Goal: Task Accomplishment & Management: Manage account settings

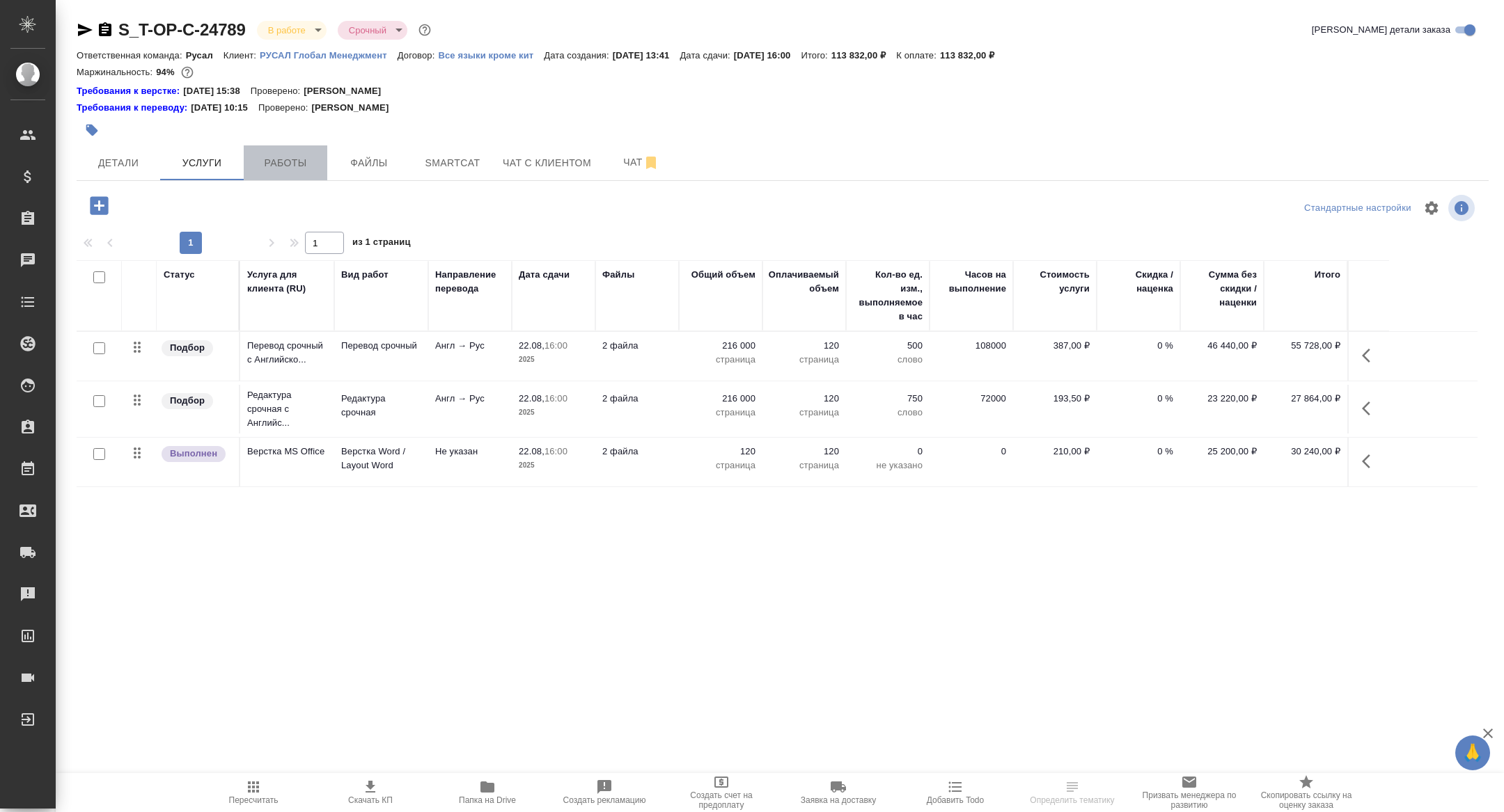
click at [276, 155] on span "Работы" at bounding box center [285, 163] width 67 height 17
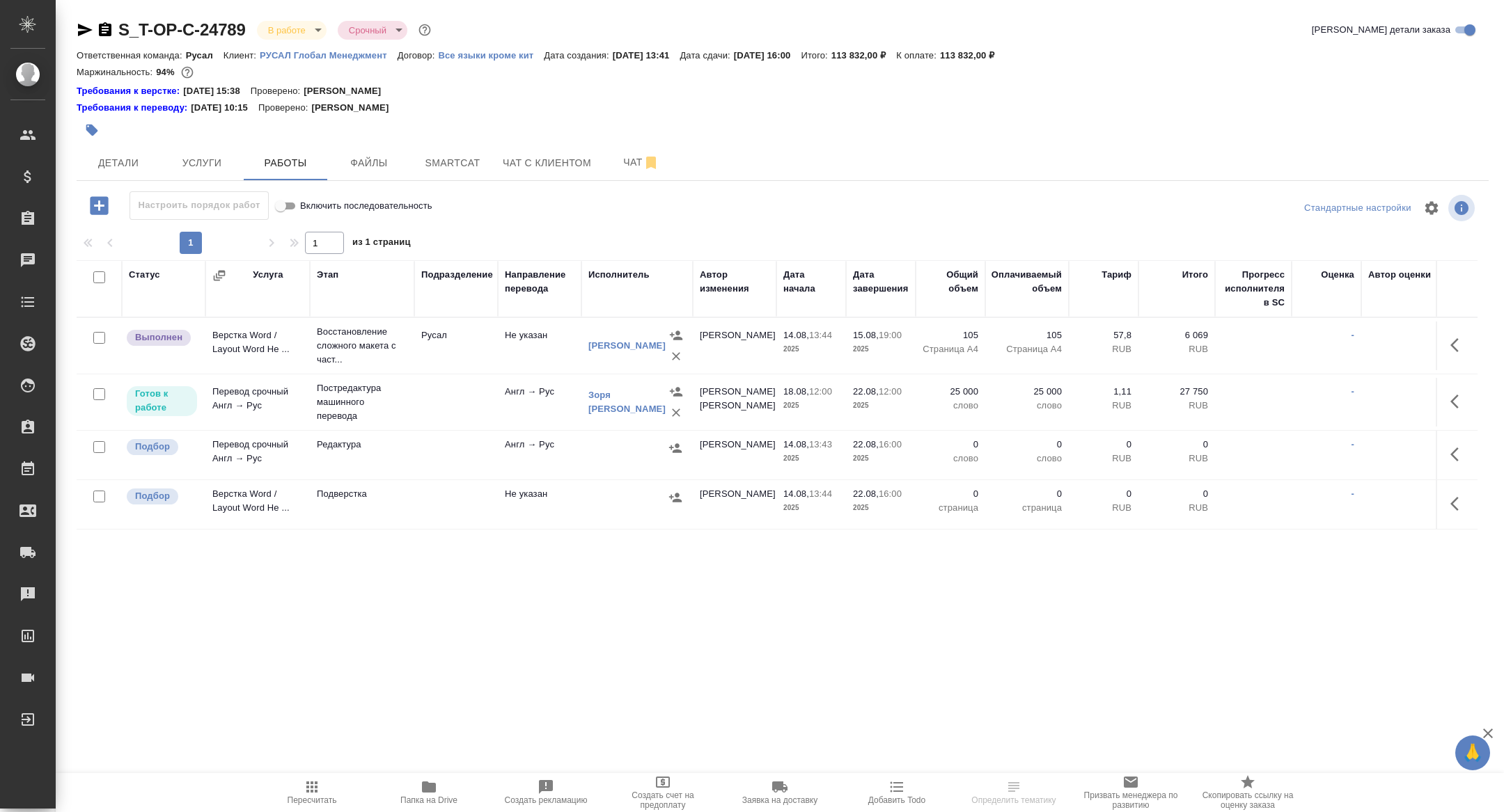
click at [1450, 412] on button "button" at bounding box center [1459, 402] width 33 height 33
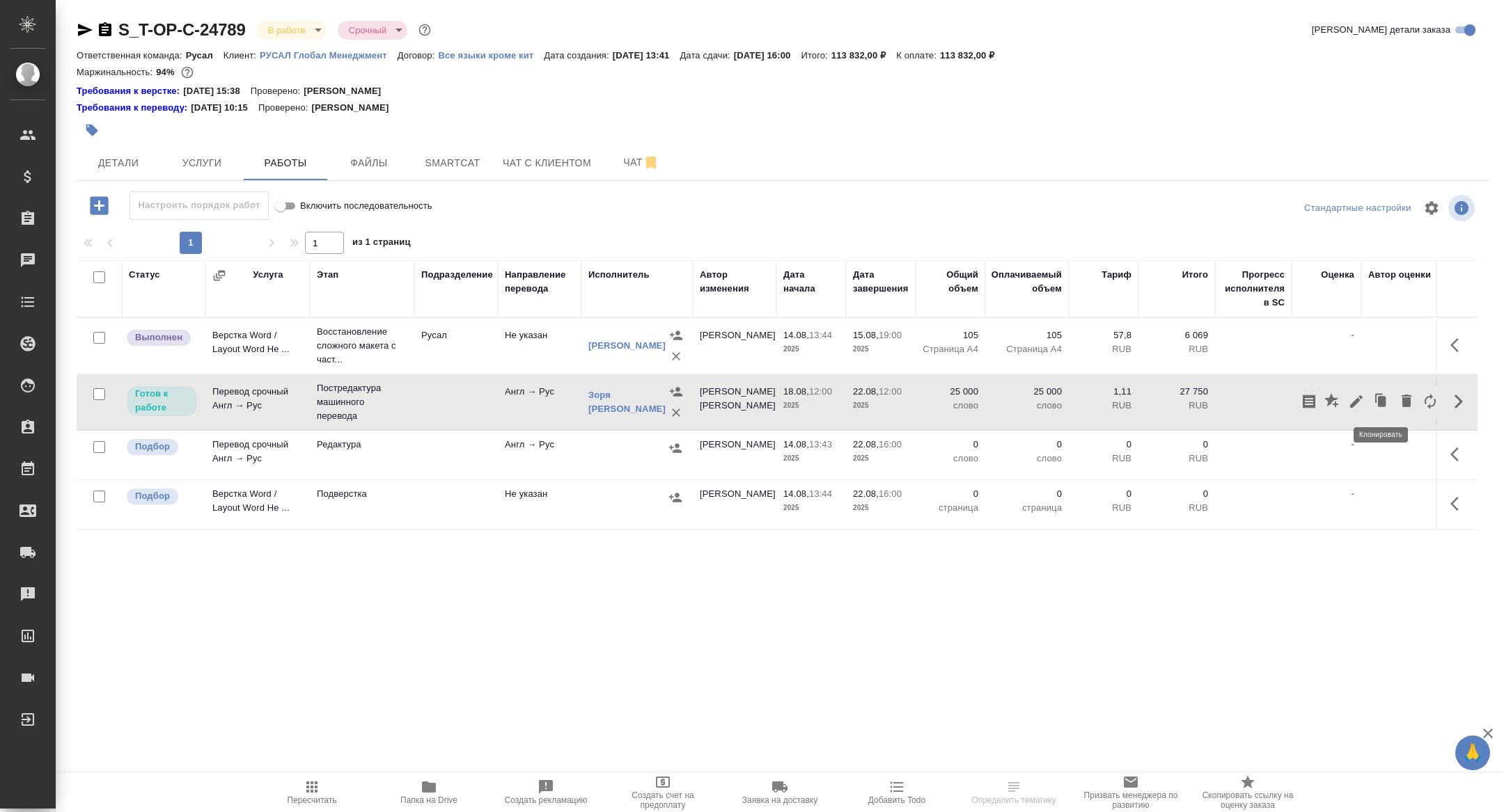
click at [1376, 406] on icon "button" at bounding box center [1381, 402] width 20 height 20
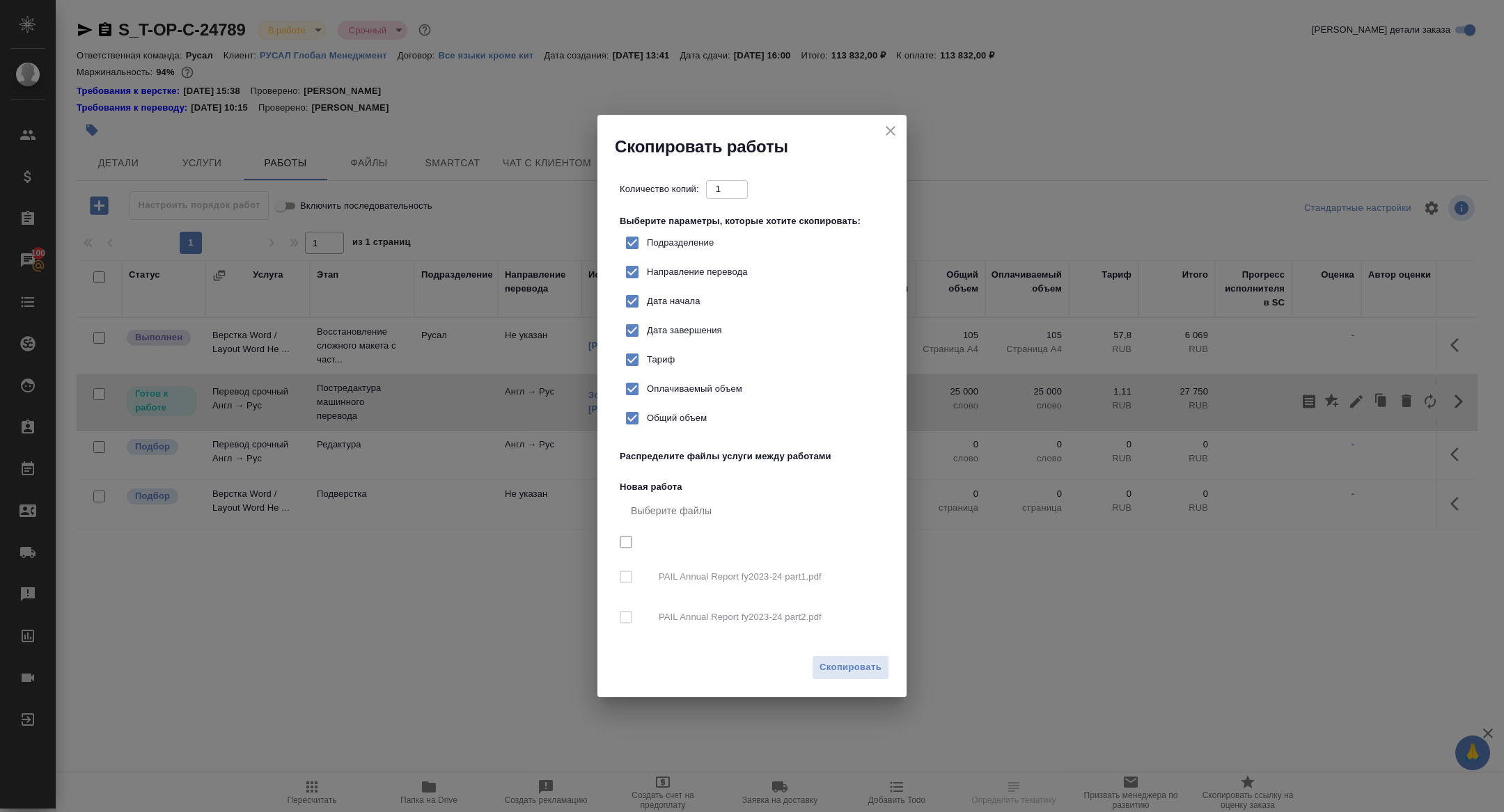
checkbox input "true"
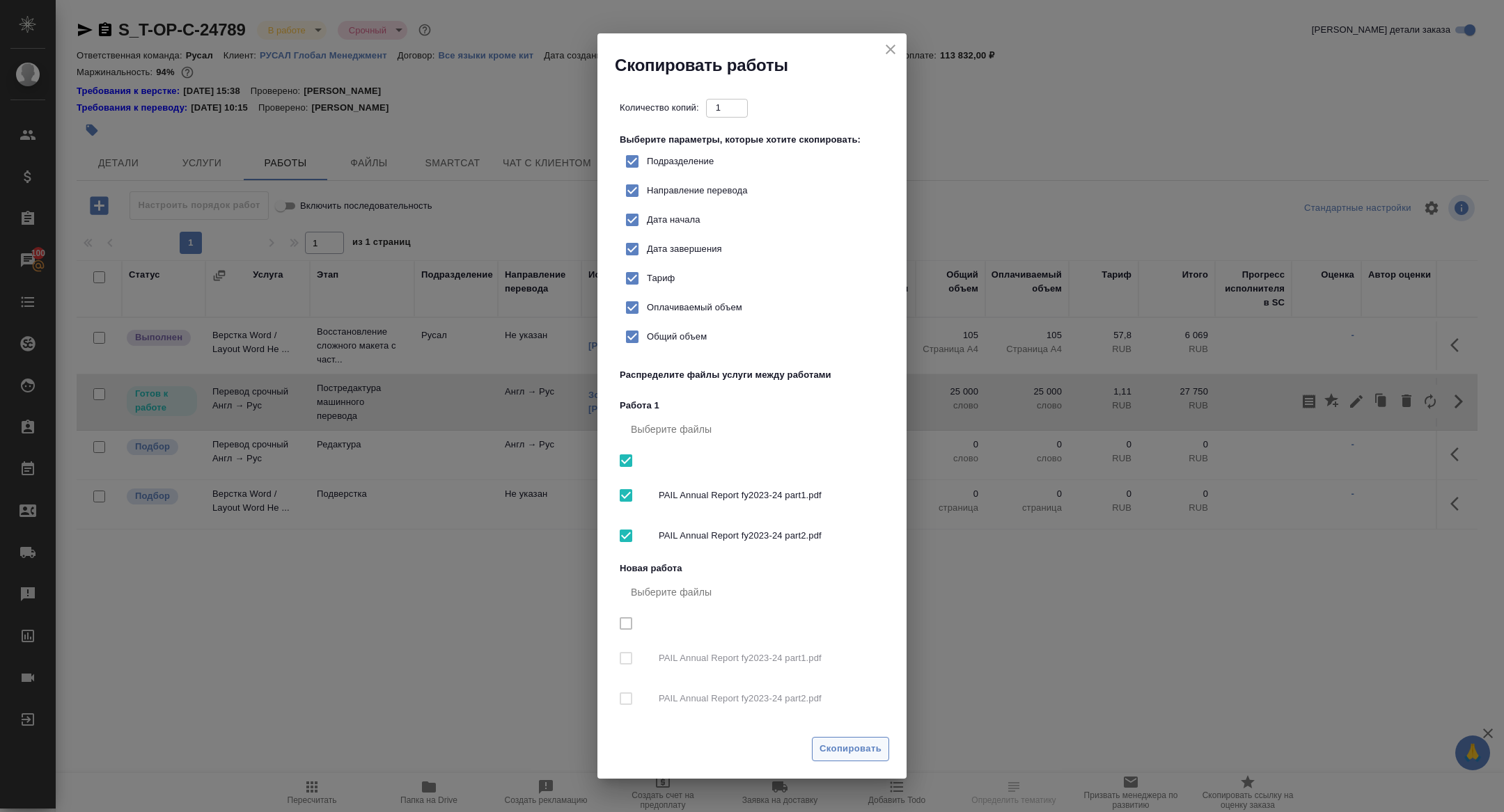
click at [842, 743] on span "Скопировать" at bounding box center [850, 749] width 62 height 16
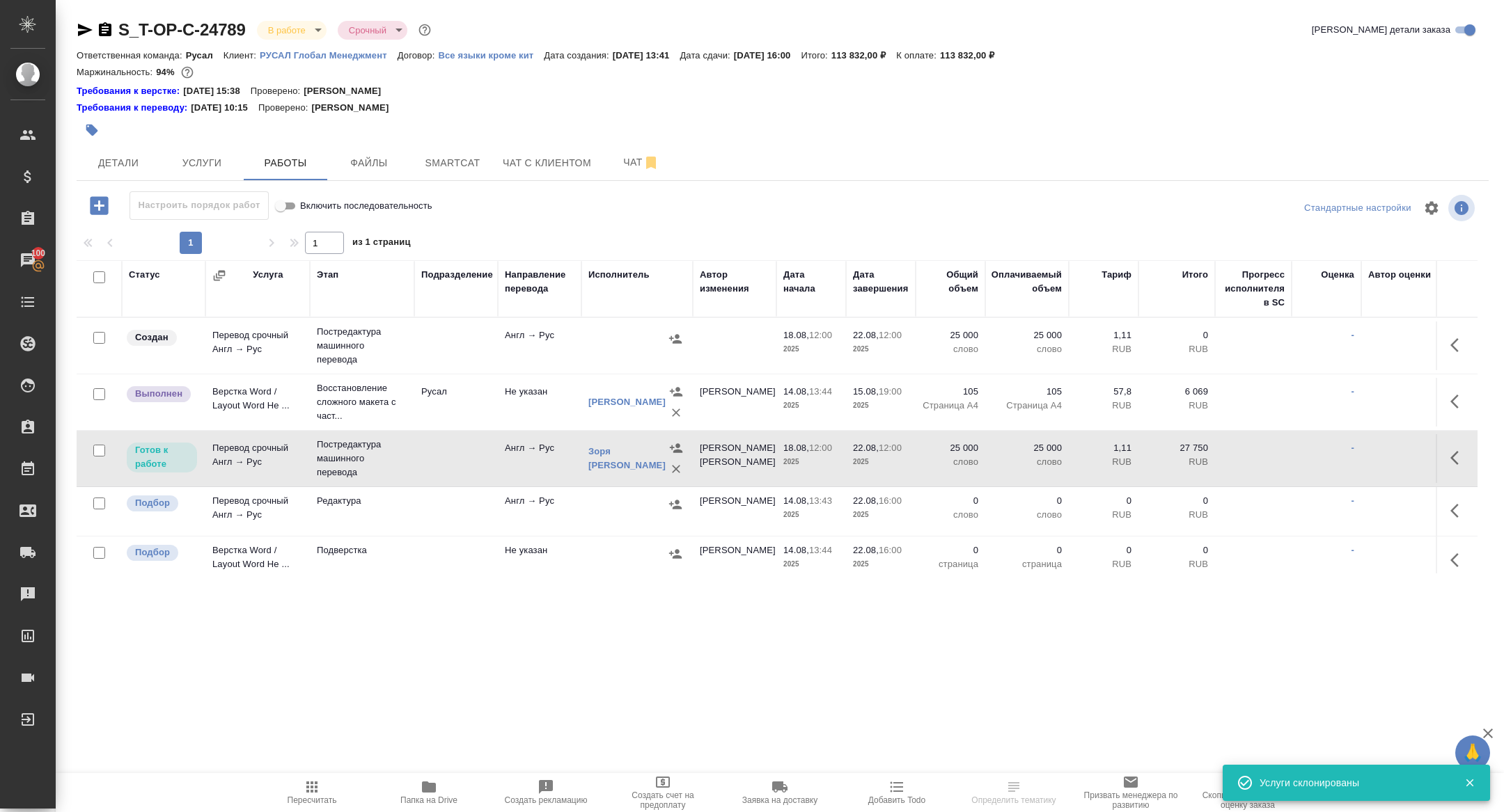
click at [1460, 337] on icon "button" at bounding box center [1459, 345] width 17 height 17
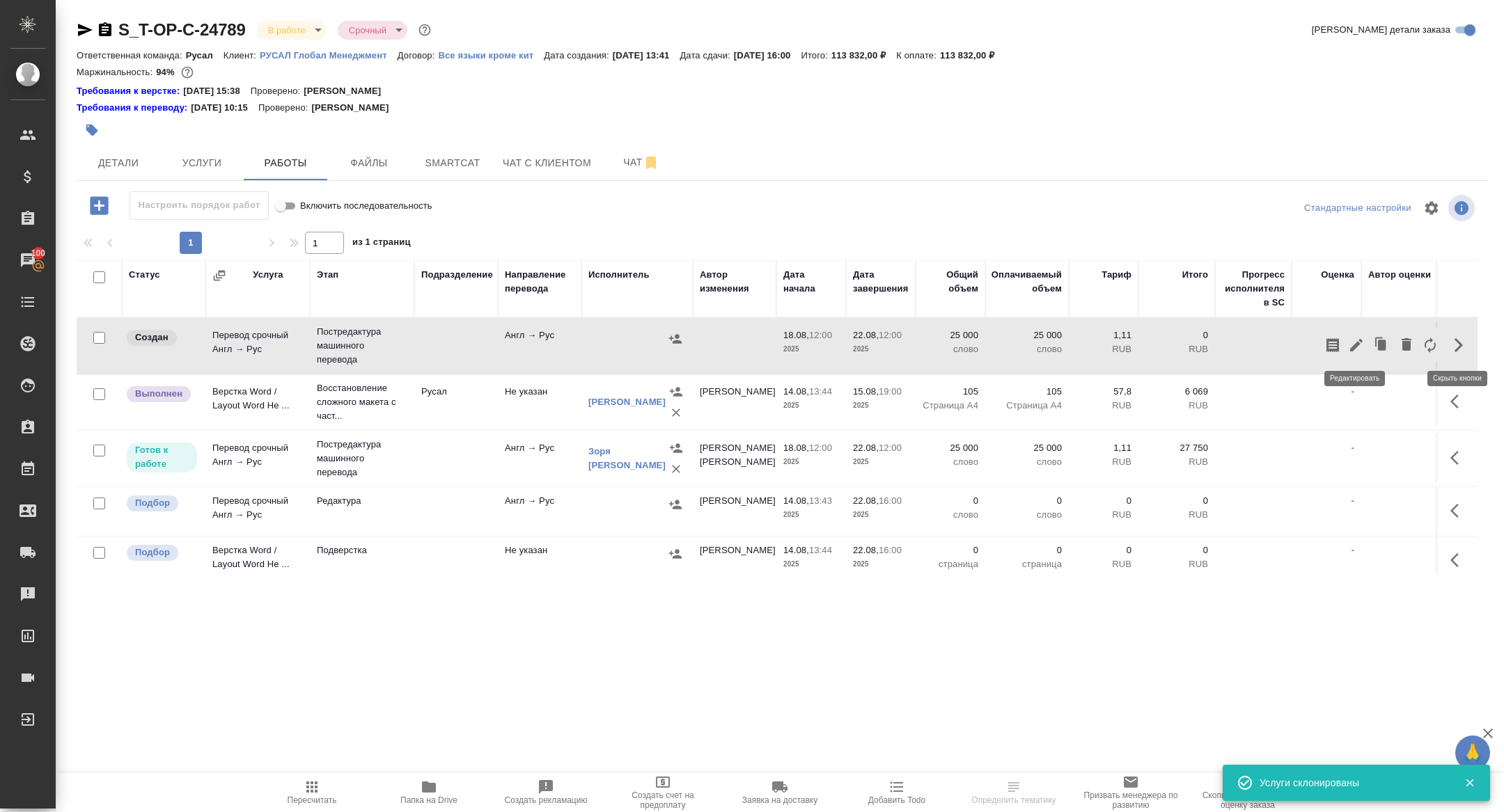
click at [1361, 344] on icon "button" at bounding box center [1356, 345] width 17 height 17
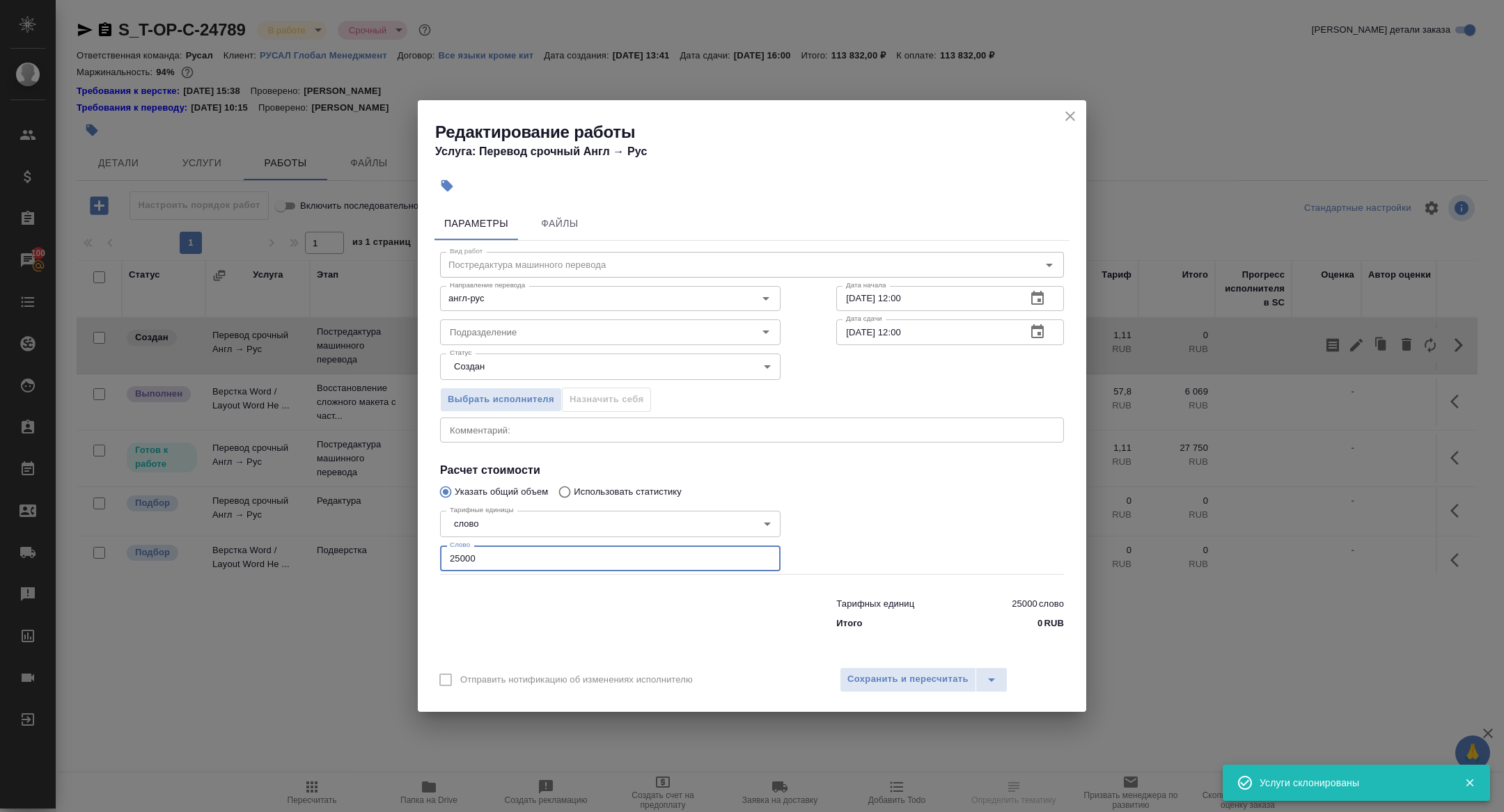
drag, startPoint x: 491, startPoint y: 557, endPoint x: 366, endPoint y: 545, distance: 125.6
click at [366, 545] on div "Редактирование работы Услуга: Перевод срочный Англ → Рус Параметры Файлы Вид ра…" at bounding box center [752, 406] width 1504 height 812
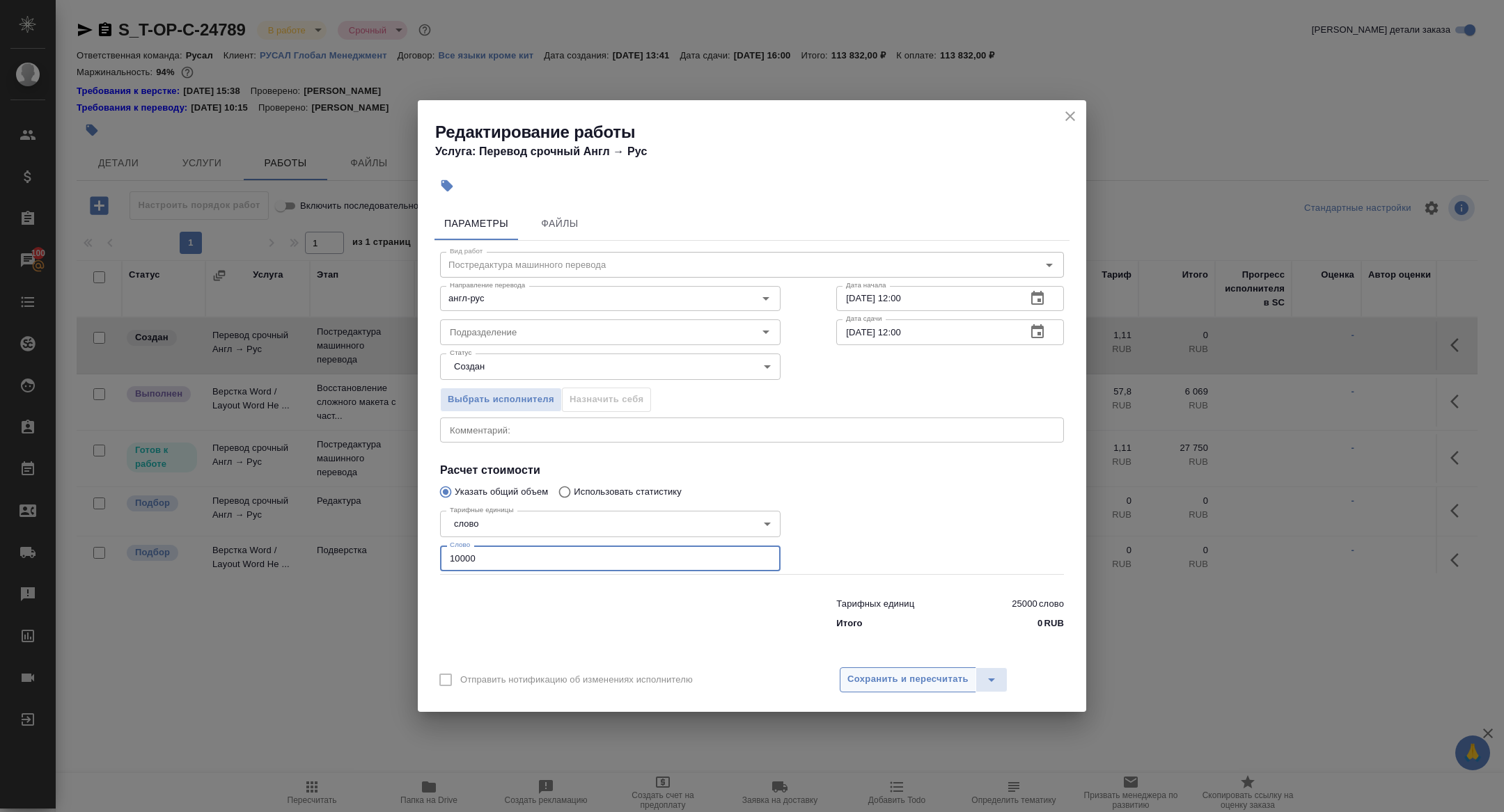
type input "10000"
click at [878, 686] on span "Сохранить и пересчитать" at bounding box center [908, 679] width 121 height 16
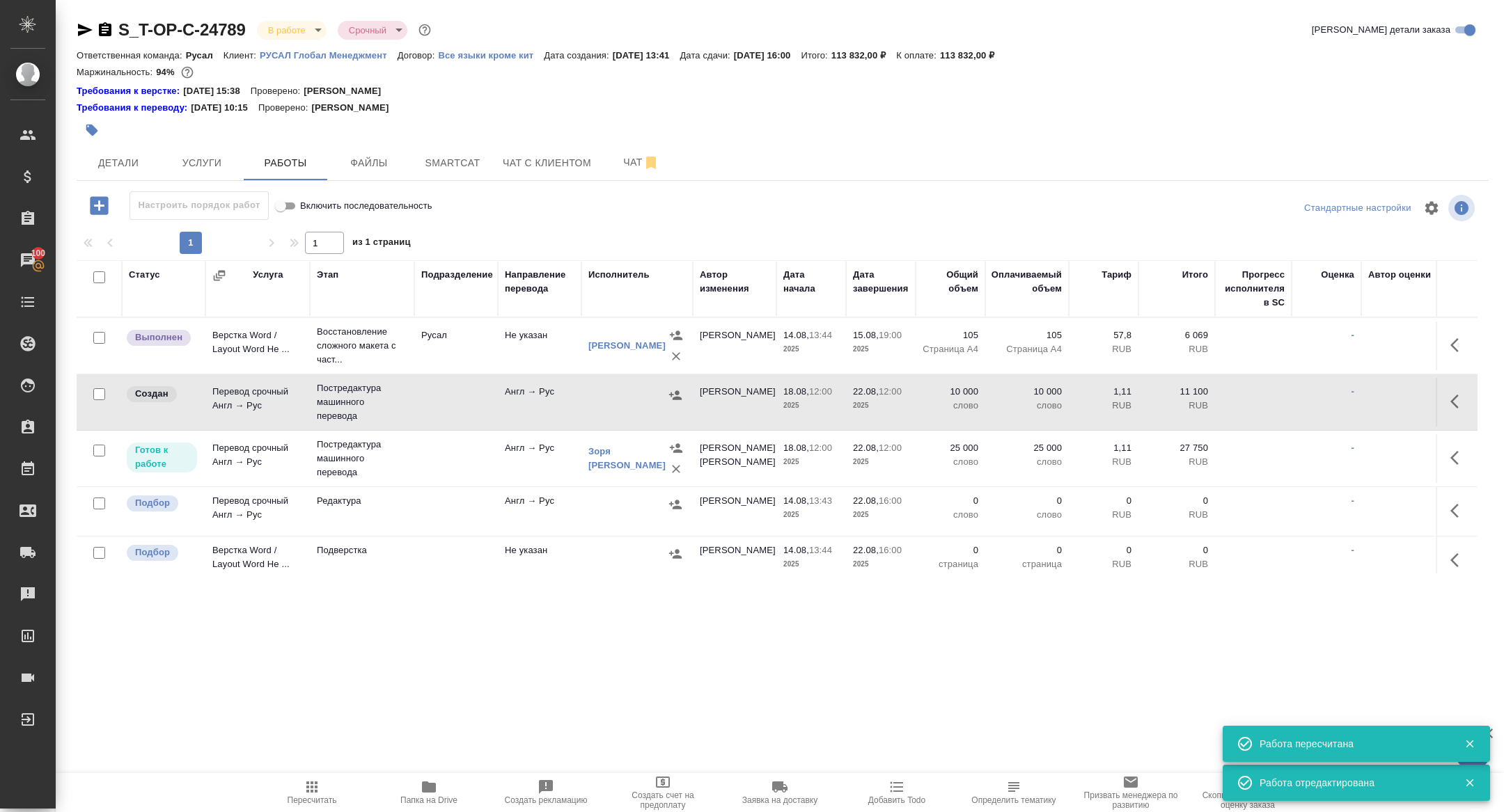
click at [241, 370] on td "Перевод срочный Англ → Рус" at bounding box center [258, 346] width 105 height 49
click at [111, 167] on span "Детали" at bounding box center [119, 163] width 67 height 17
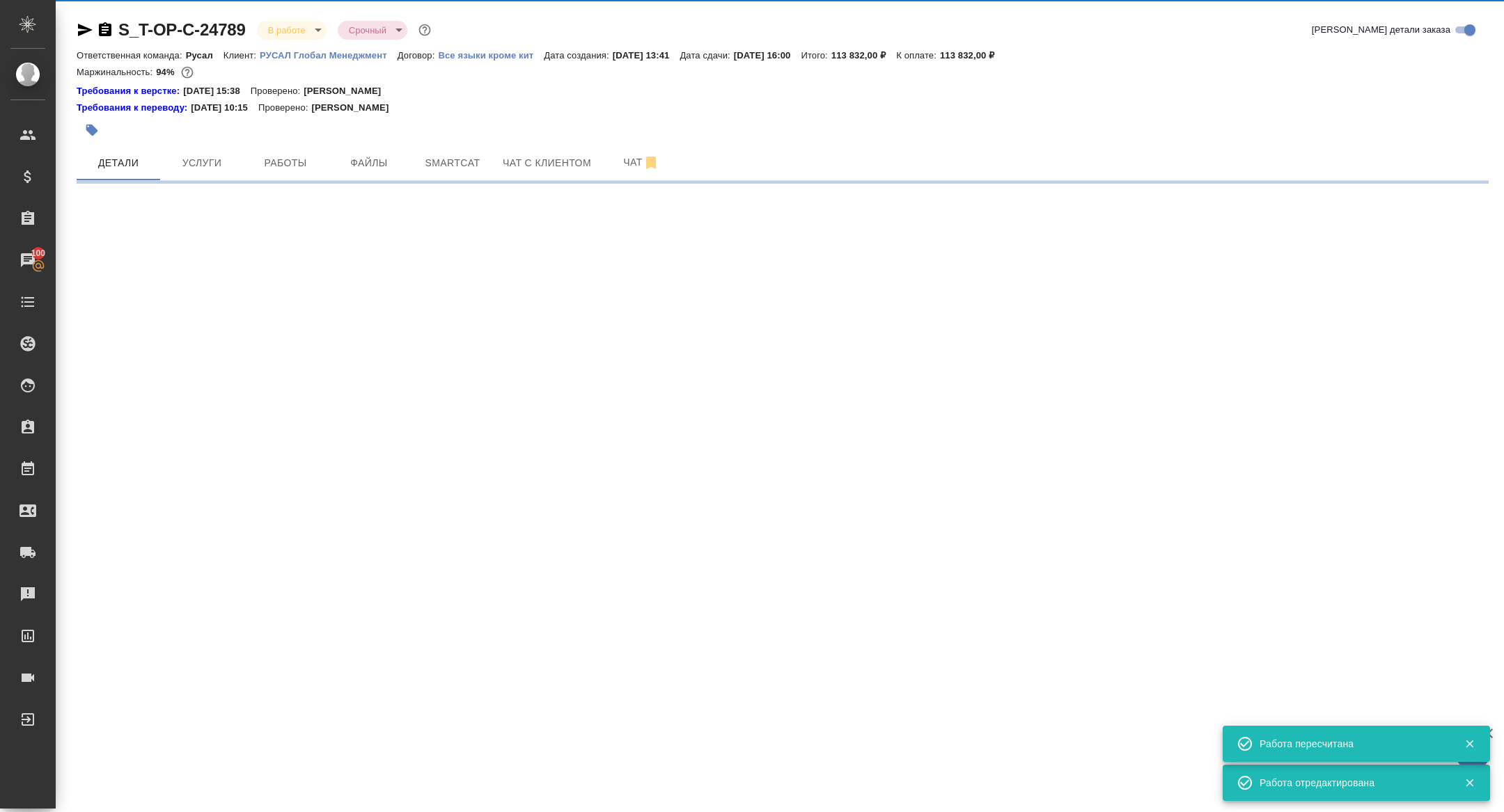
select select "RU"
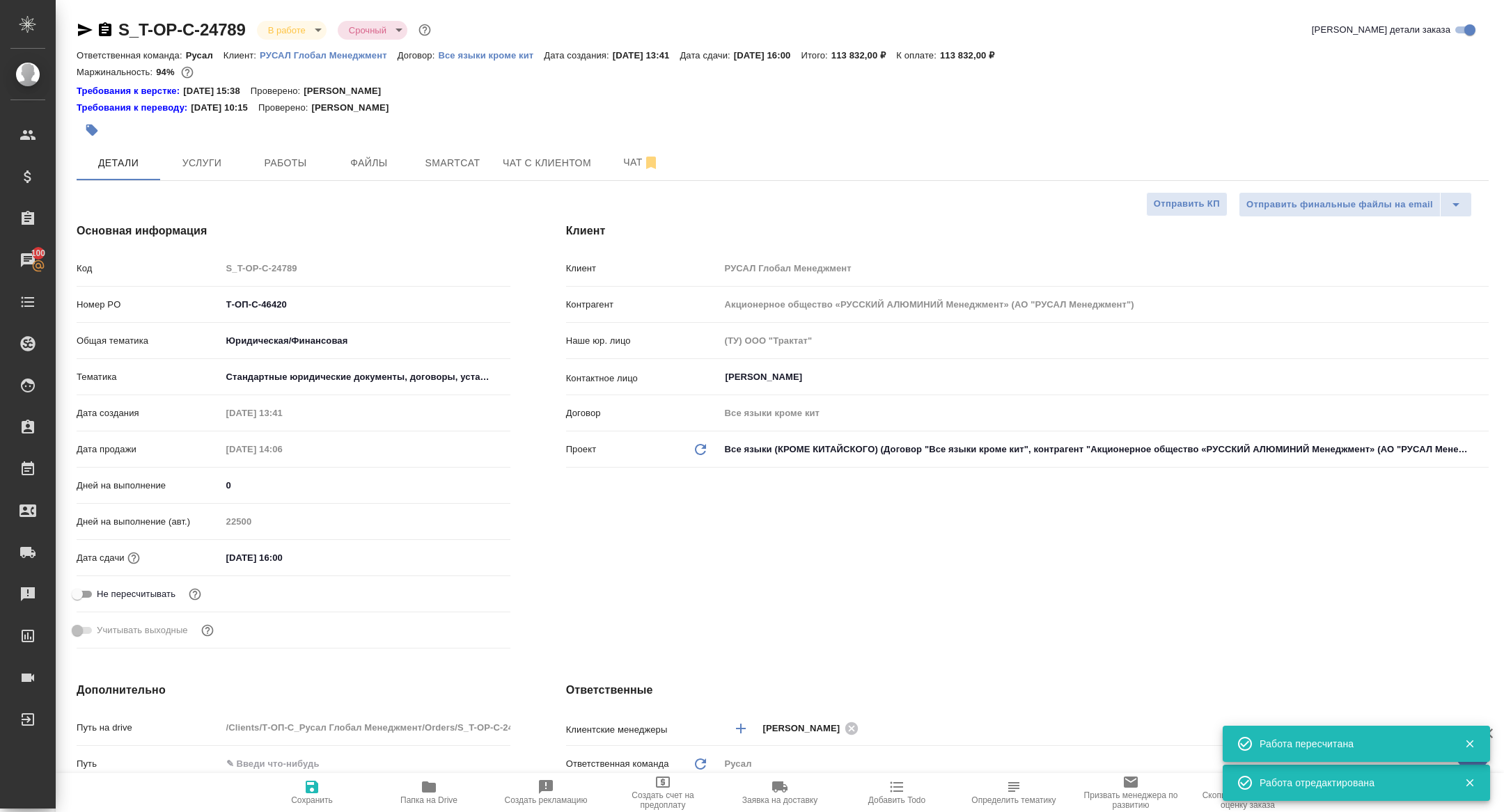
type textarea "x"
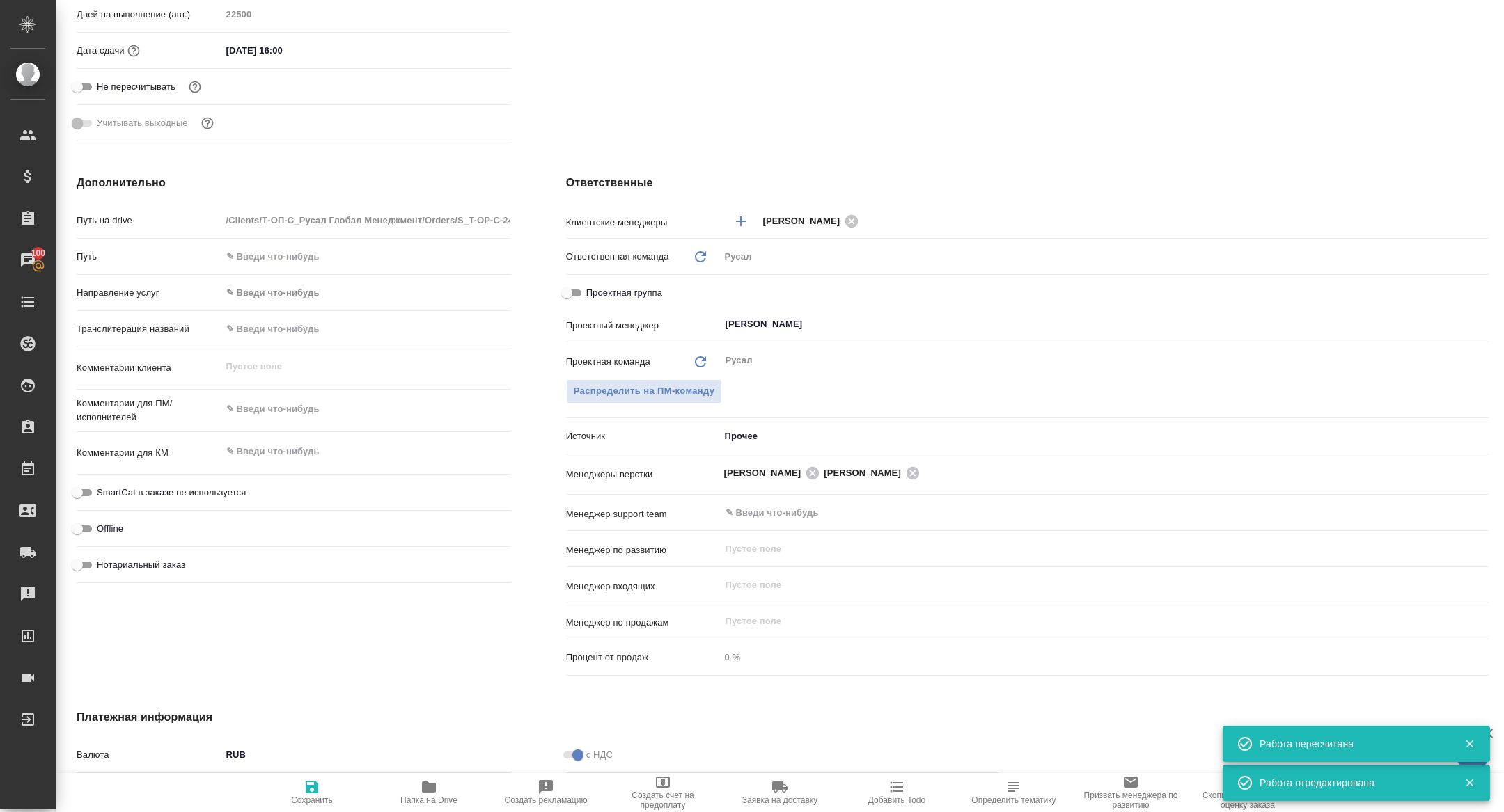
scroll to position [509, 0]
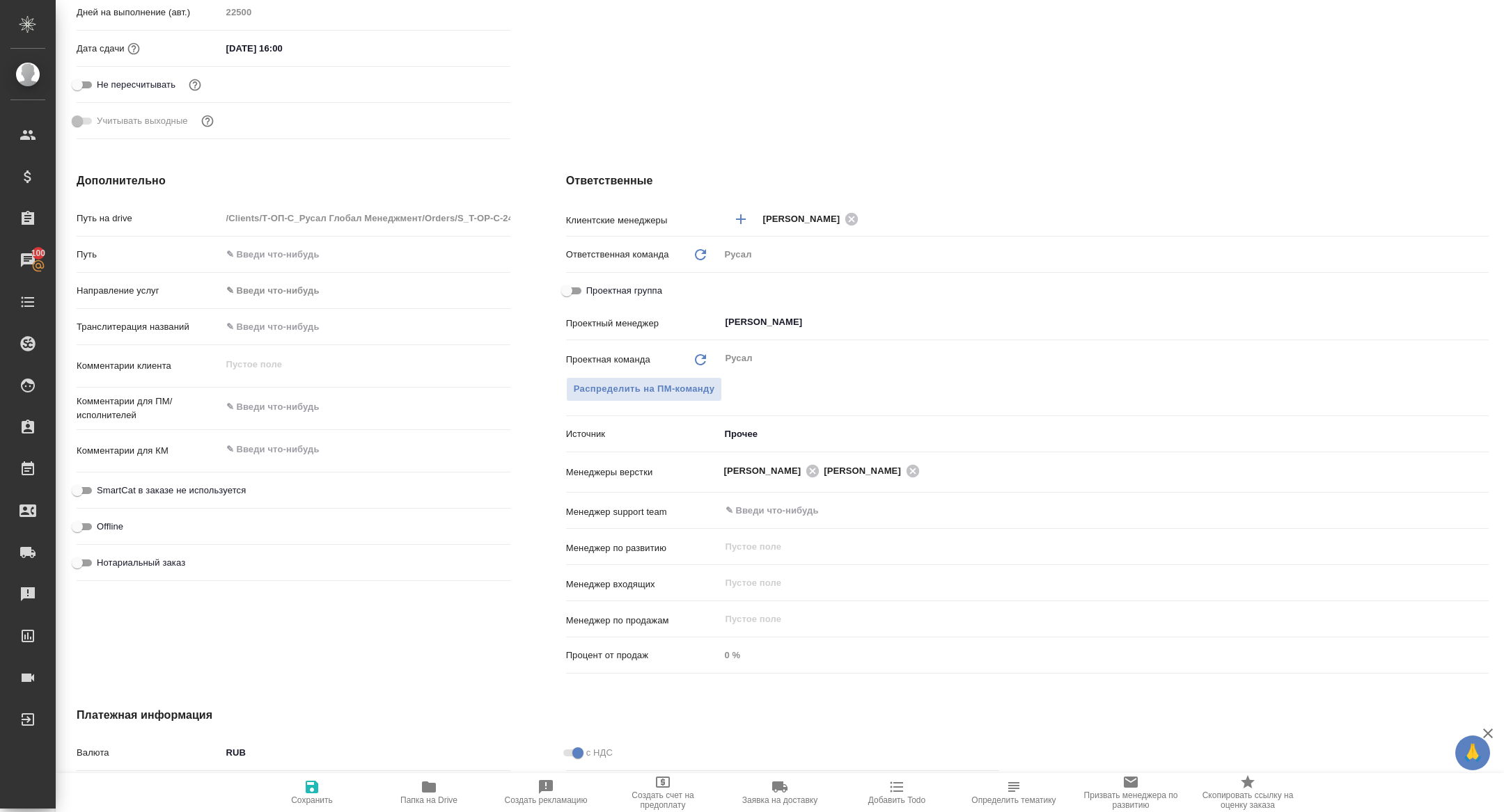
type textarea "x"
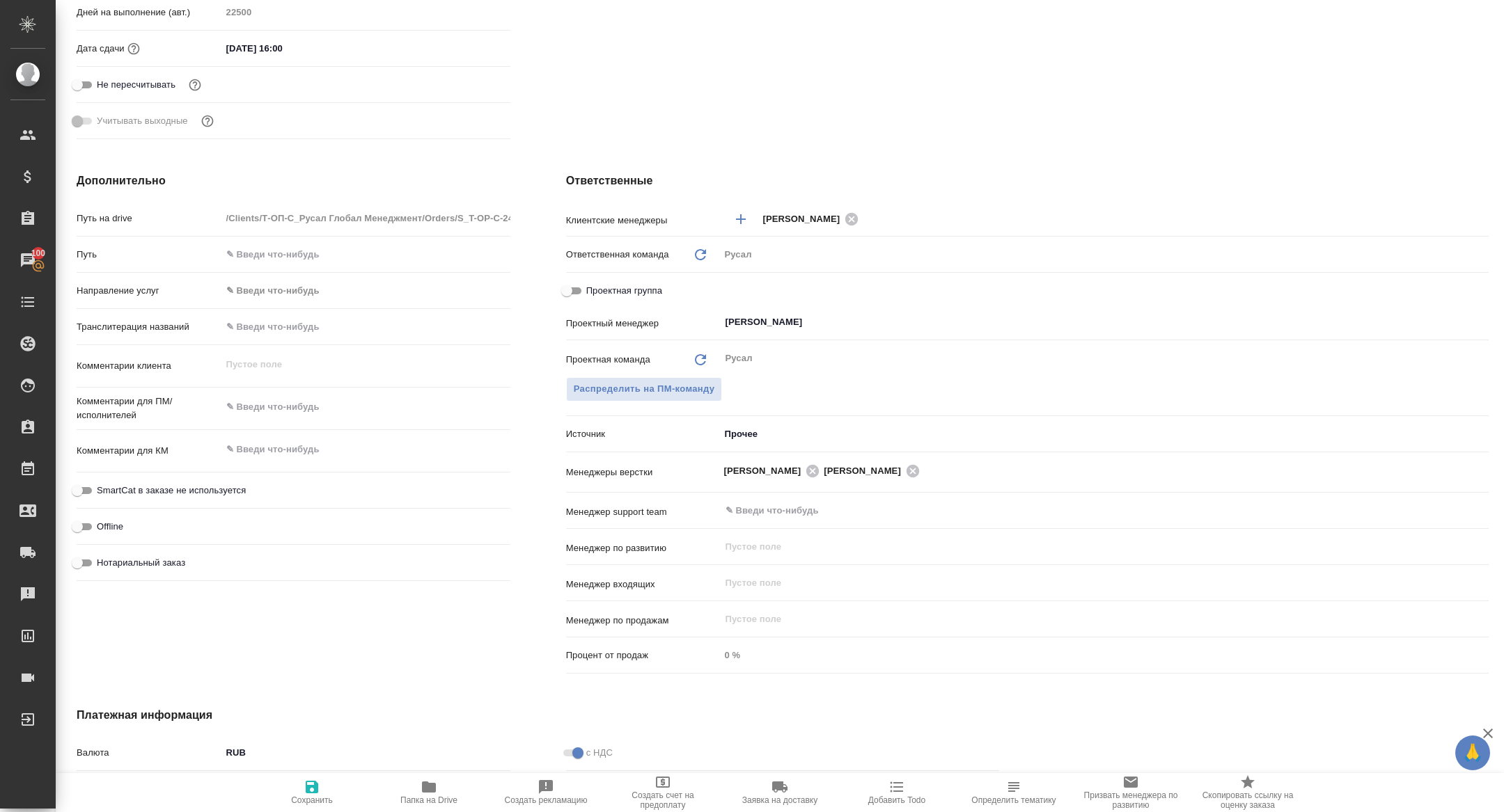
type textarea "x"
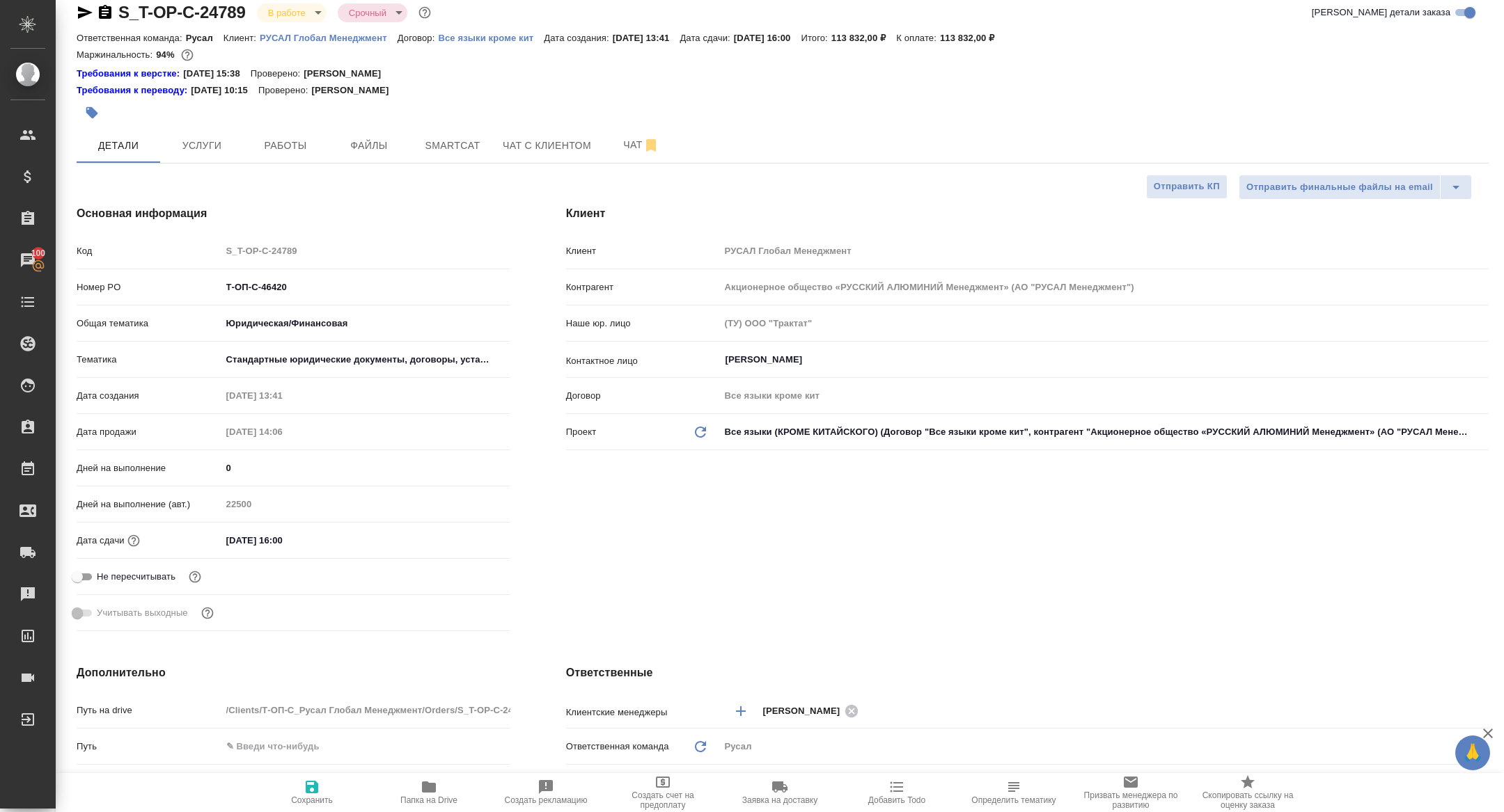
scroll to position [0, 0]
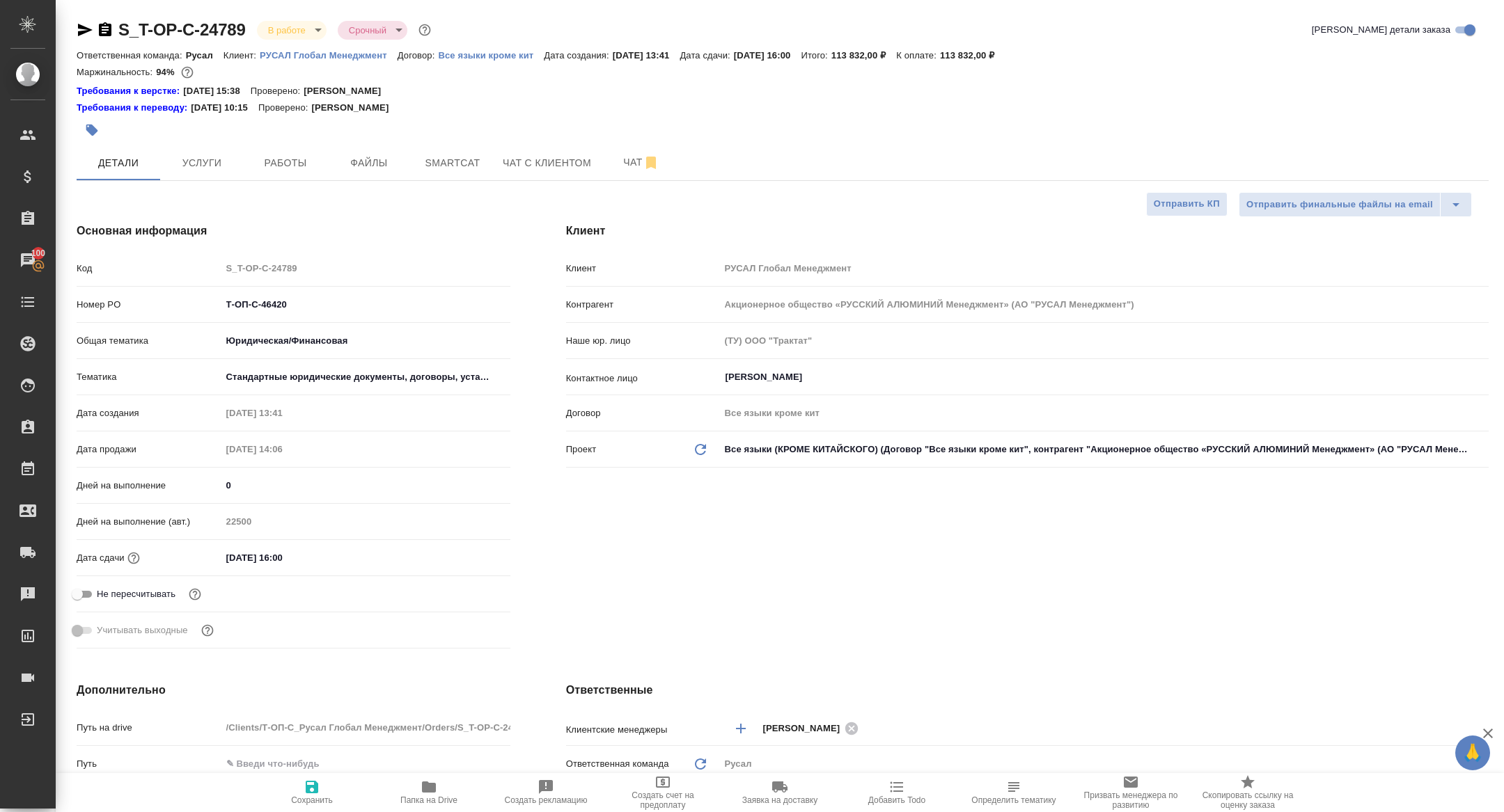
type textarea "x"
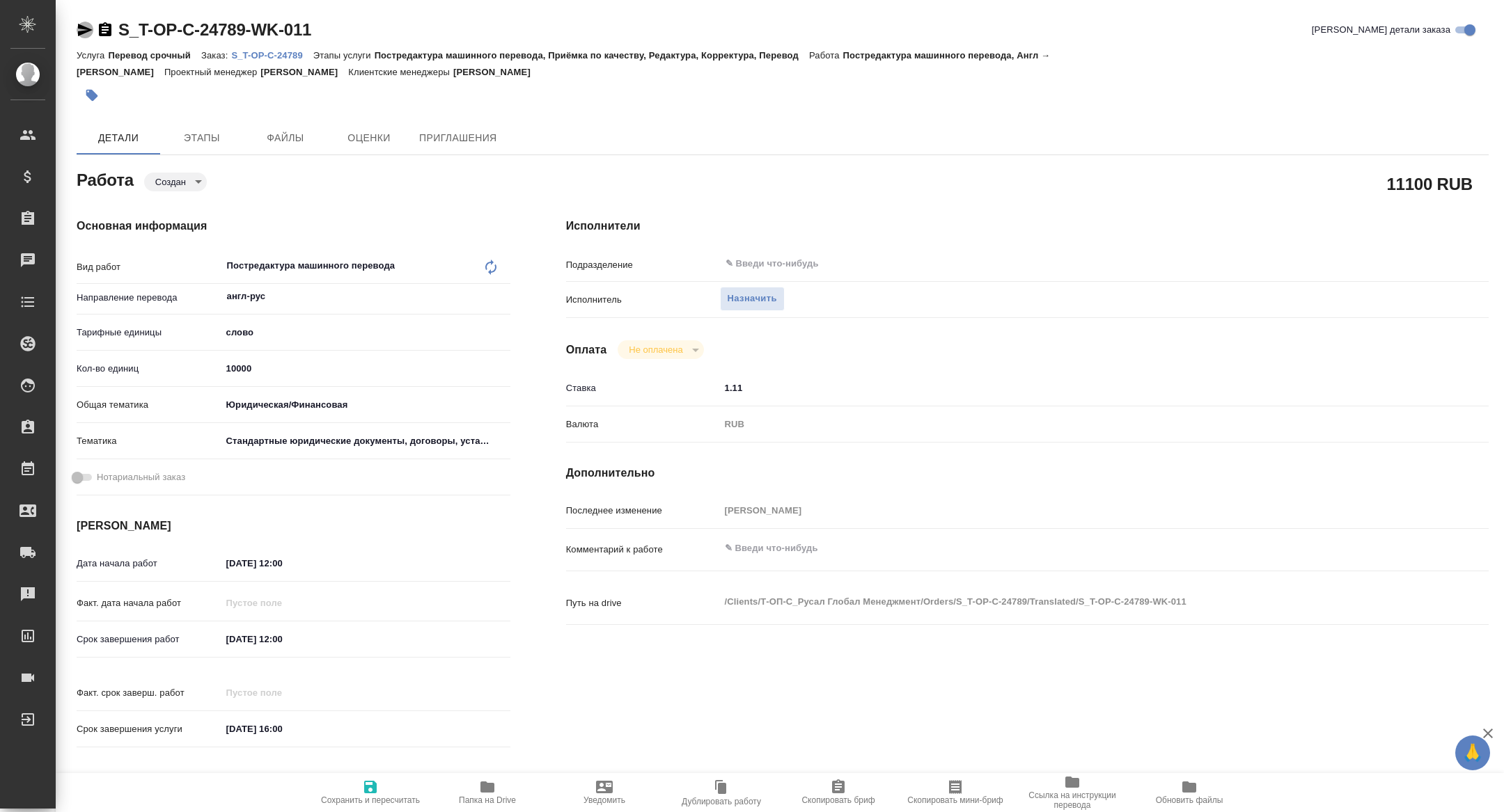
click at [86, 24] on icon "button" at bounding box center [85, 30] width 17 height 17
type textarea "x"
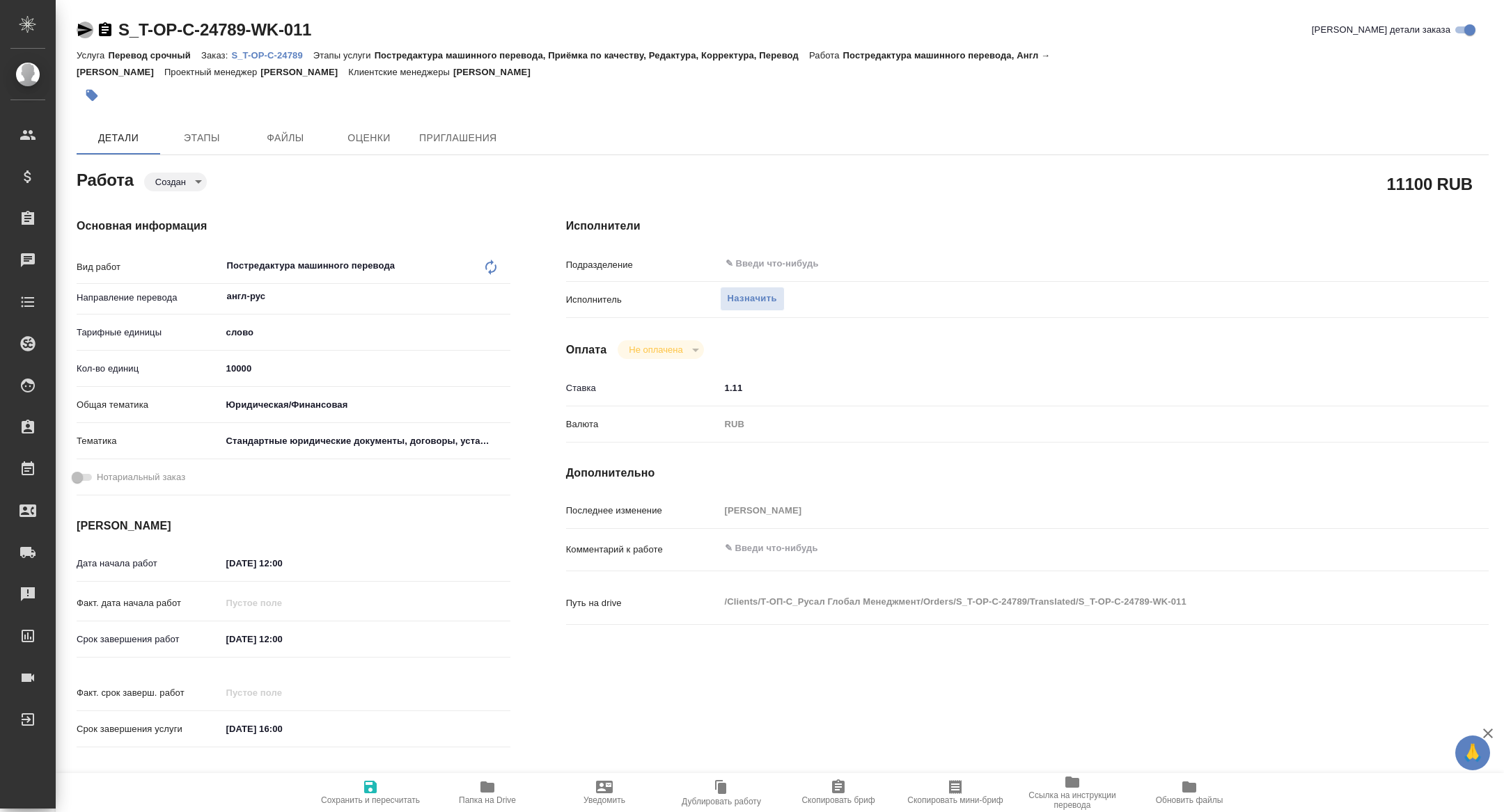
type textarea "x"
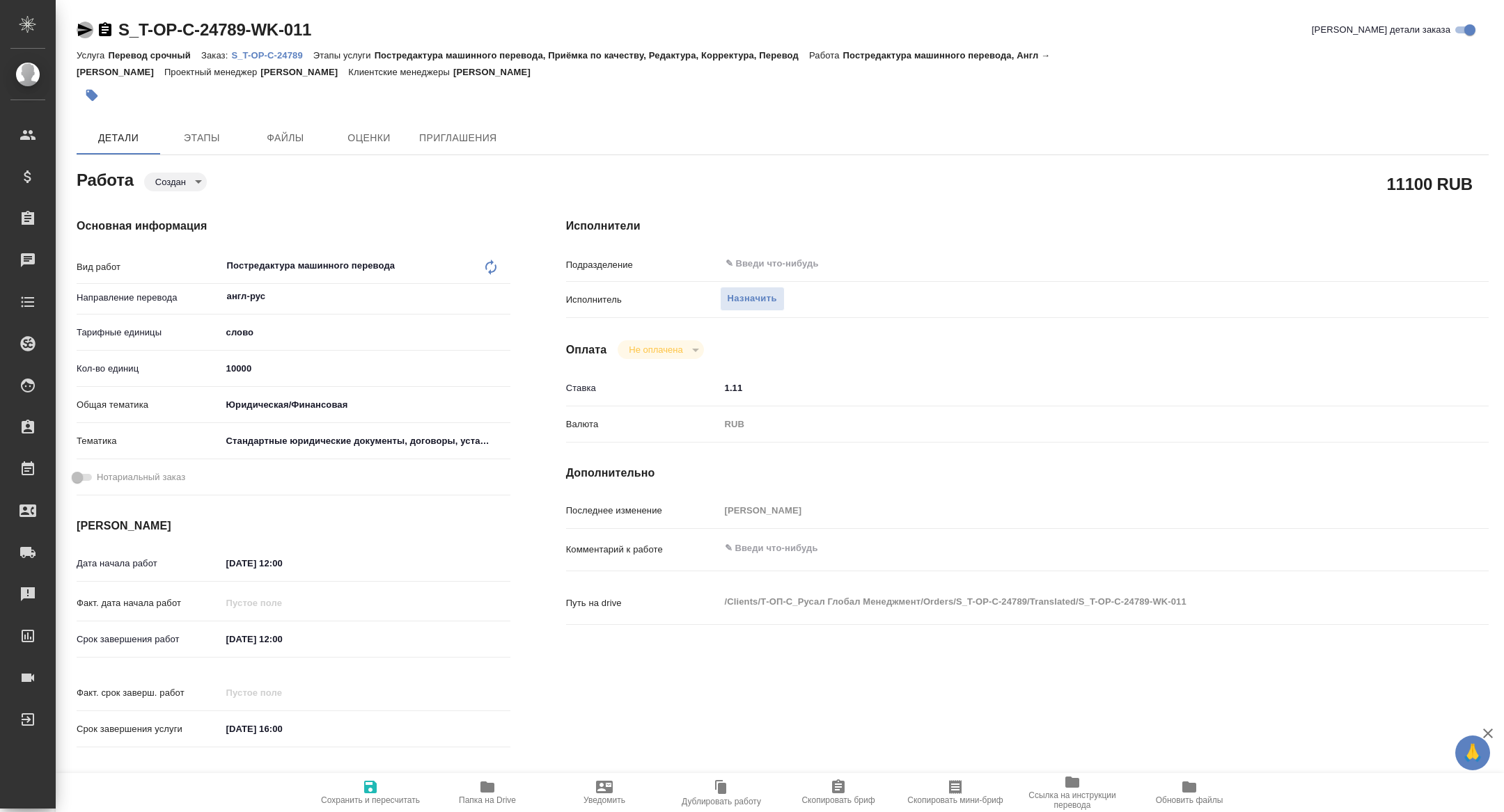
type textarea "x"
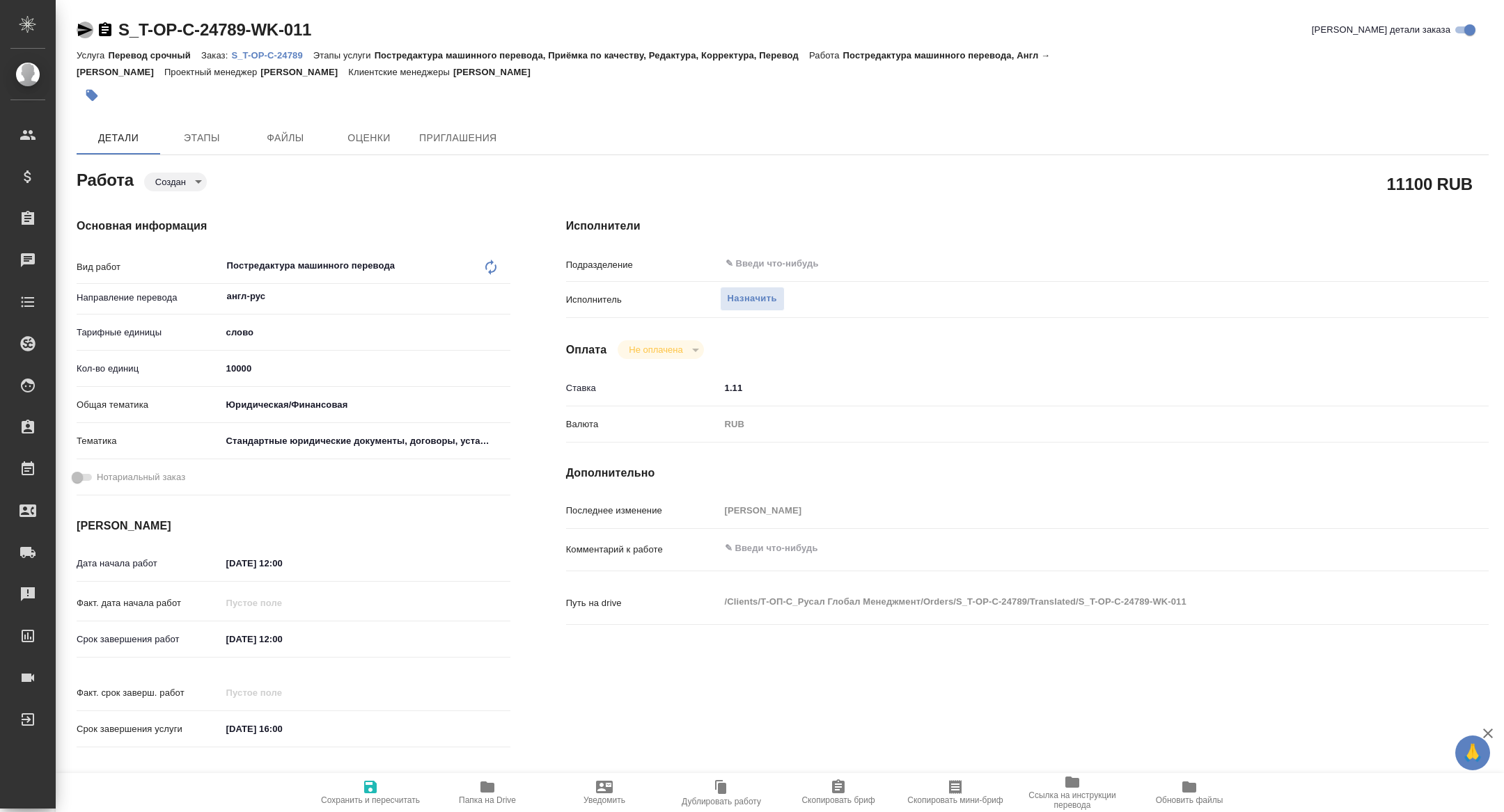
type textarea "x"
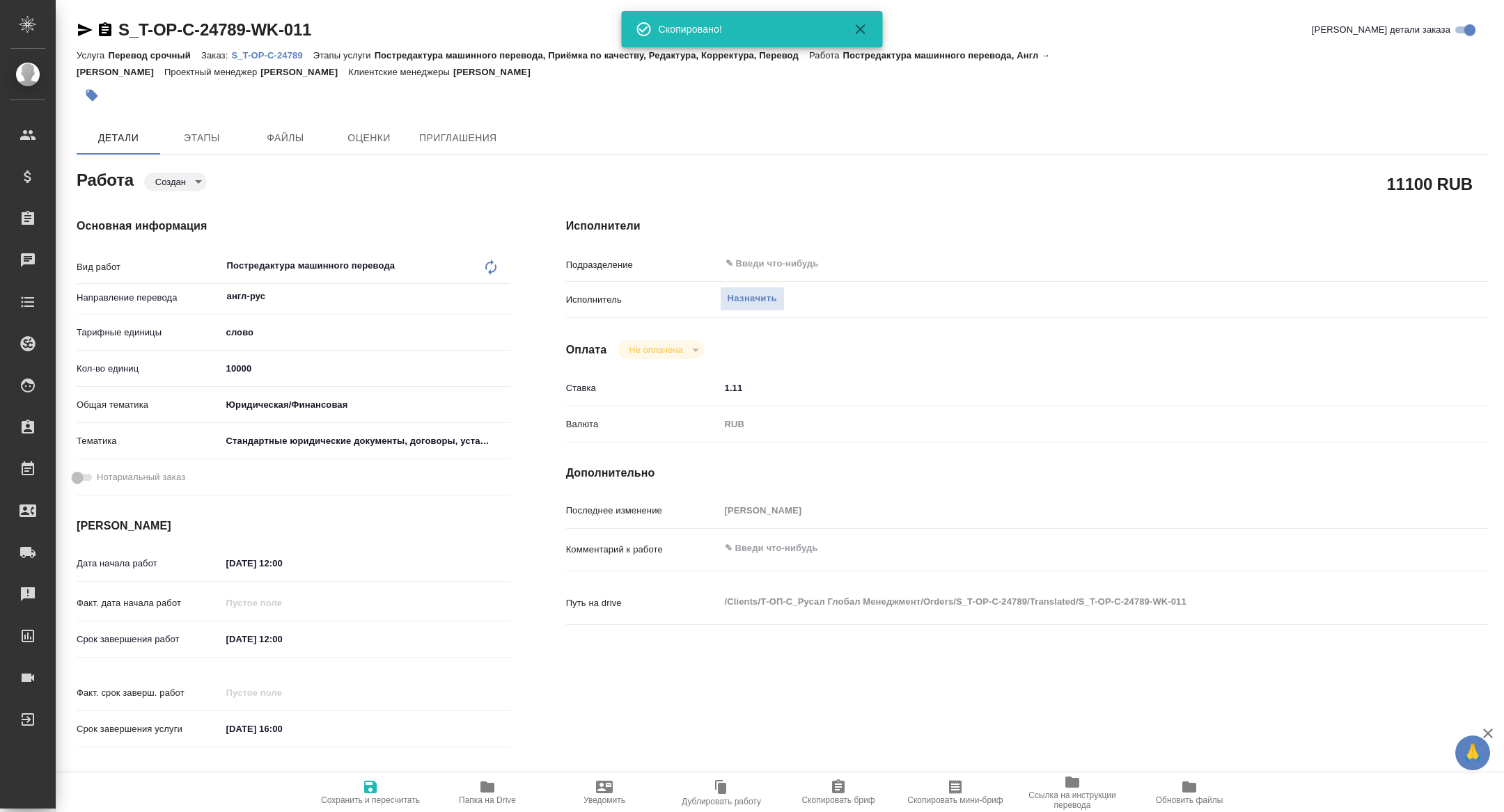
type textarea "x"
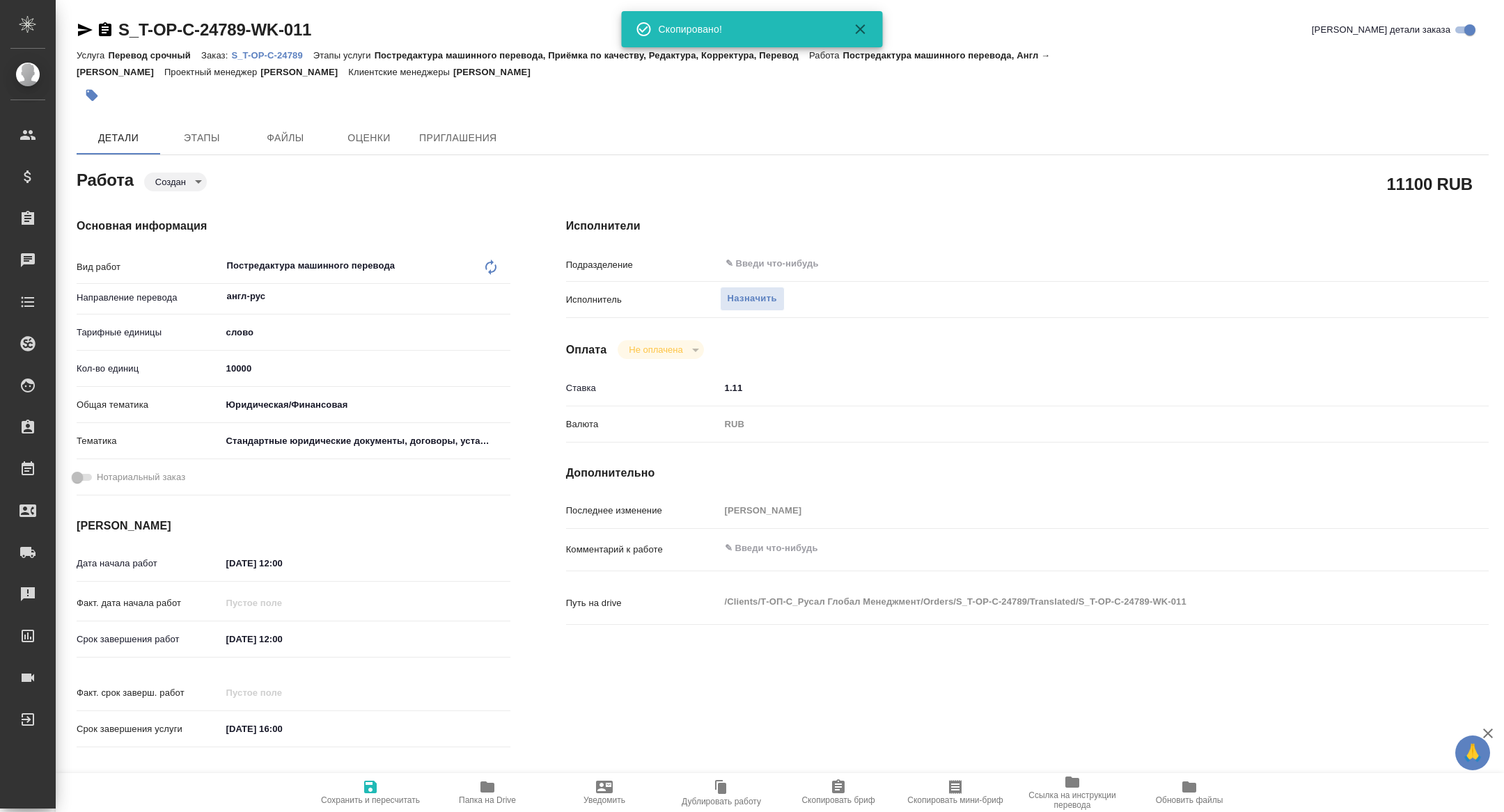
type textarea "x"
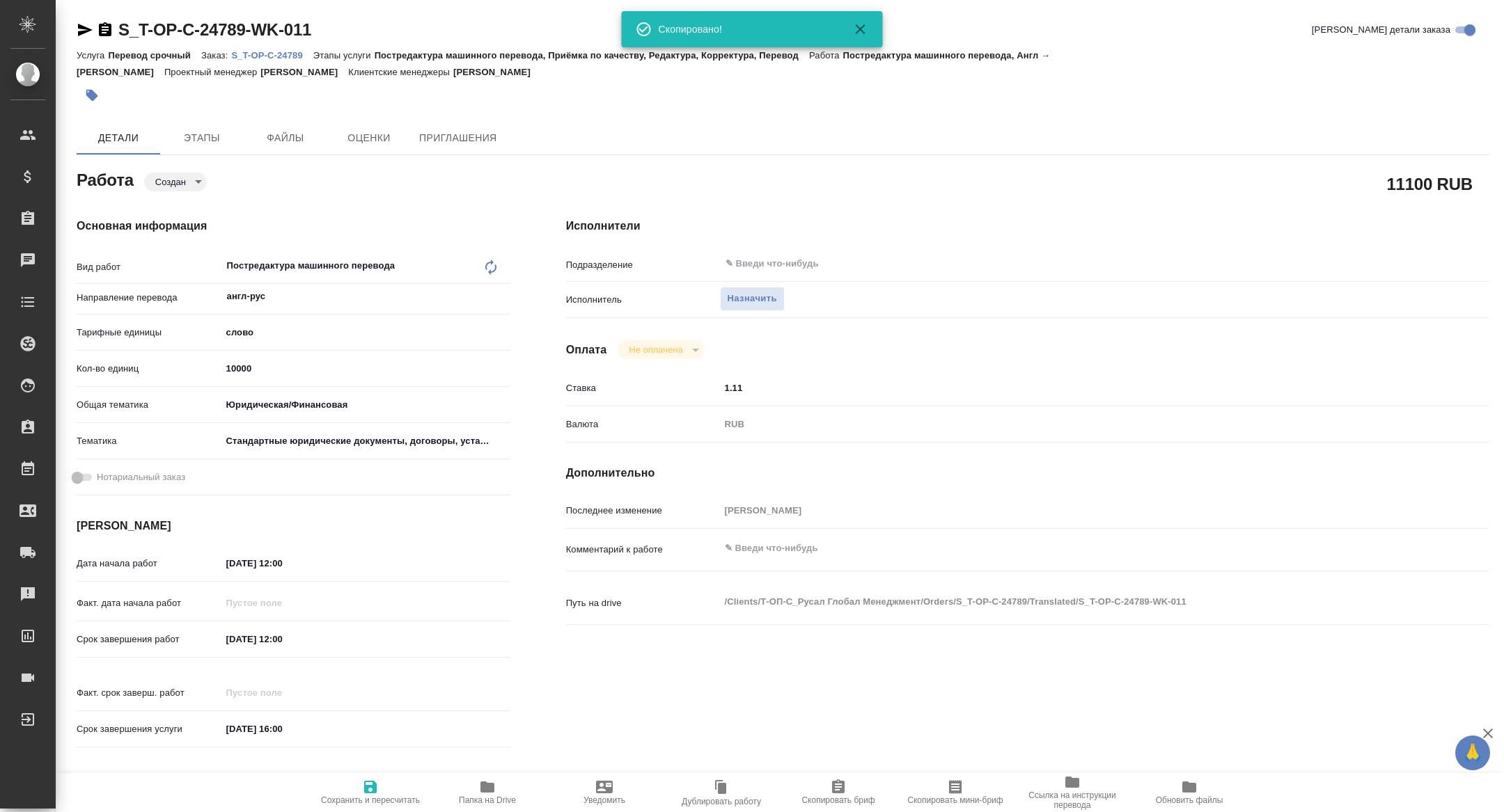
type textarea "x"
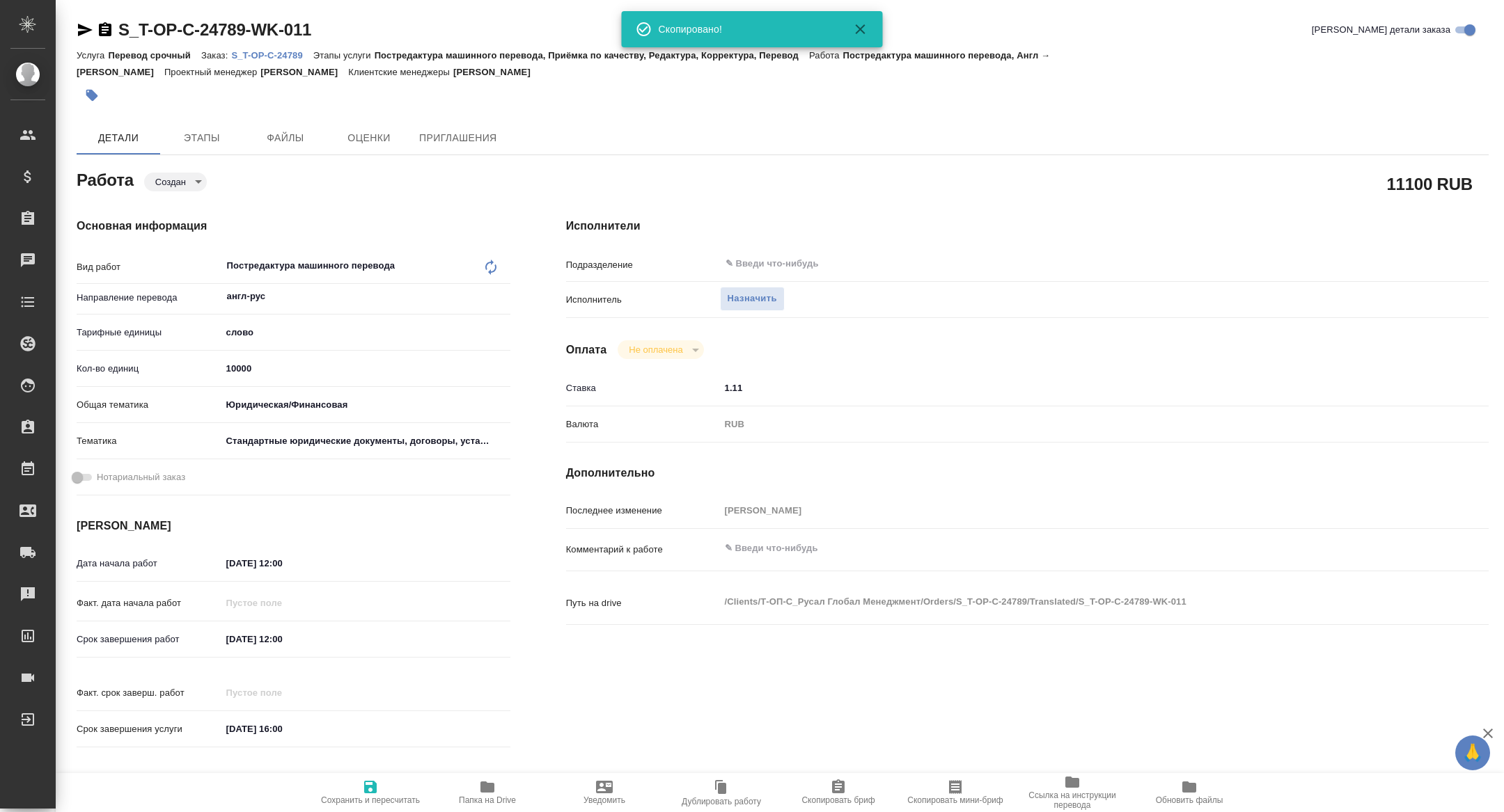
type textarea "x"
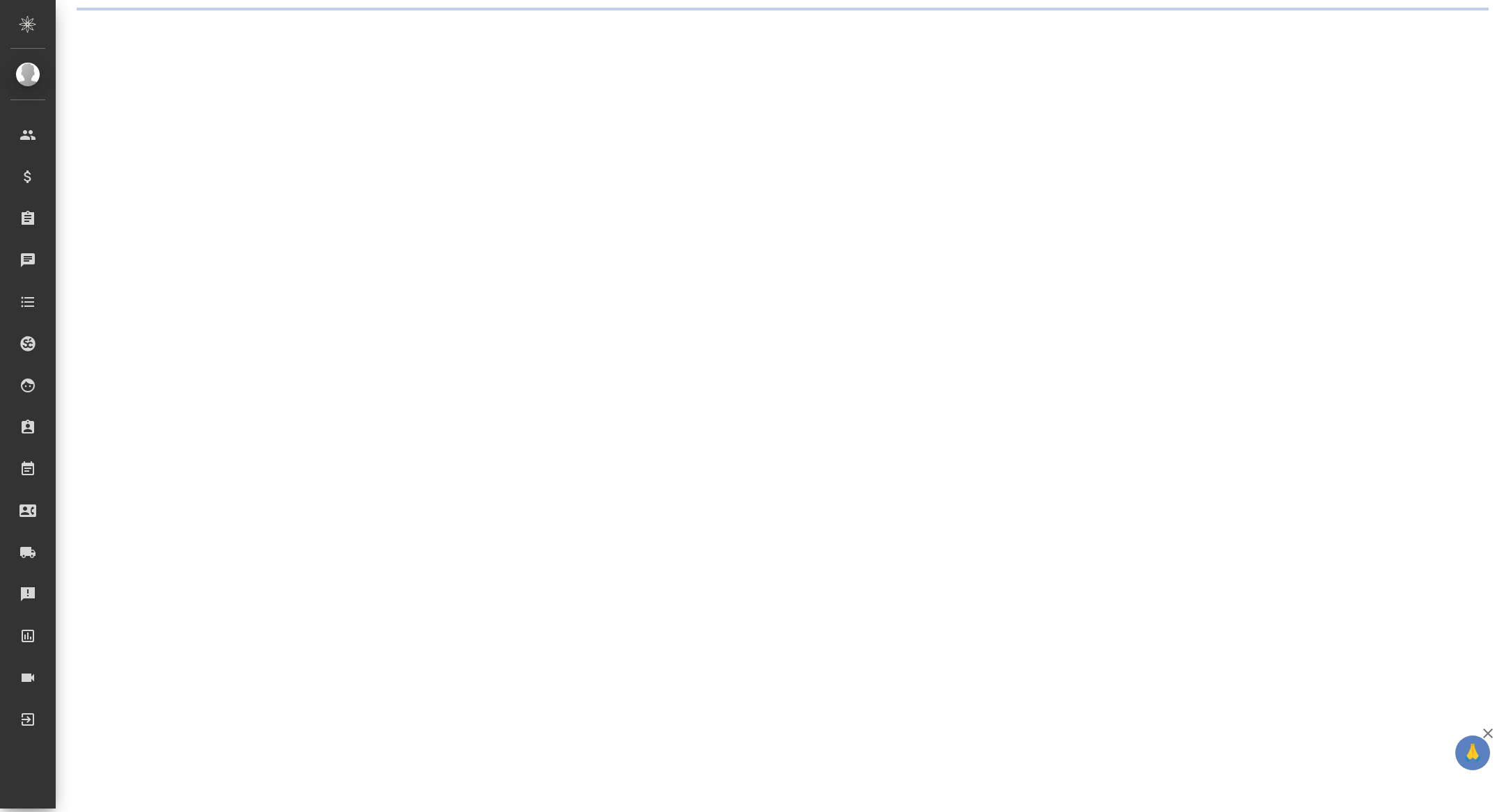
select select "RU"
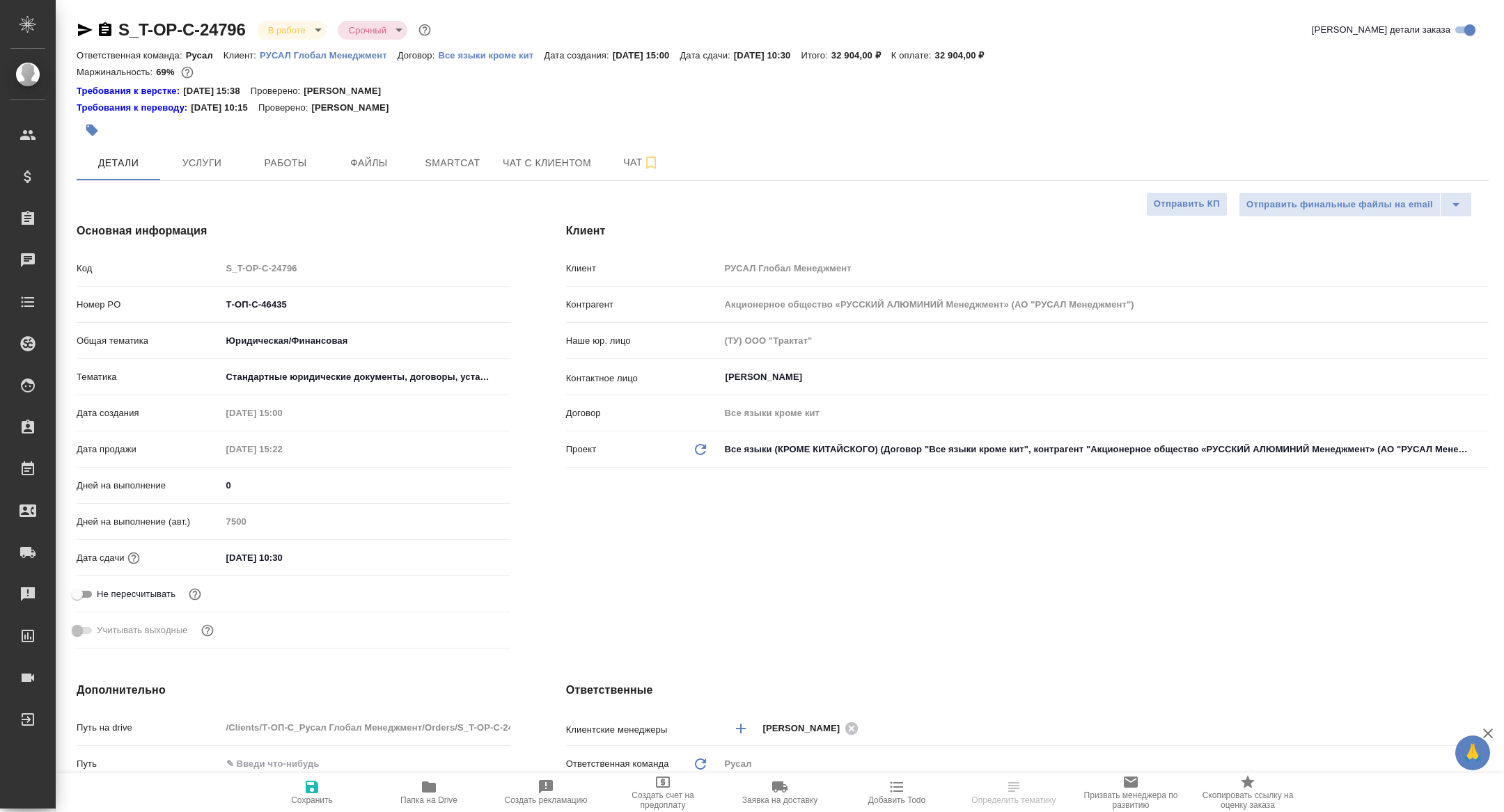
type textarea "x"
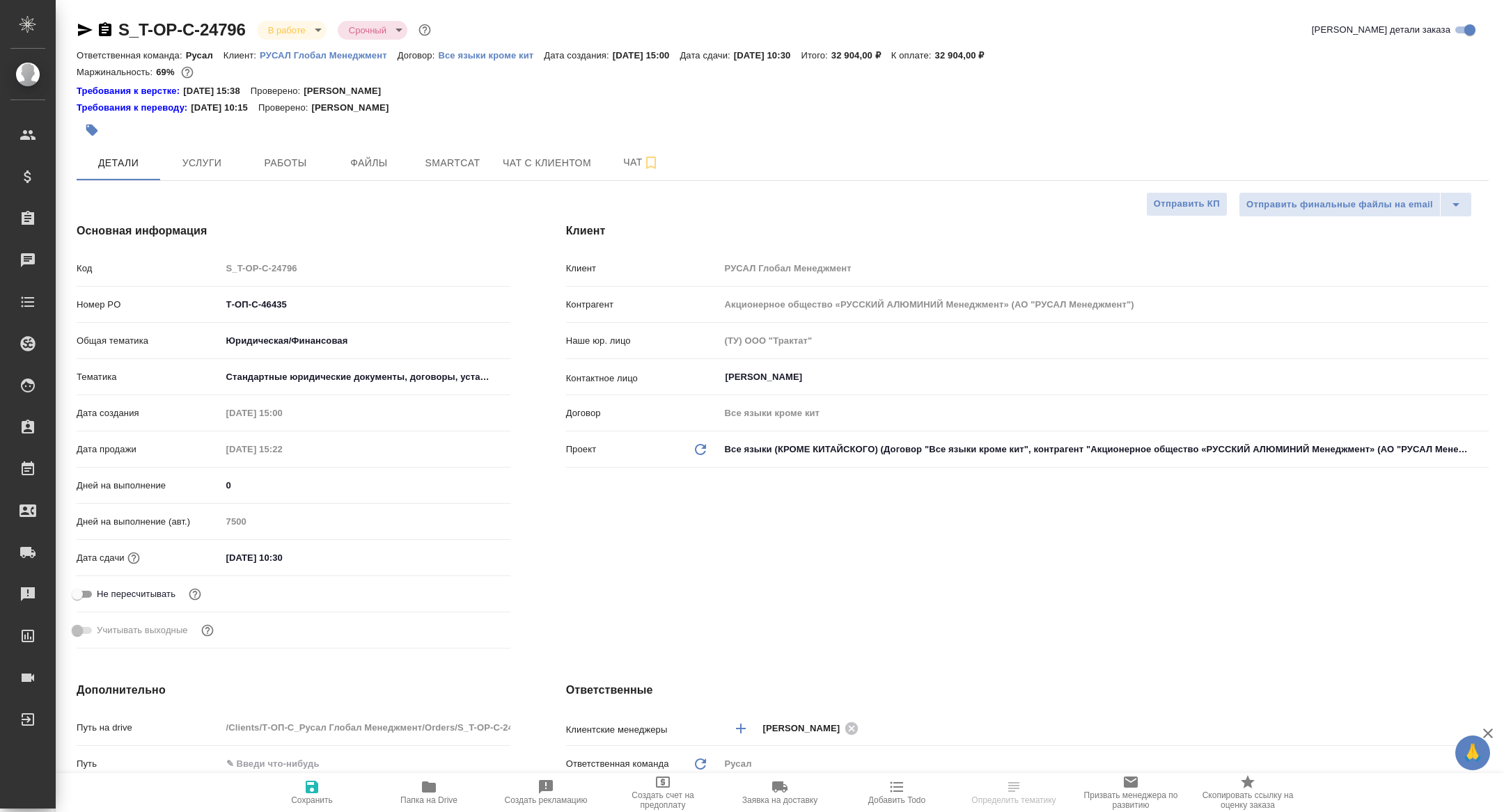
type textarea "x"
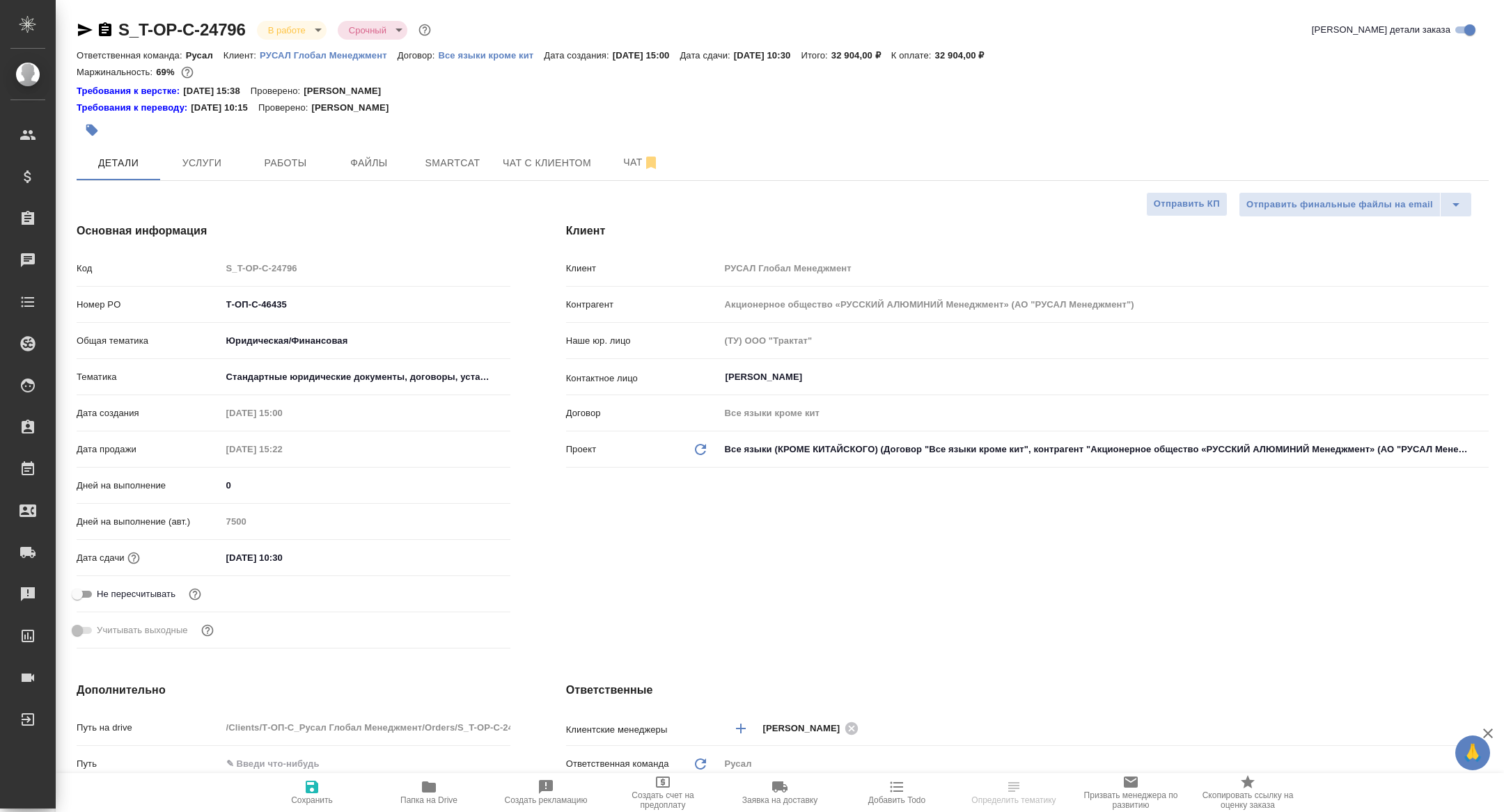
type textarea "x"
click at [281, 163] on span "Работы" at bounding box center [285, 163] width 67 height 17
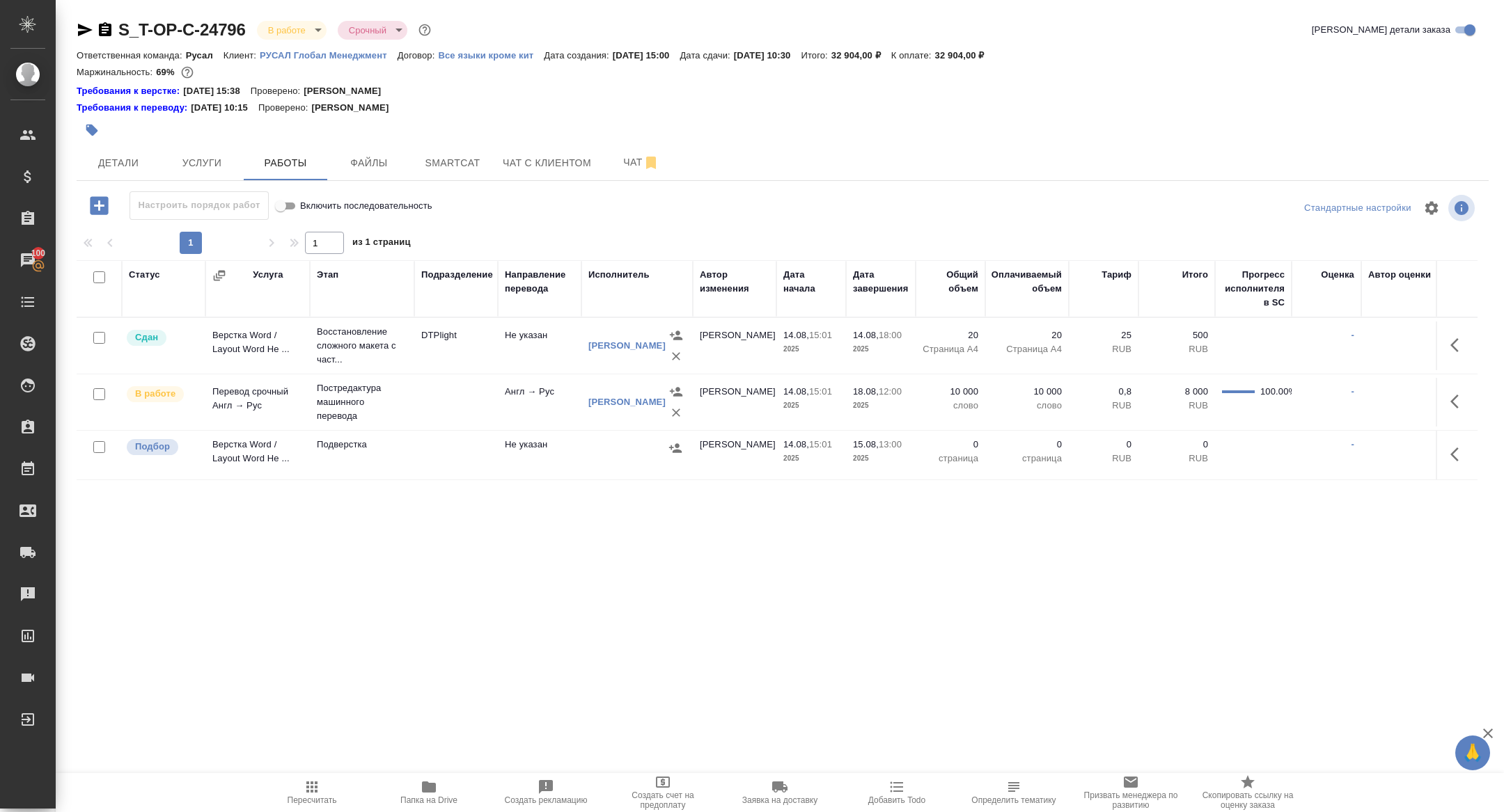
click at [99, 214] on icon "button" at bounding box center [99, 205] width 24 height 24
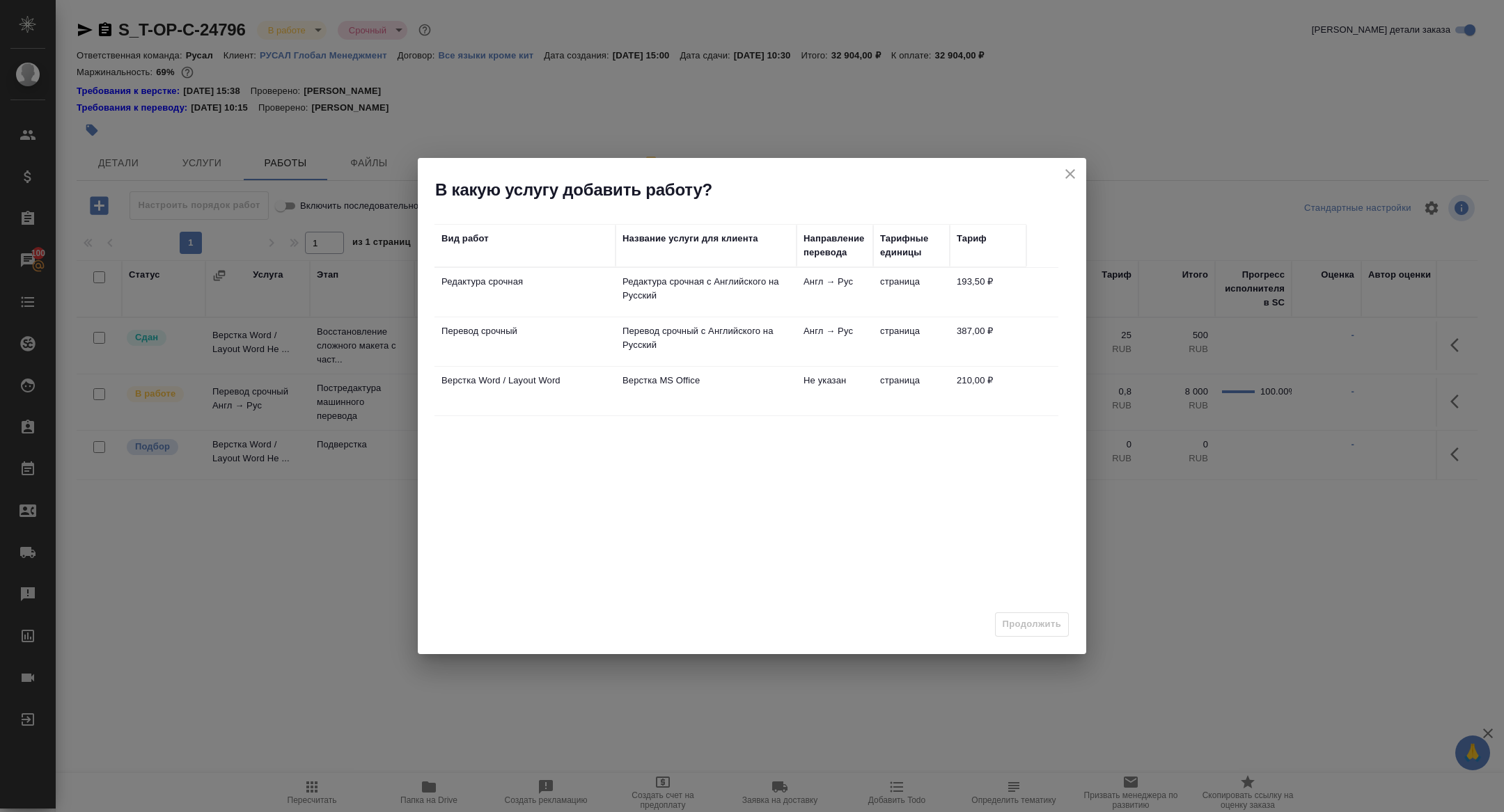
click at [480, 290] on td "Редактура срочная" at bounding box center [525, 292] width 181 height 49
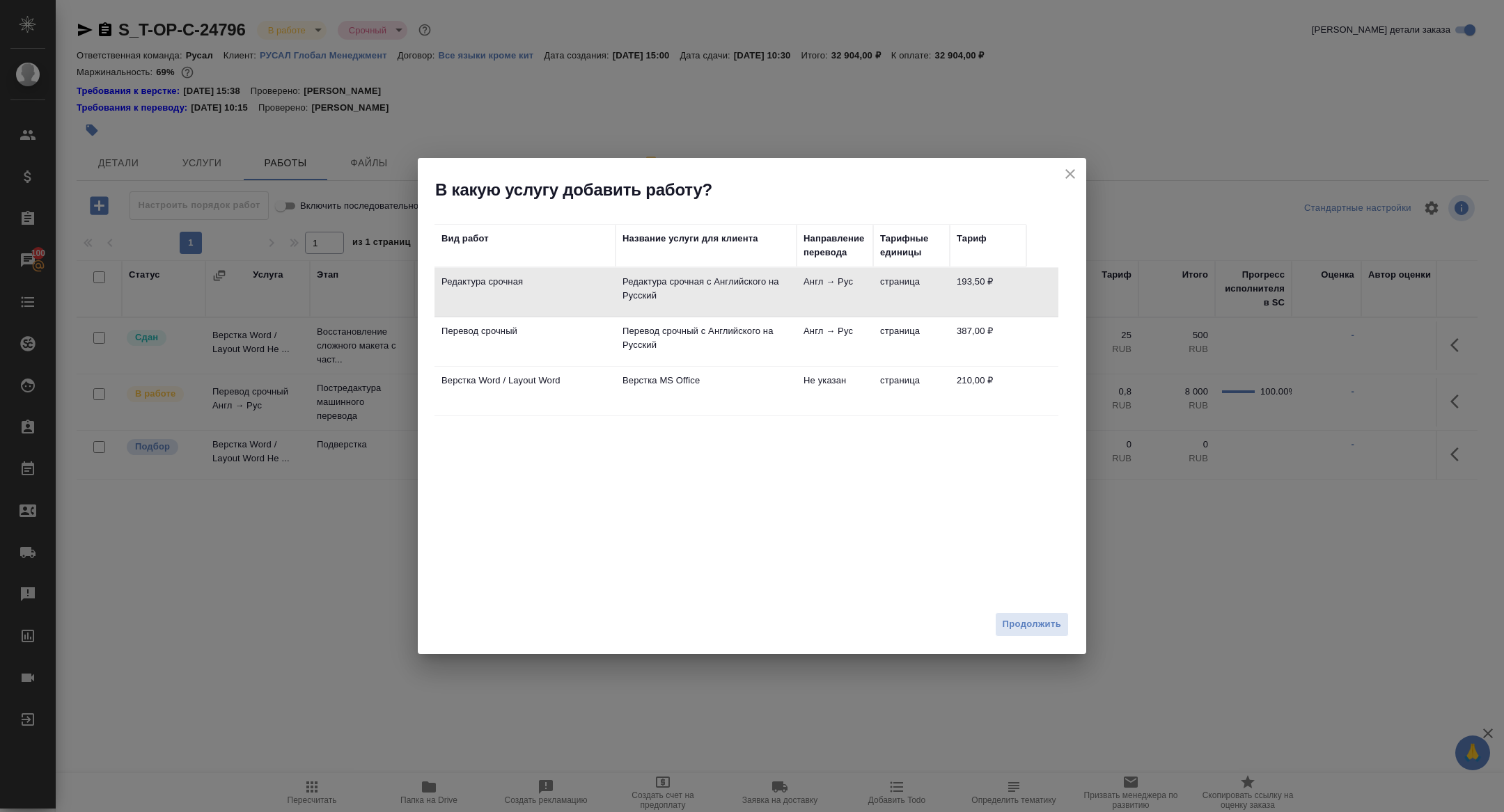
click at [480, 290] on td "Редактура срочная" at bounding box center [525, 292] width 181 height 49
click at [1028, 617] on span "Продолжить" at bounding box center [1032, 624] width 59 height 16
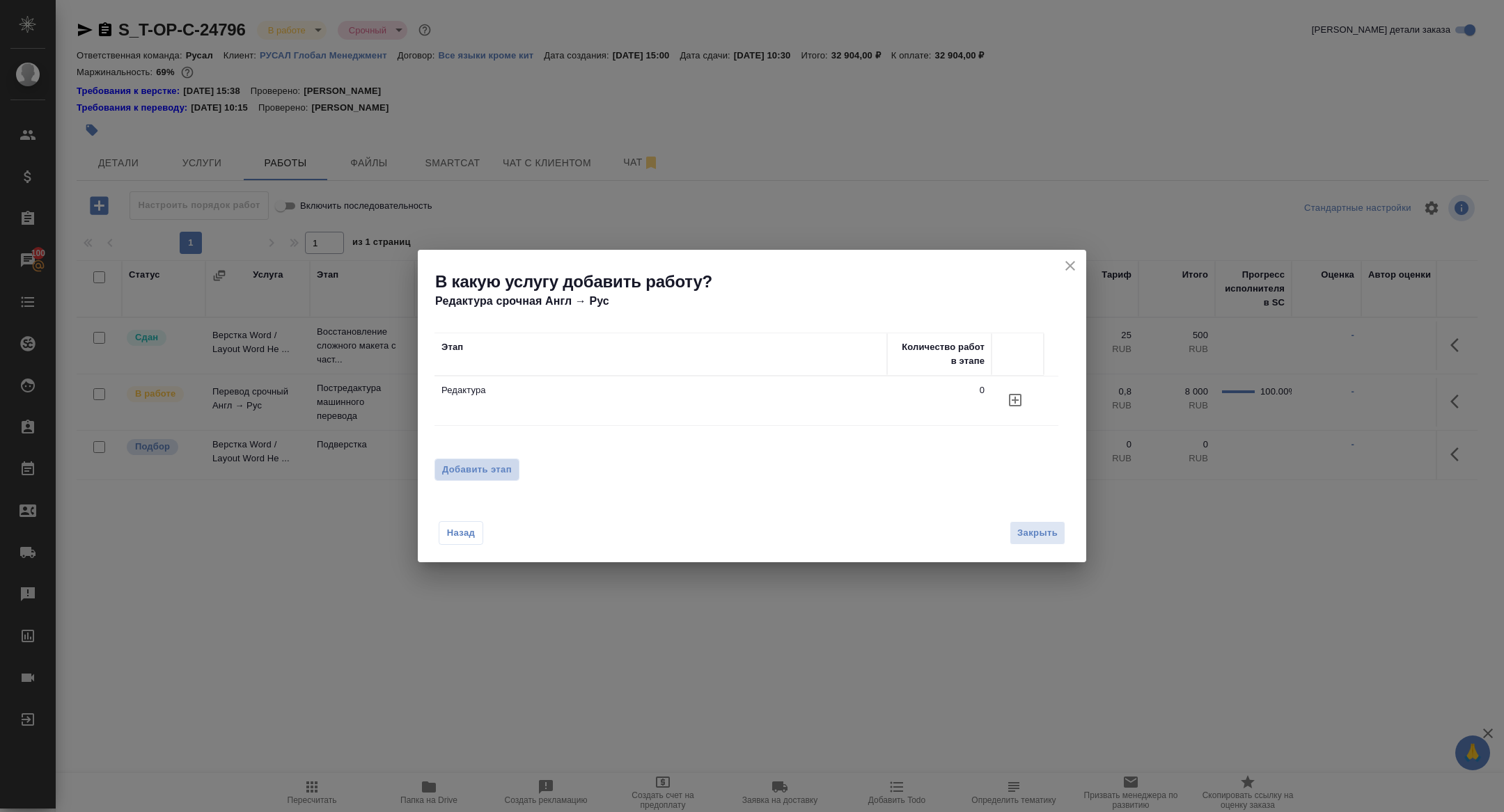
click at [498, 460] on button "Добавить этап" at bounding box center [477, 469] width 85 height 22
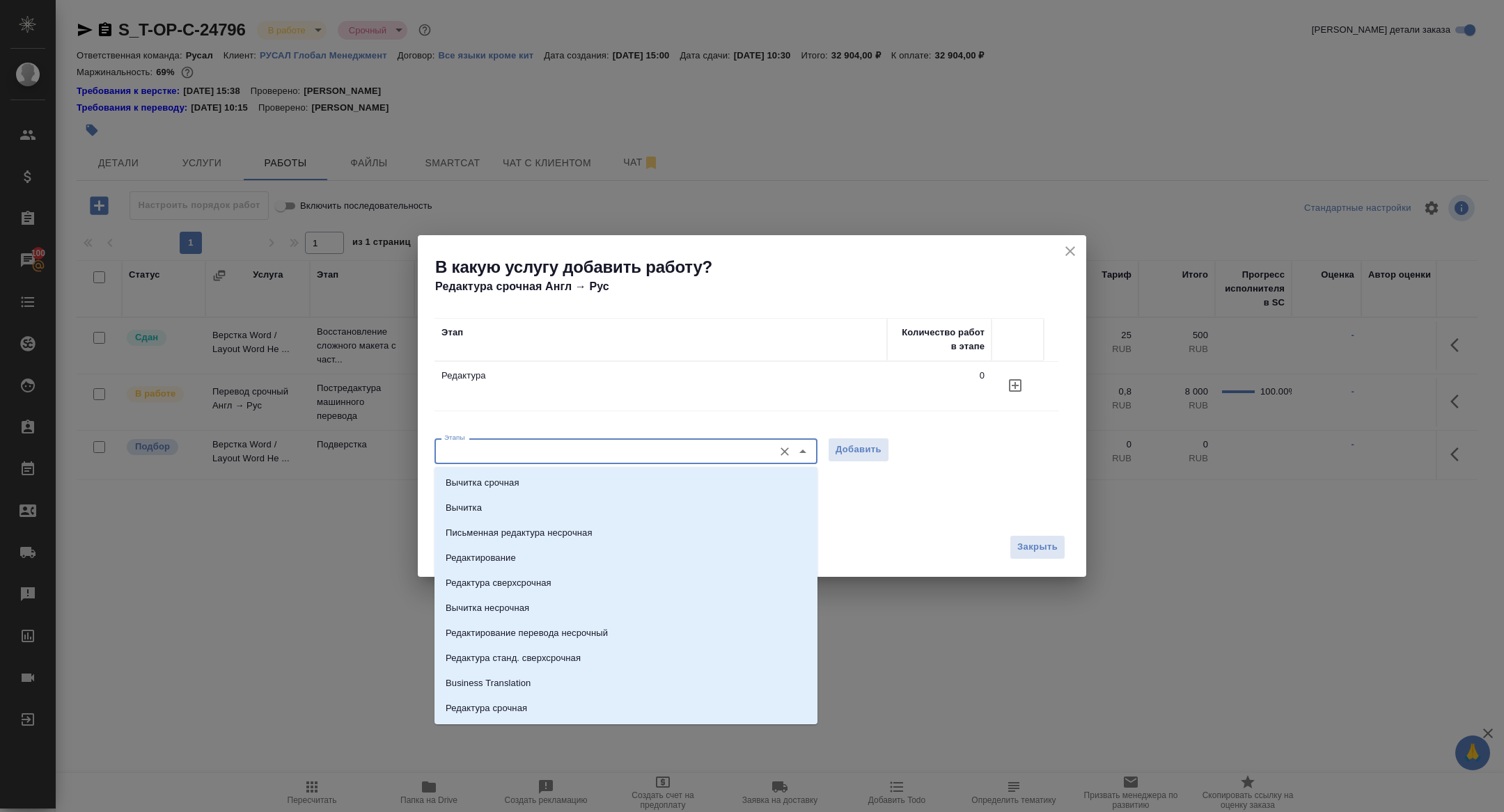
click at [543, 450] on input "Этапы" at bounding box center [603, 451] width 328 height 17
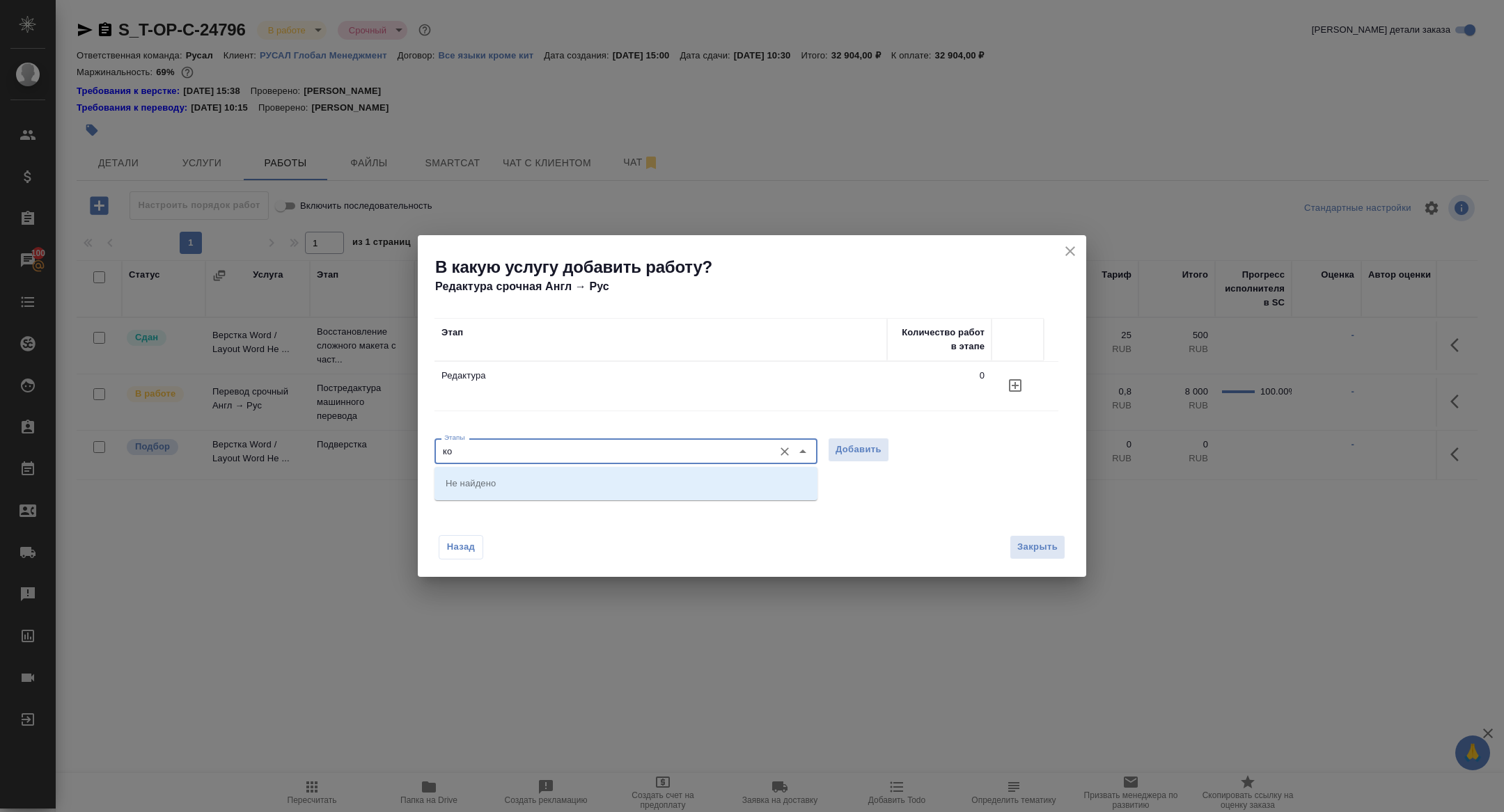
type input "к"
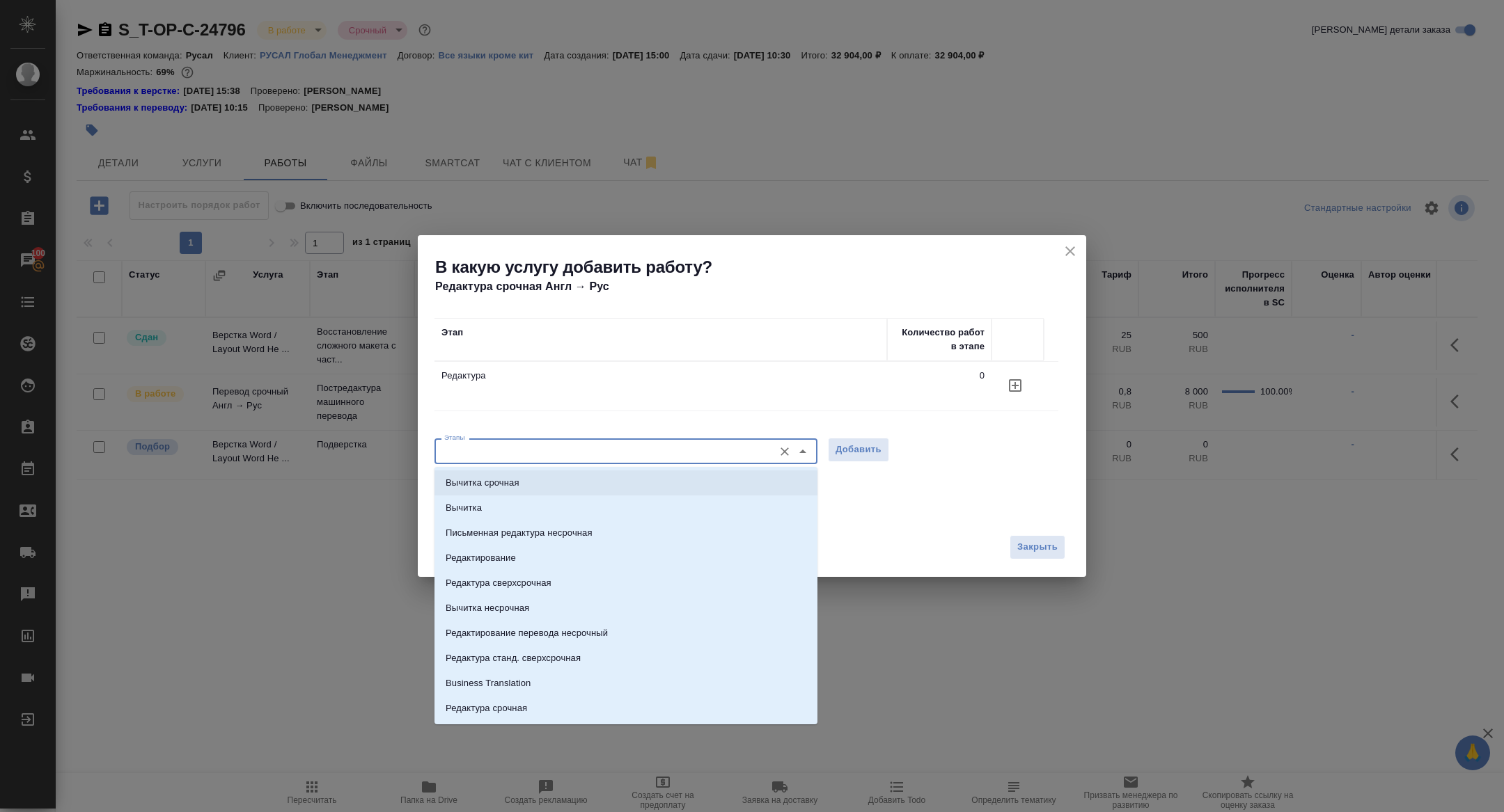
click at [951, 350] on div "Количество работ в этапе" at bounding box center [939, 340] width 91 height 28
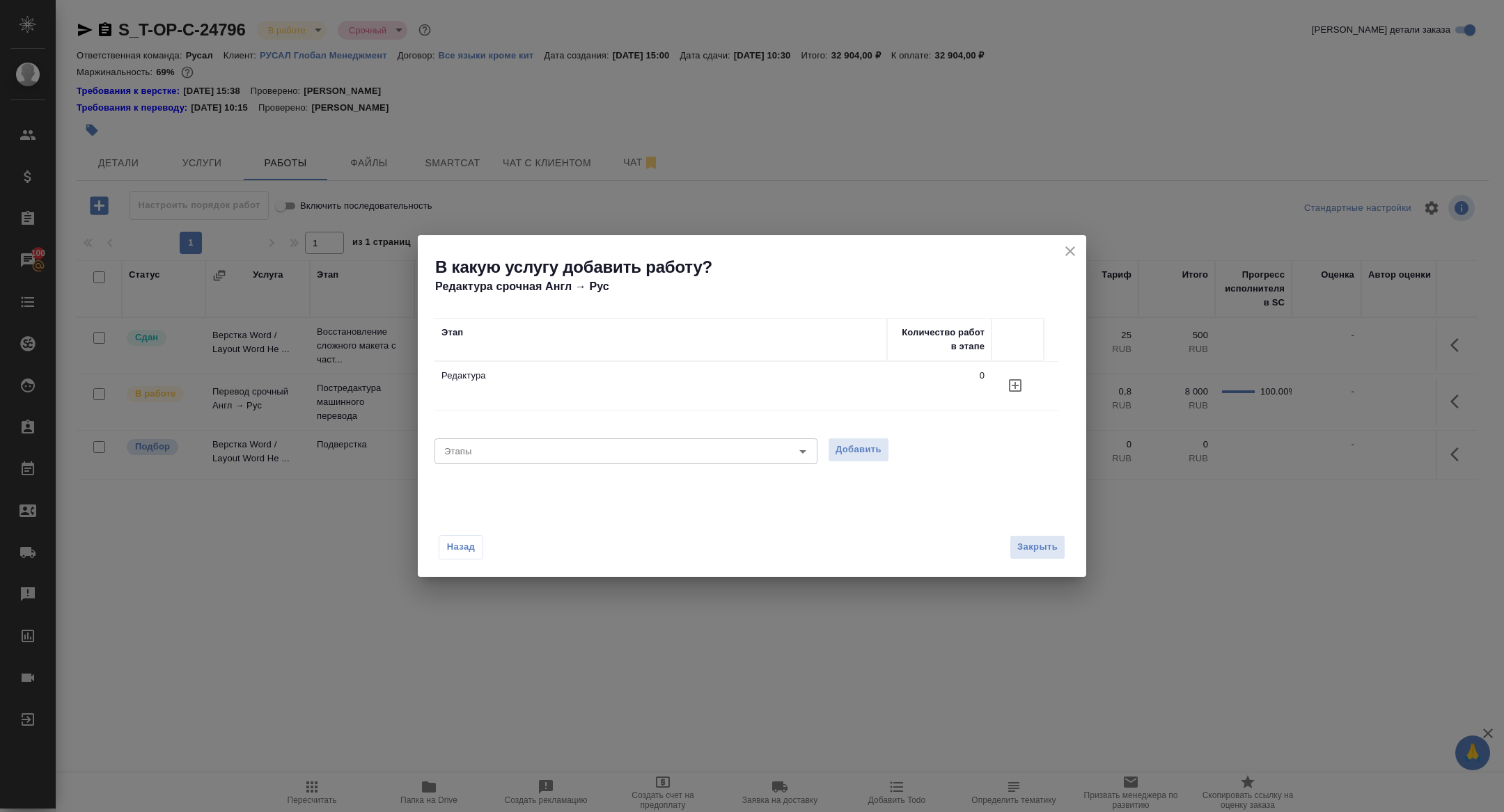
click at [1022, 390] on icon "button" at bounding box center [1015, 386] width 17 height 17
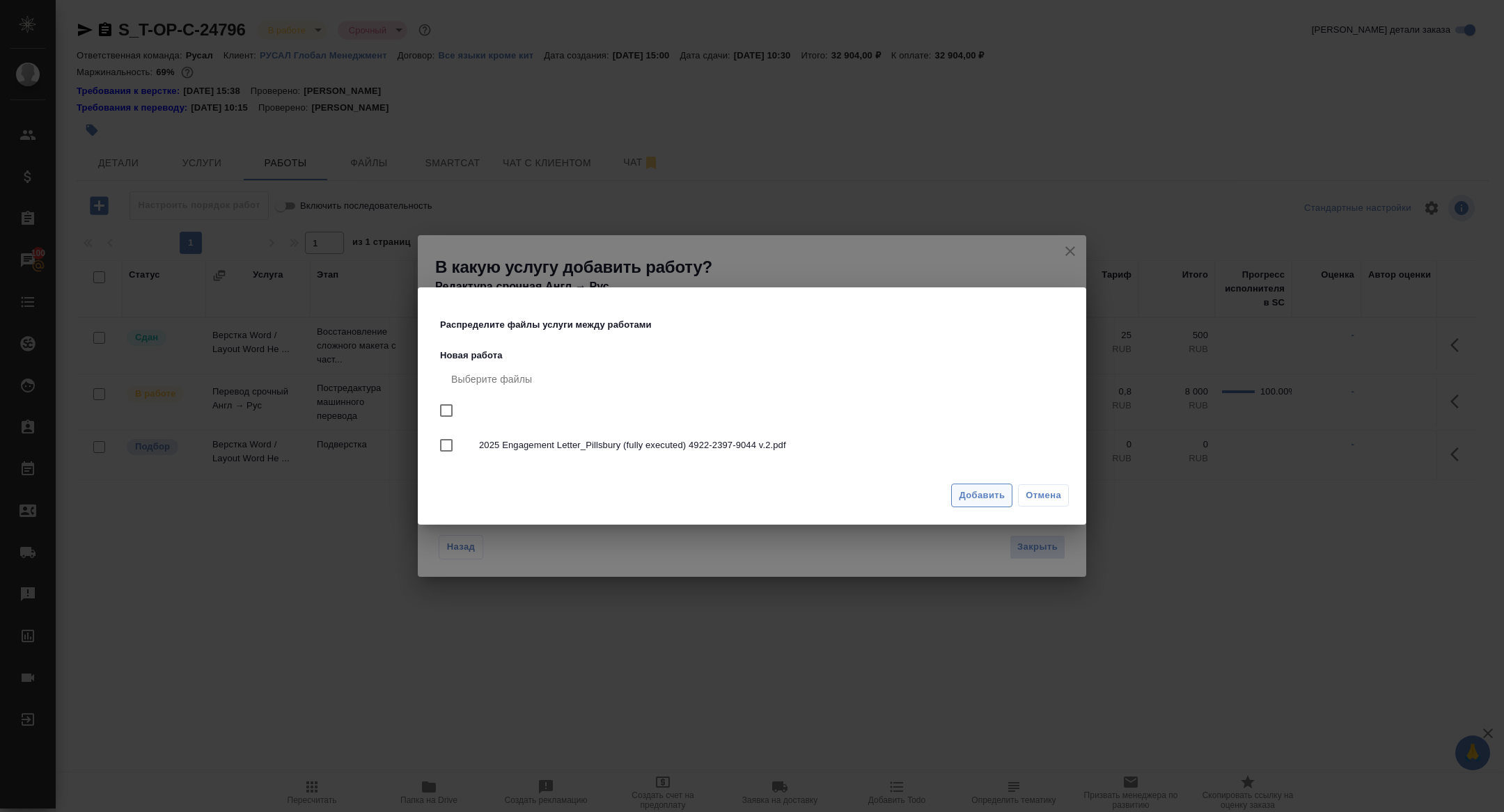
click at [965, 497] on span "Добавить" at bounding box center [982, 495] width 46 height 16
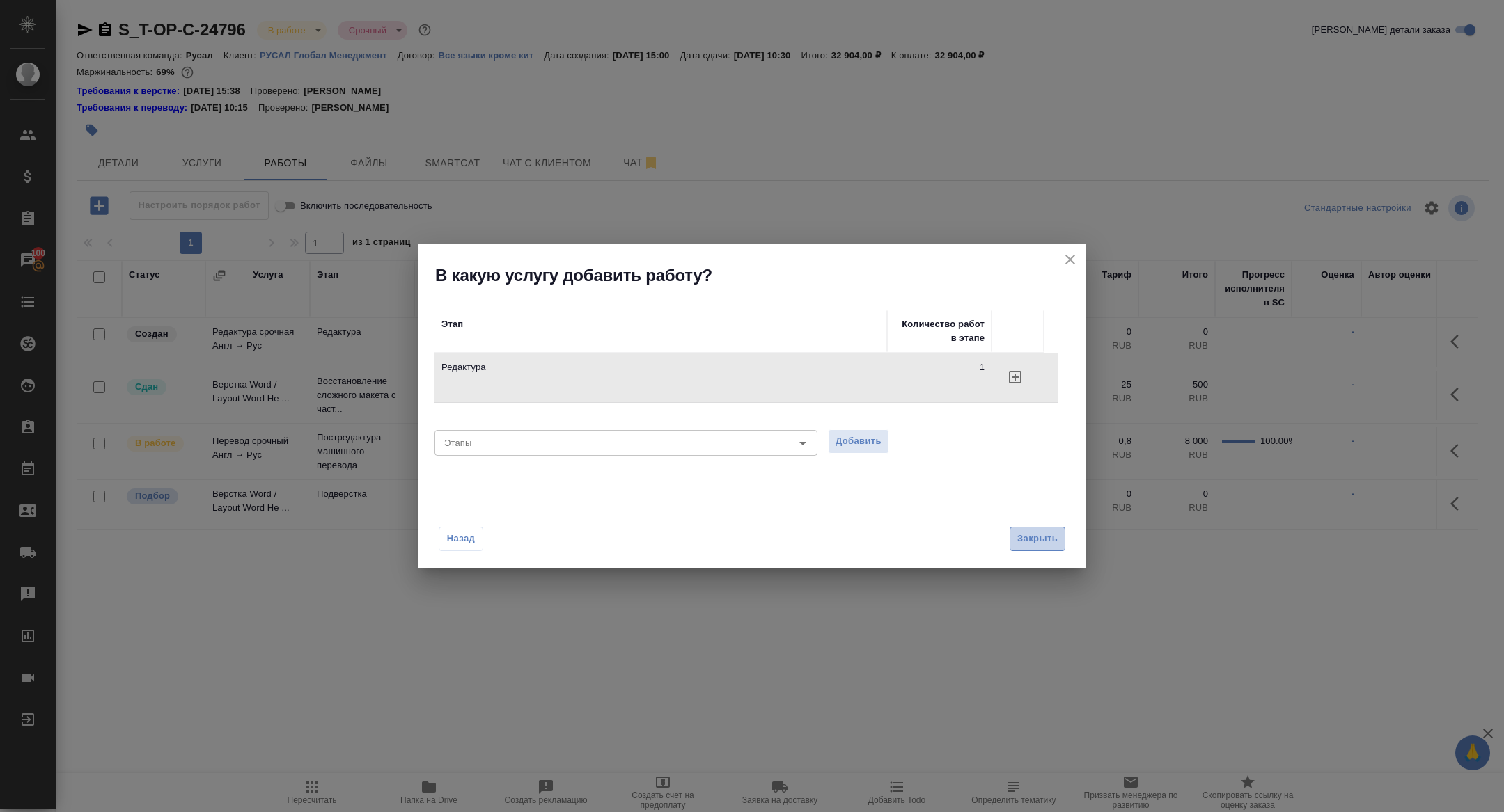
click at [1034, 534] on span "Закрыть" at bounding box center [1038, 539] width 40 height 16
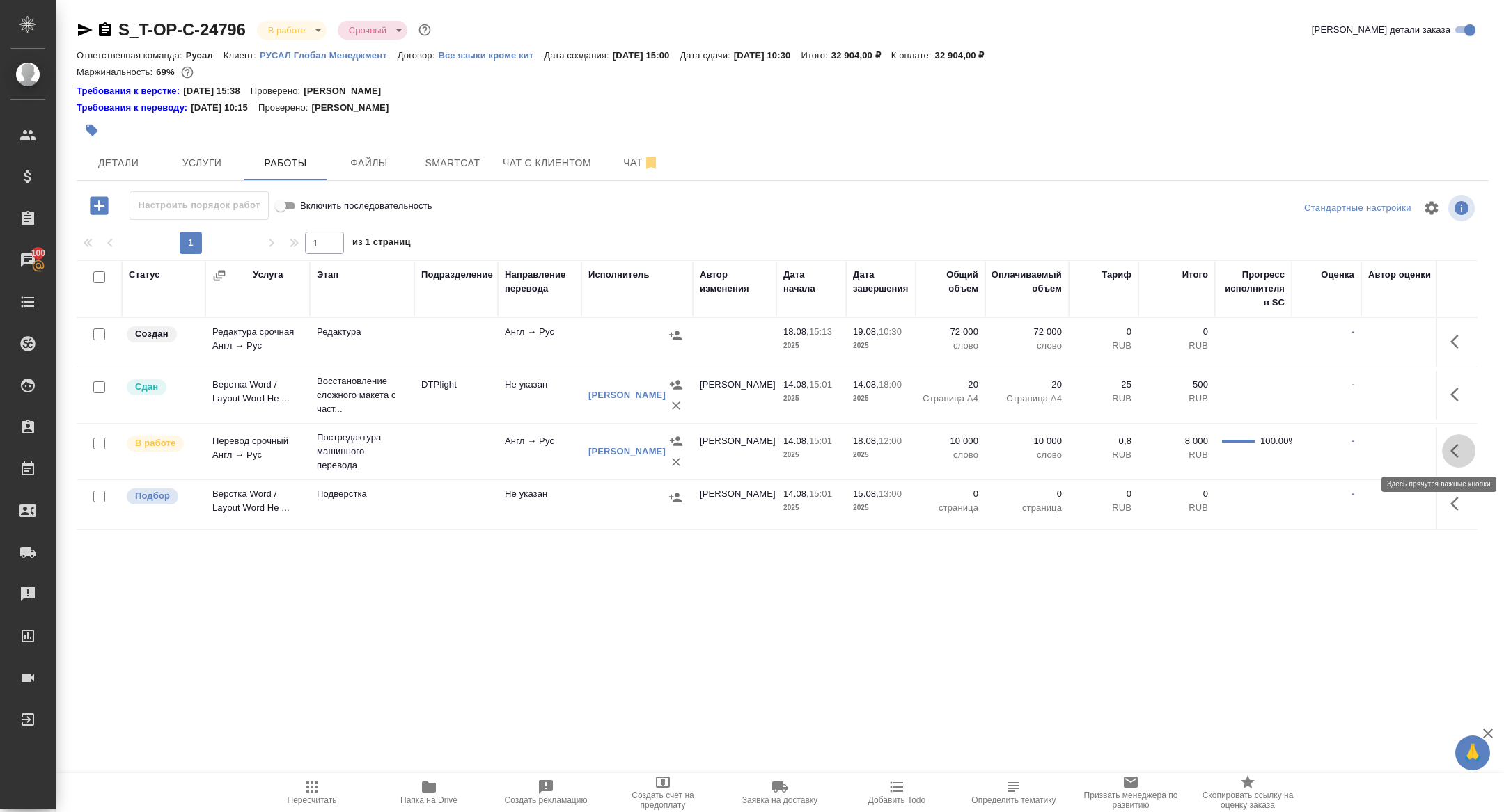
click at [1466, 446] on icon "button" at bounding box center [1459, 451] width 17 height 17
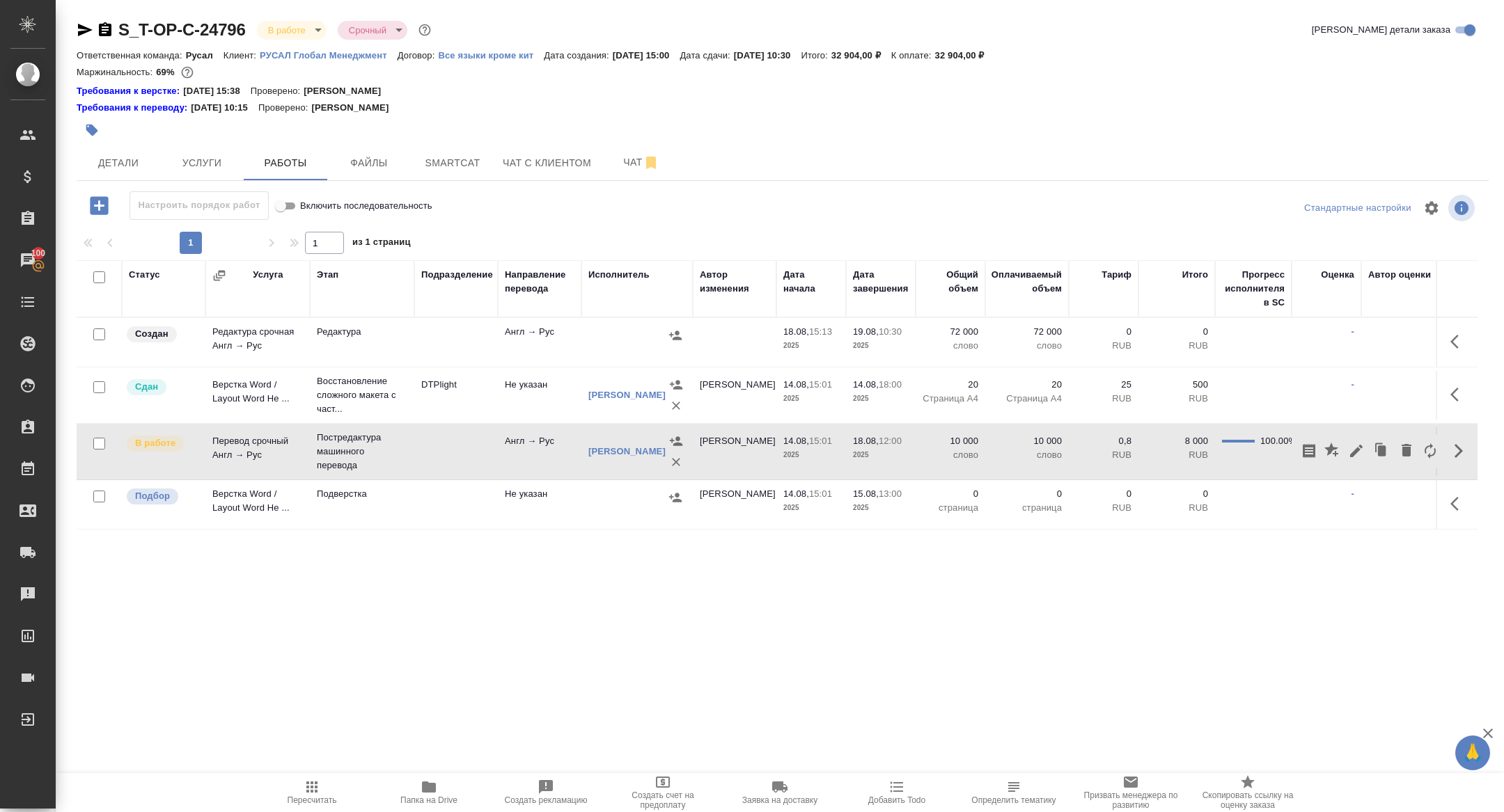
click at [98, 204] on icon "button" at bounding box center [99, 205] width 24 height 24
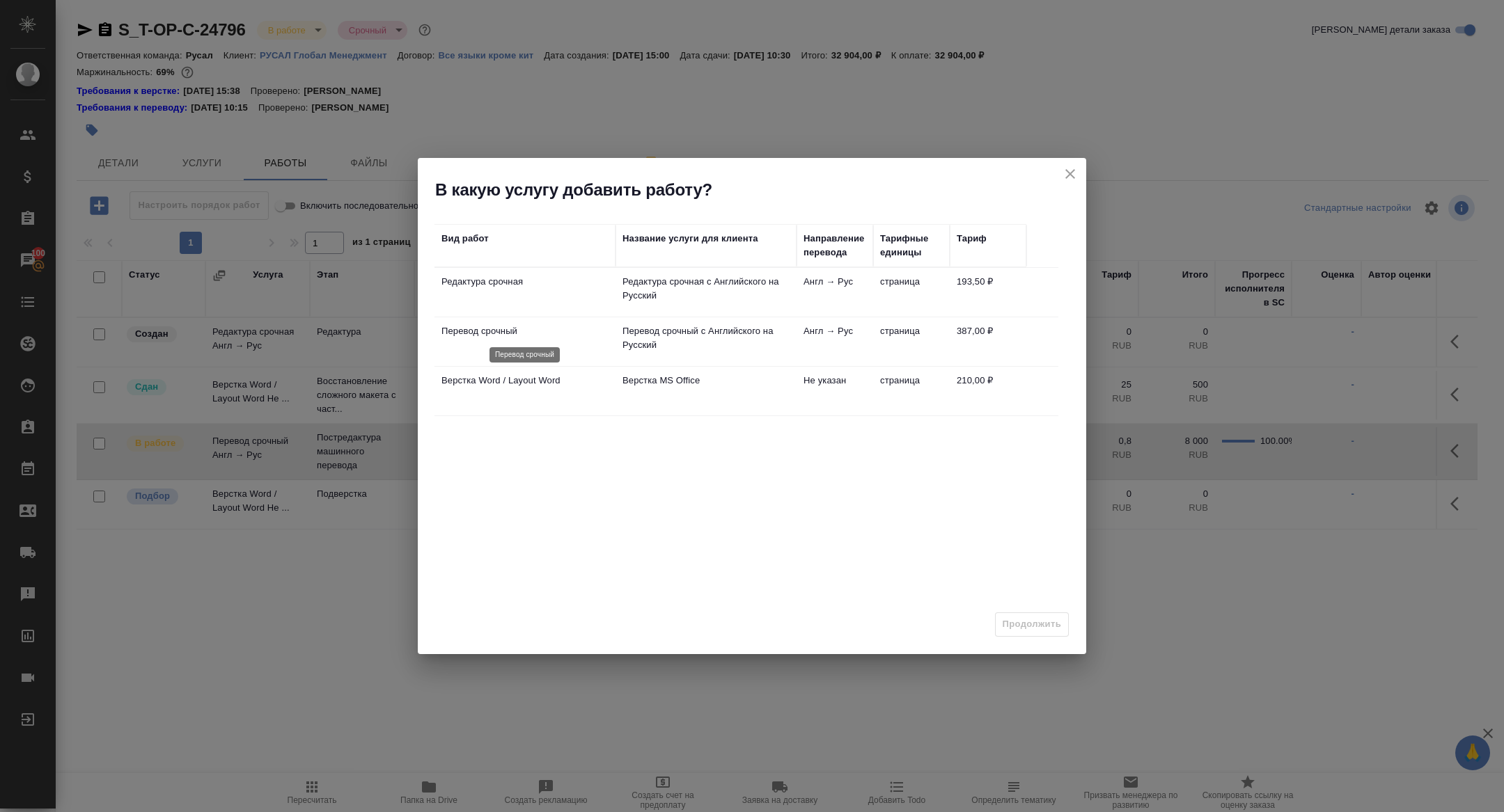
click at [495, 337] on p "Перевод срочный" at bounding box center [525, 331] width 167 height 14
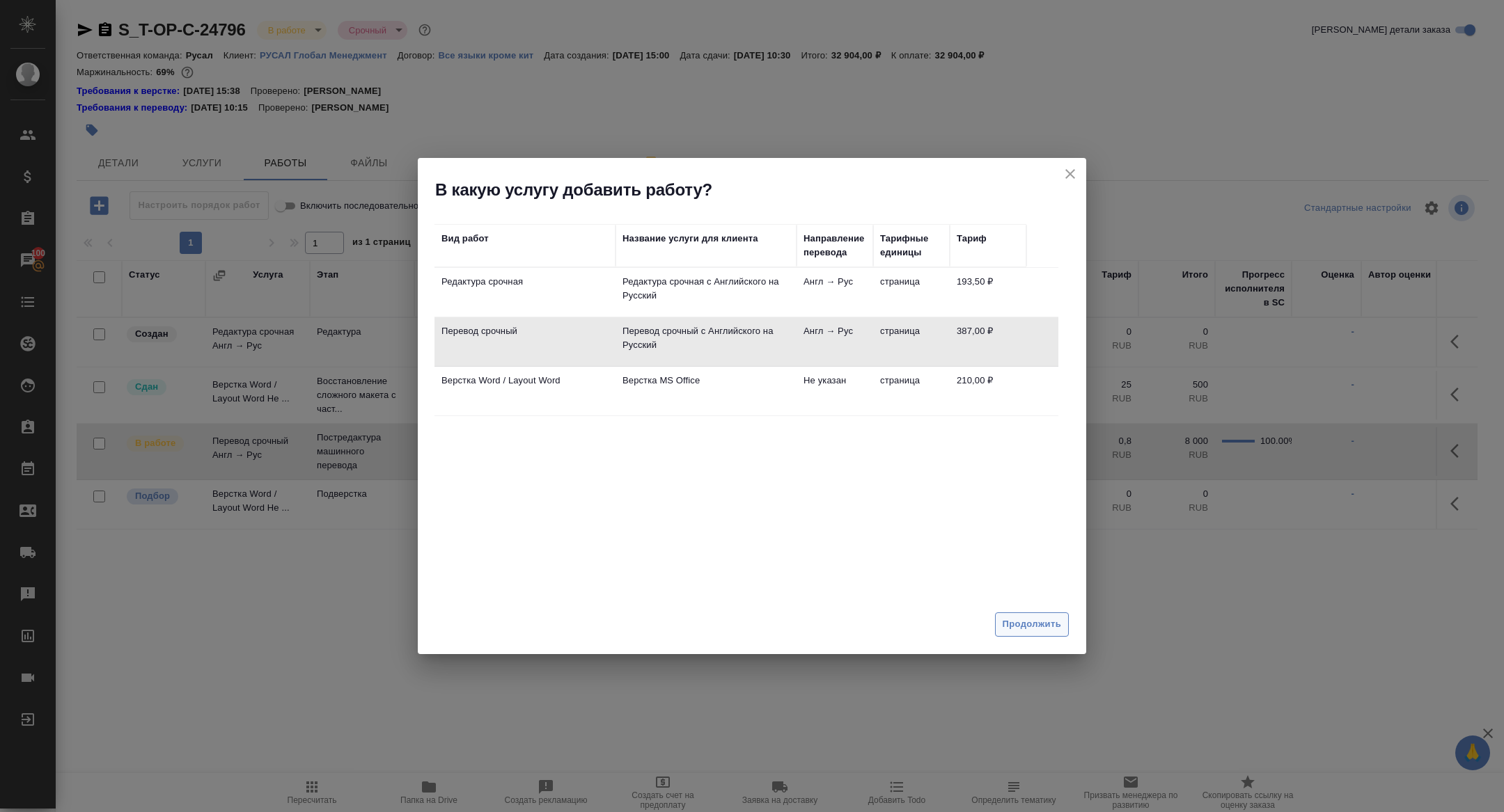
click at [1048, 624] on span "Продолжить" at bounding box center [1032, 624] width 59 height 16
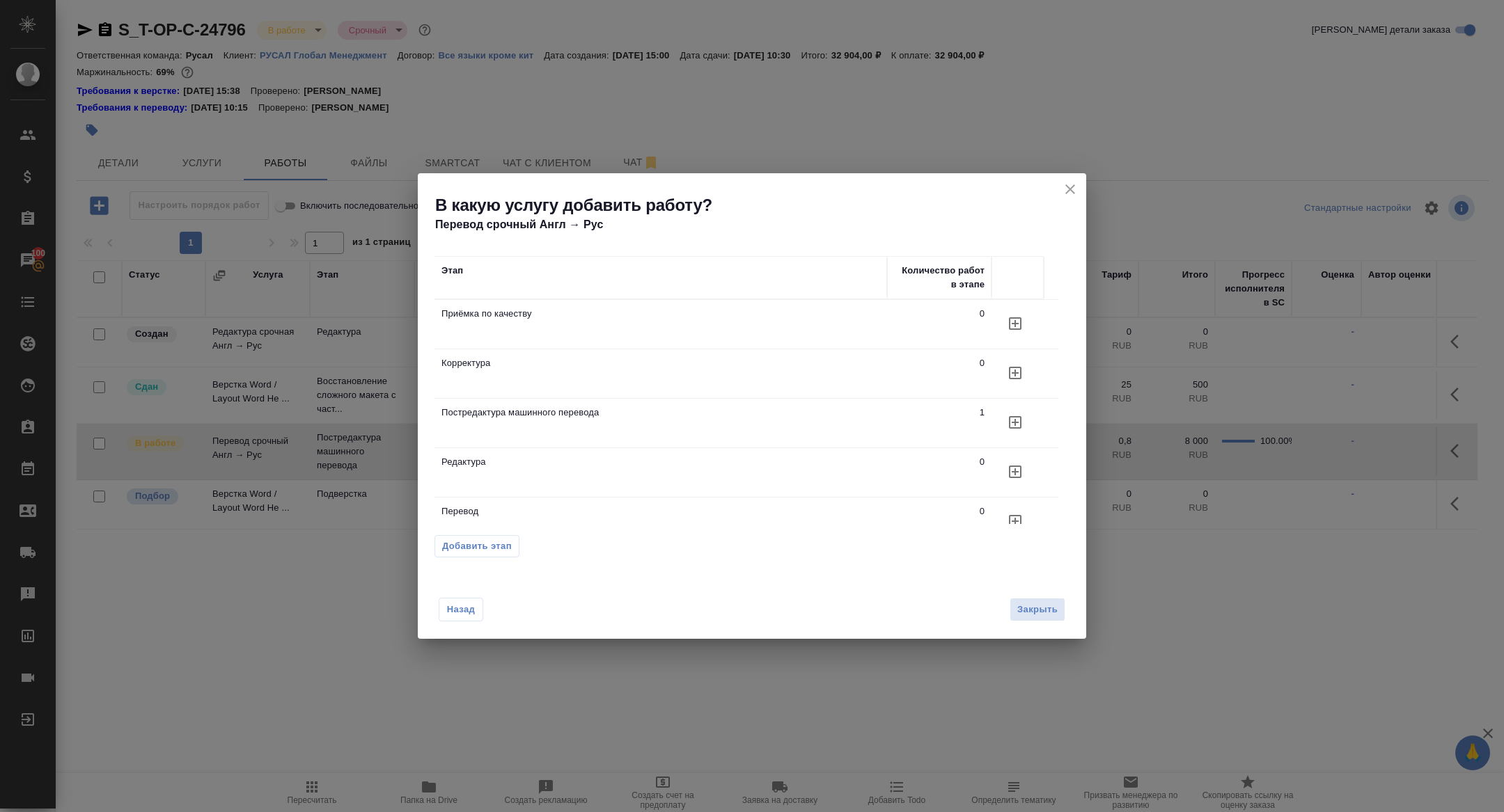
click at [1022, 332] on icon "button" at bounding box center [1015, 324] width 17 height 17
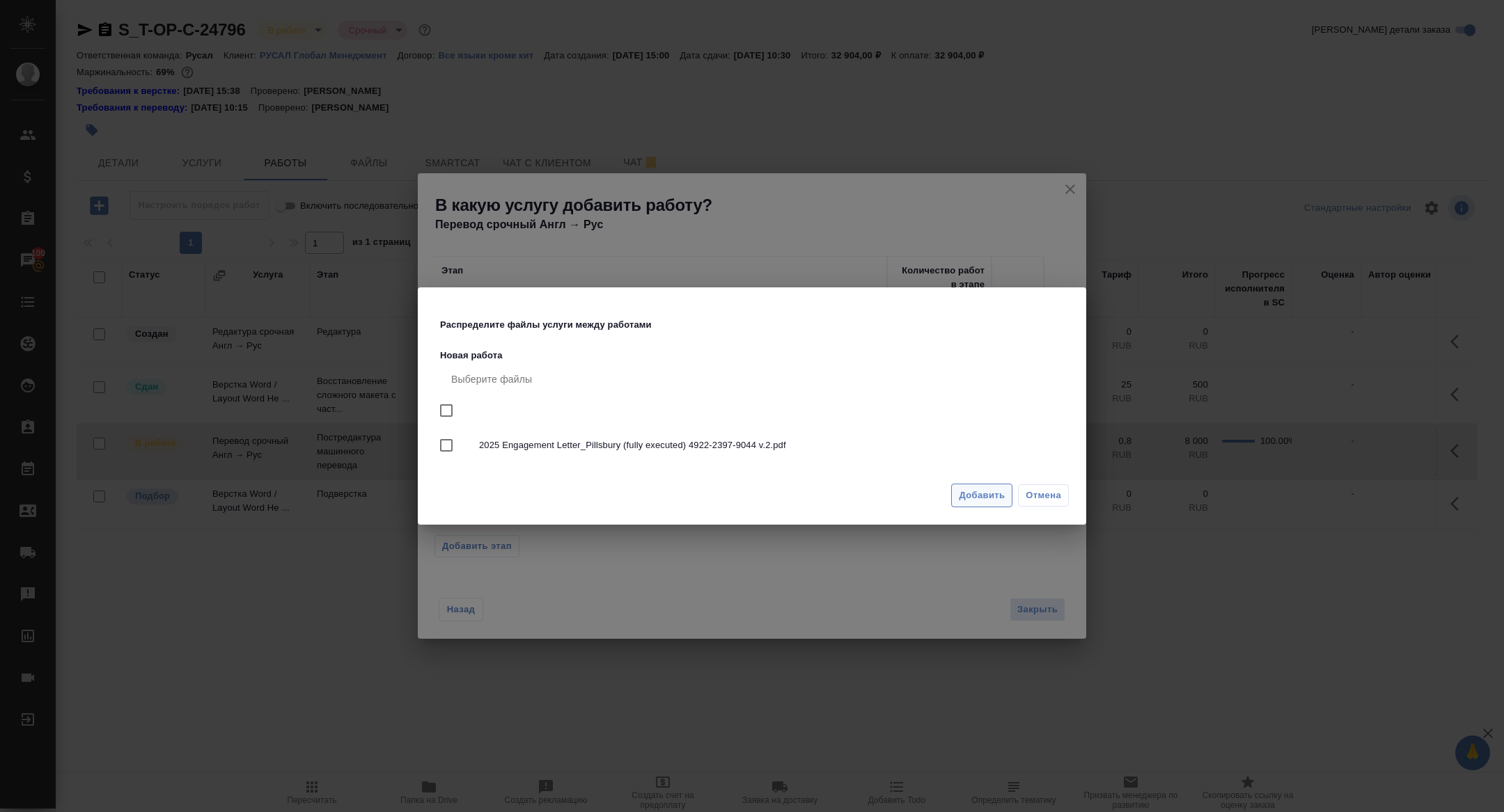
click at [973, 491] on span "Добавить" at bounding box center [982, 495] width 46 height 16
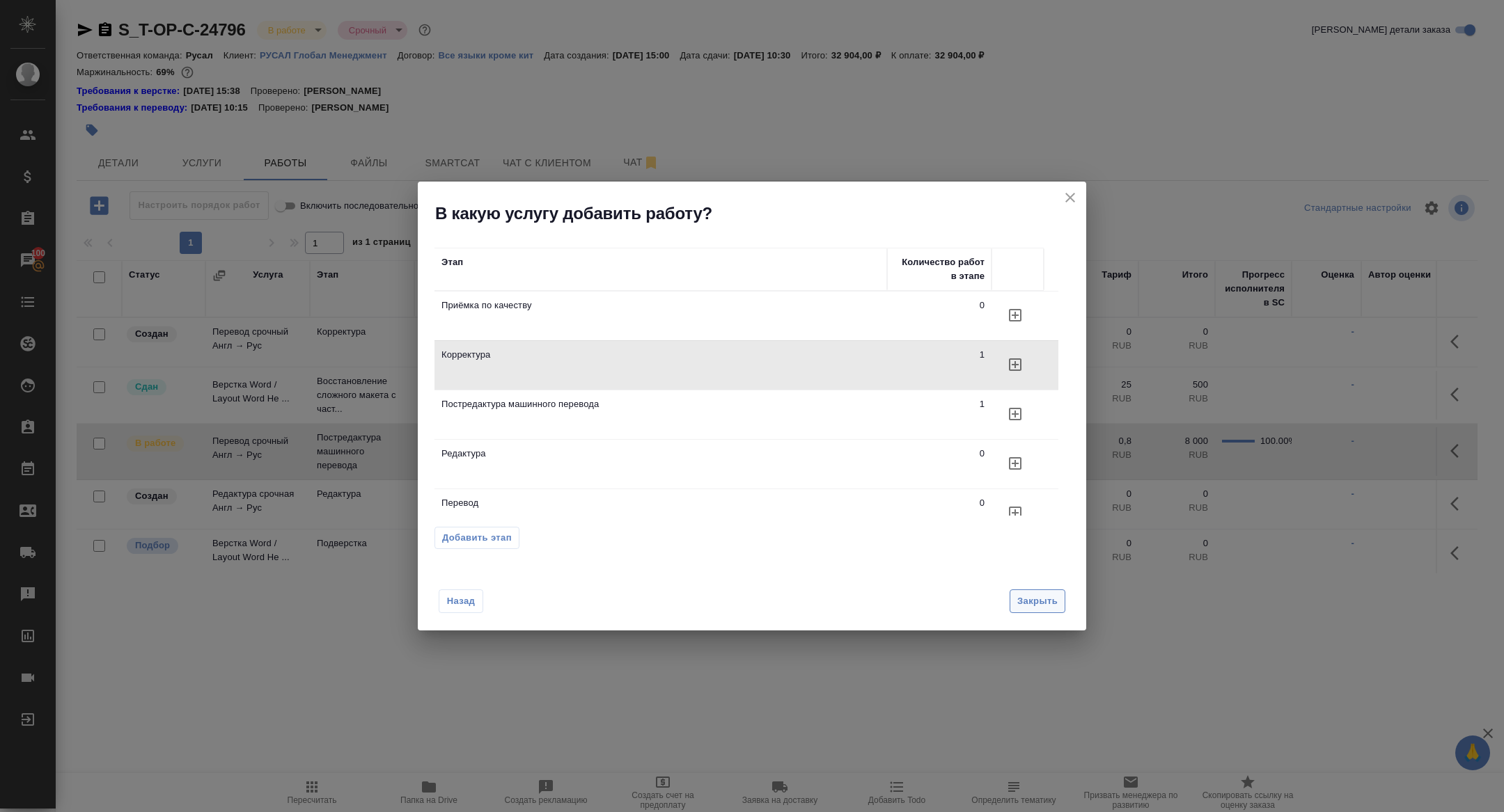
click at [1031, 599] on span "Закрыть" at bounding box center [1038, 601] width 40 height 16
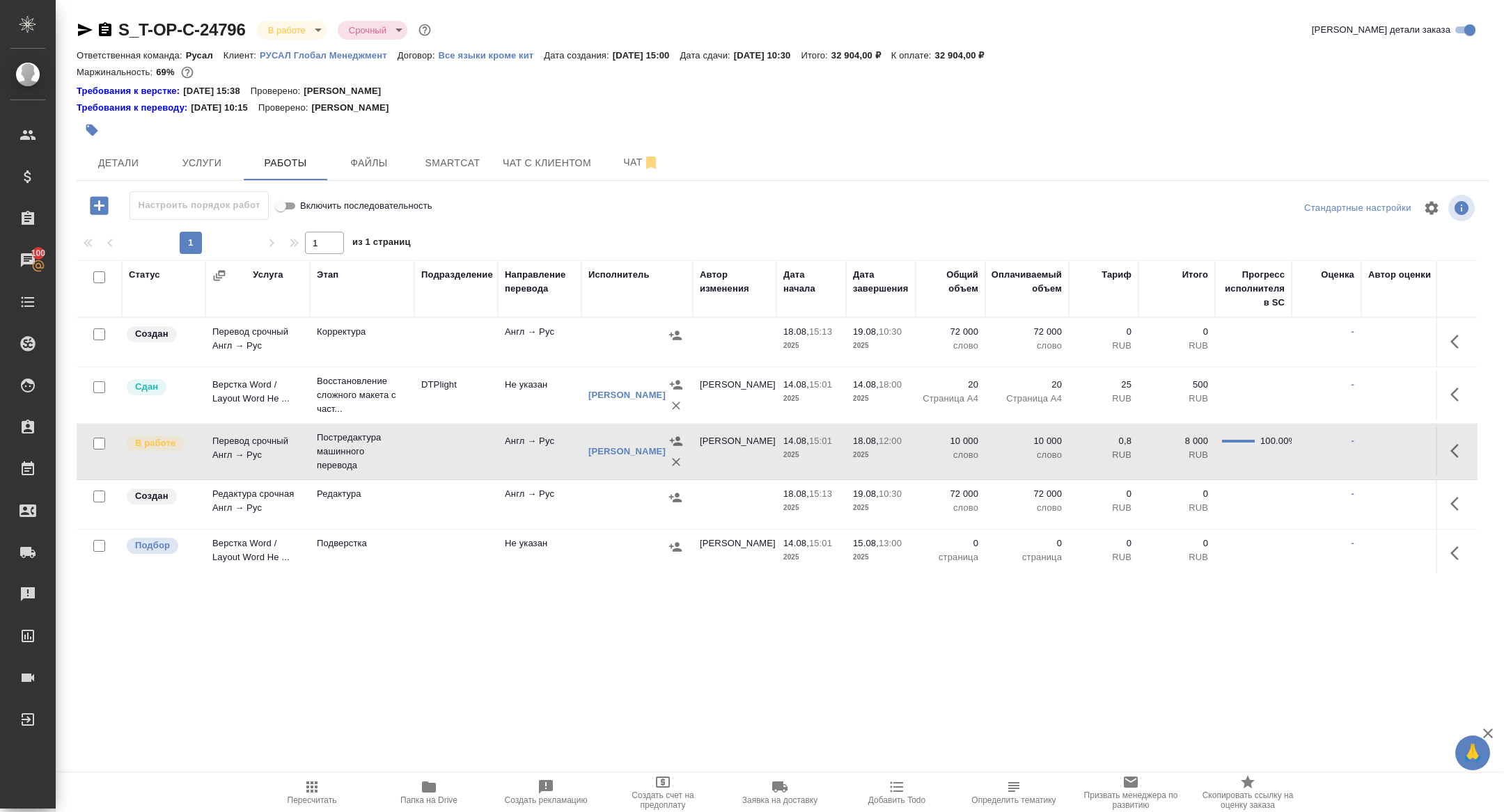
click at [1456, 336] on icon "button" at bounding box center [1454, 342] width 8 height 14
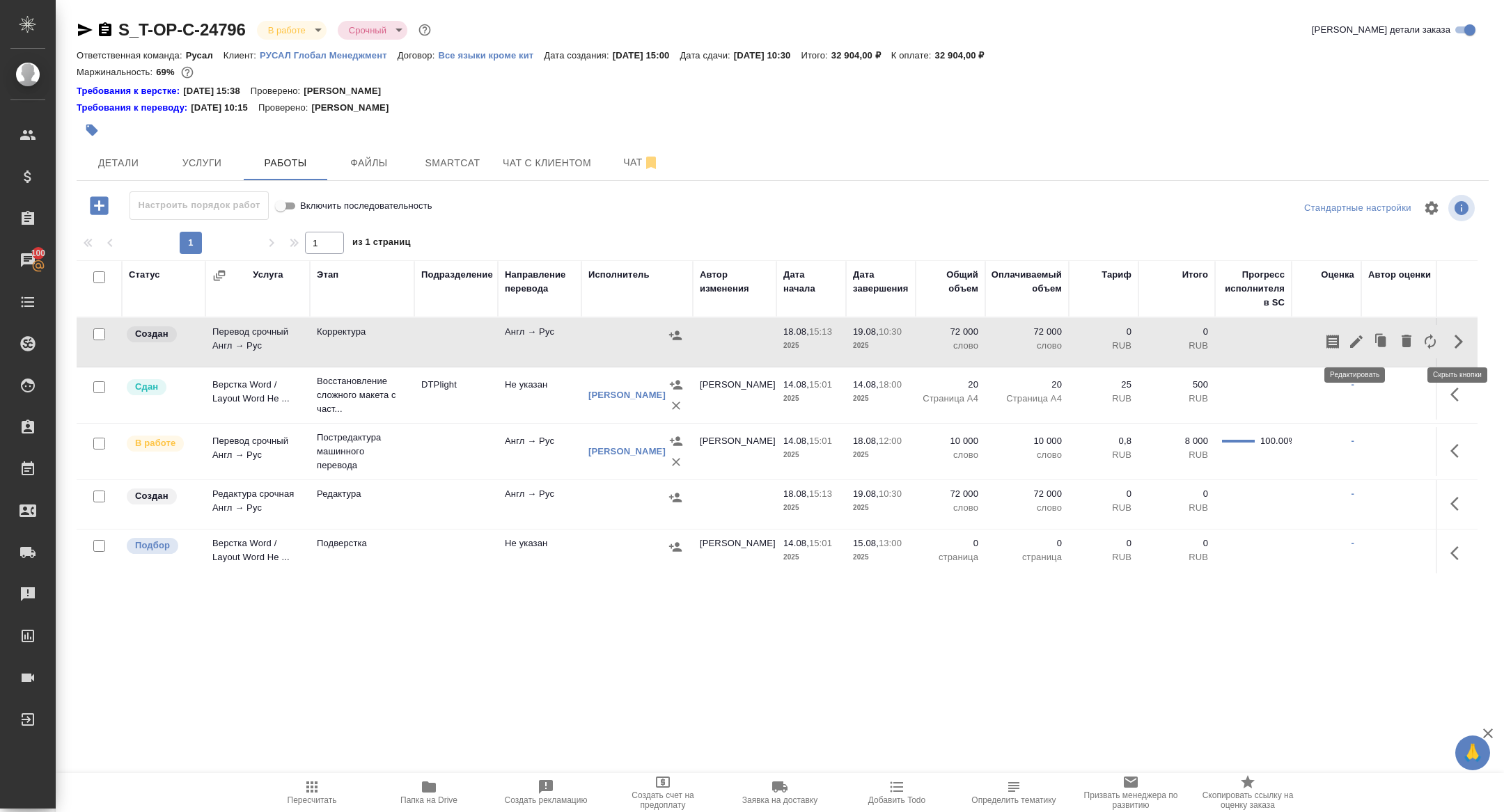
click at [1350, 345] on icon "button" at bounding box center [1356, 342] width 13 height 13
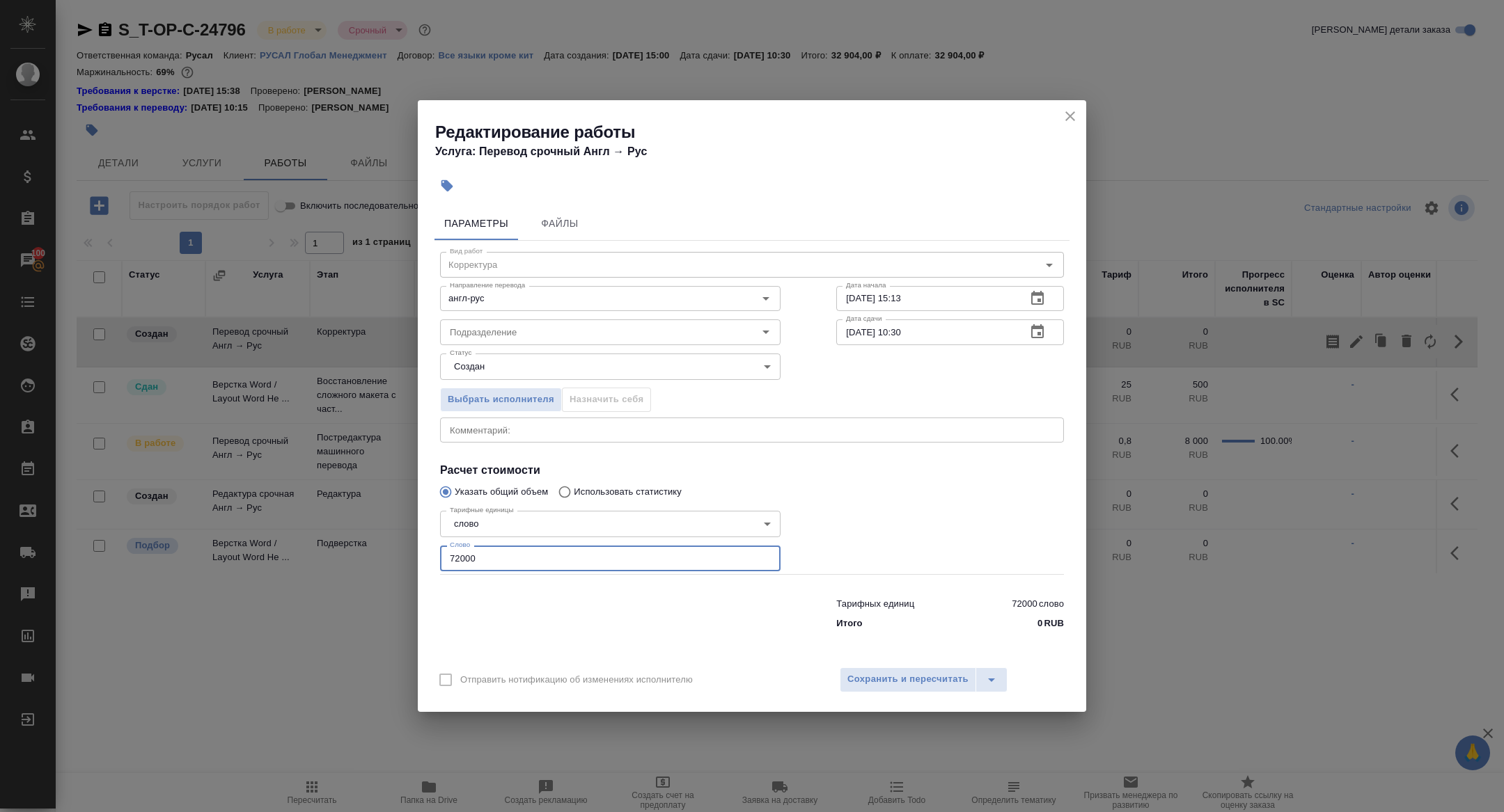
drag, startPoint x: 482, startPoint y: 557, endPoint x: 363, endPoint y: 557, distance: 119.0
click at [363, 557] on div "Редактирование работы Услуга: Перевод срочный Англ → Рус Параметры Файлы Вид ра…" at bounding box center [752, 406] width 1504 height 812
type input "10000"
click at [1039, 337] on icon "button" at bounding box center [1038, 331] width 13 height 14
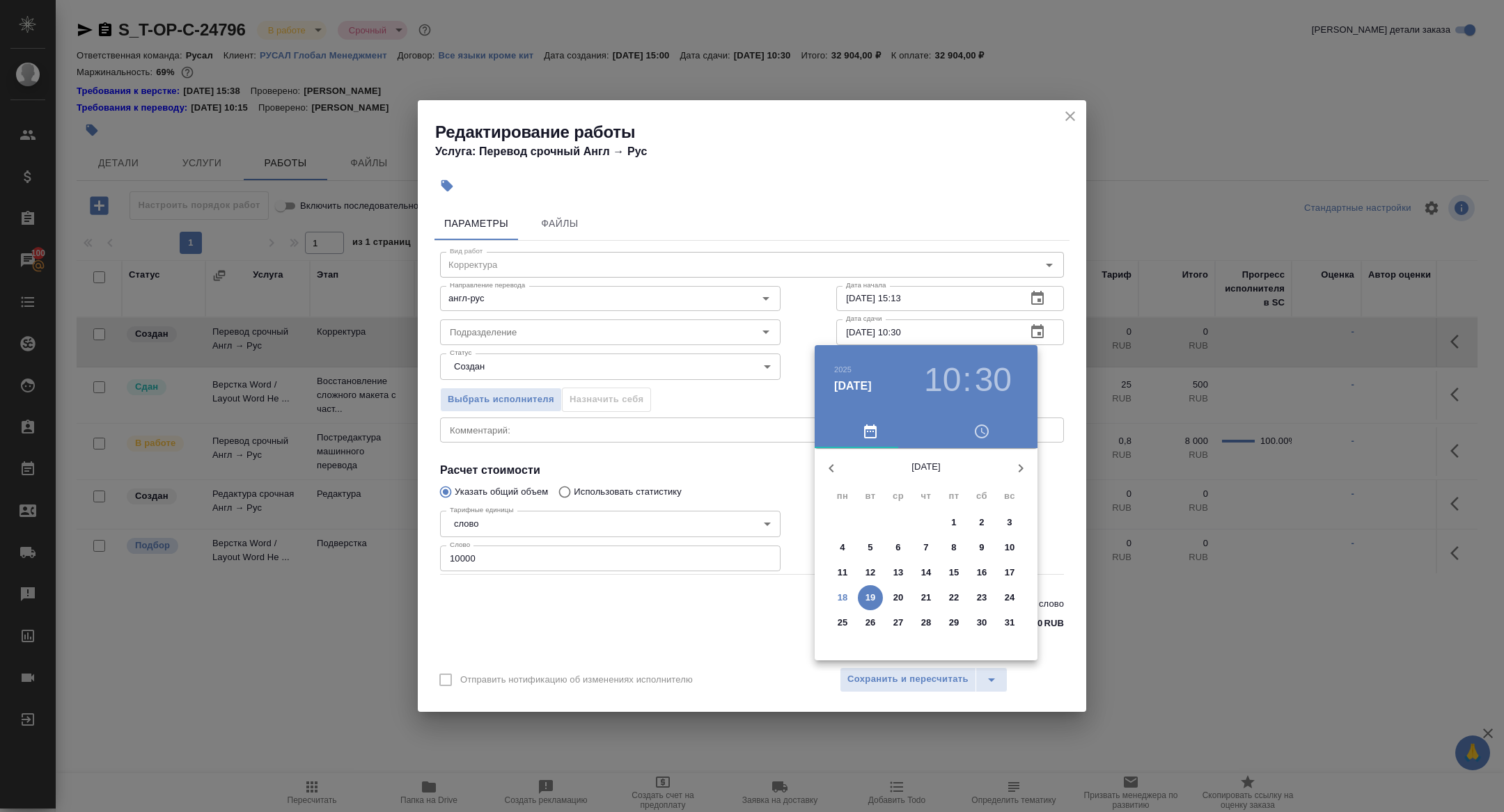
click at [933, 392] on h3 "10" at bounding box center [942, 380] width 37 height 39
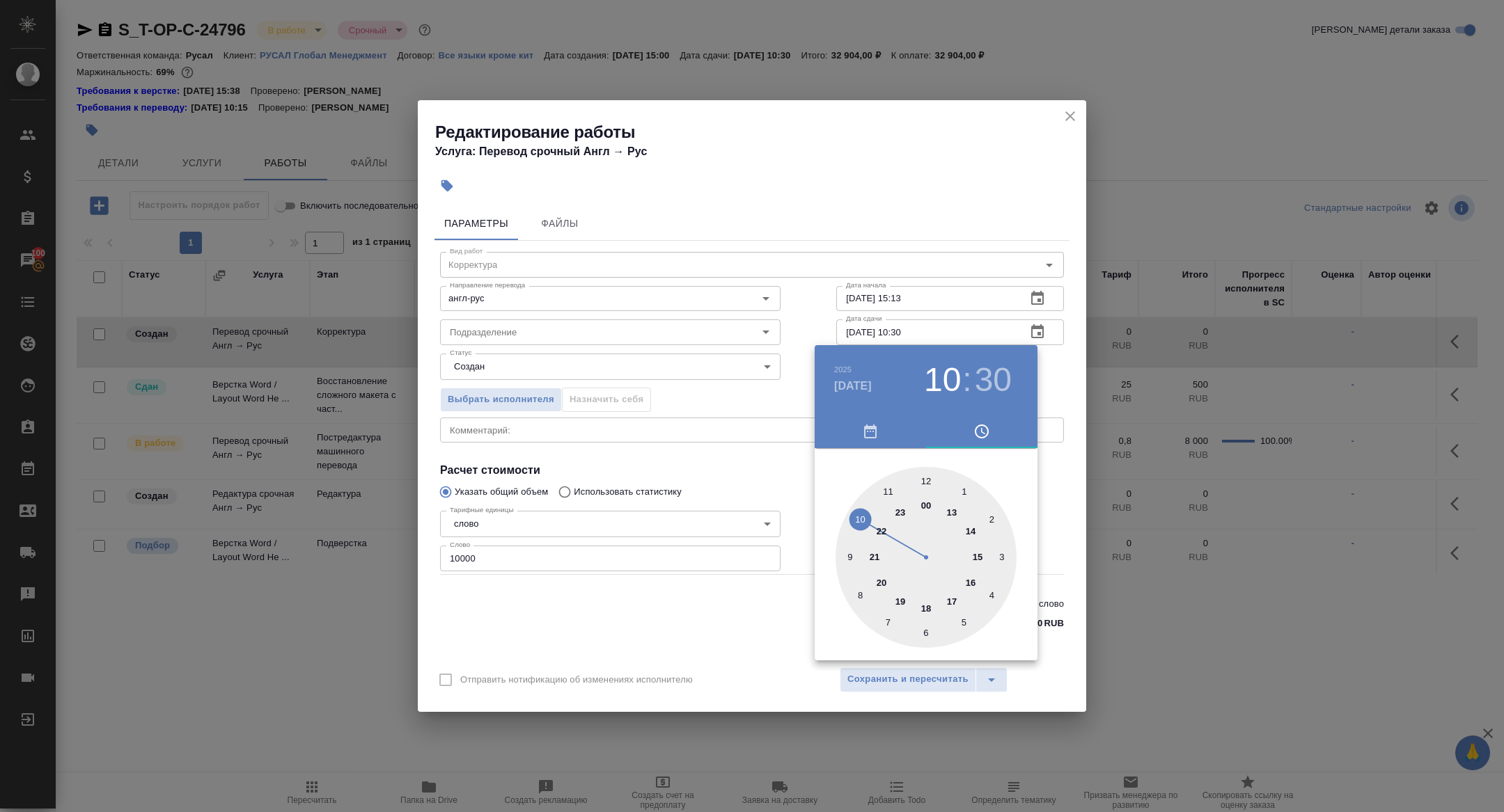
click at [852, 555] on div at bounding box center [925, 557] width 181 height 181
click at [928, 479] on div at bounding box center [925, 557] width 181 height 181
type input "19.08.2025 09:00"
click at [700, 448] on div at bounding box center [752, 406] width 1504 height 812
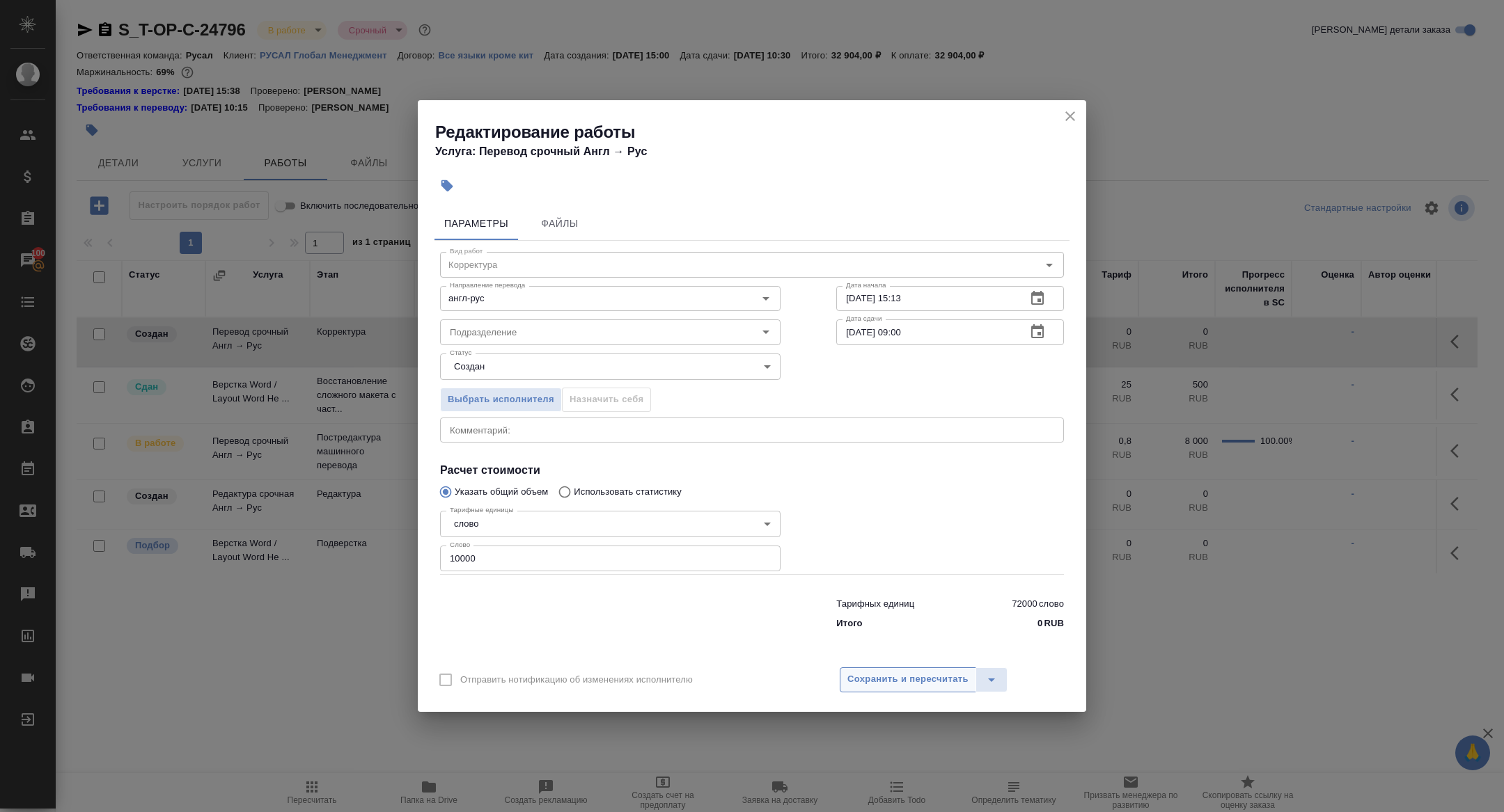
click at [877, 686] on span "Сохранить и пересчитать" at bounding box center [908, 679] width 121 height 16
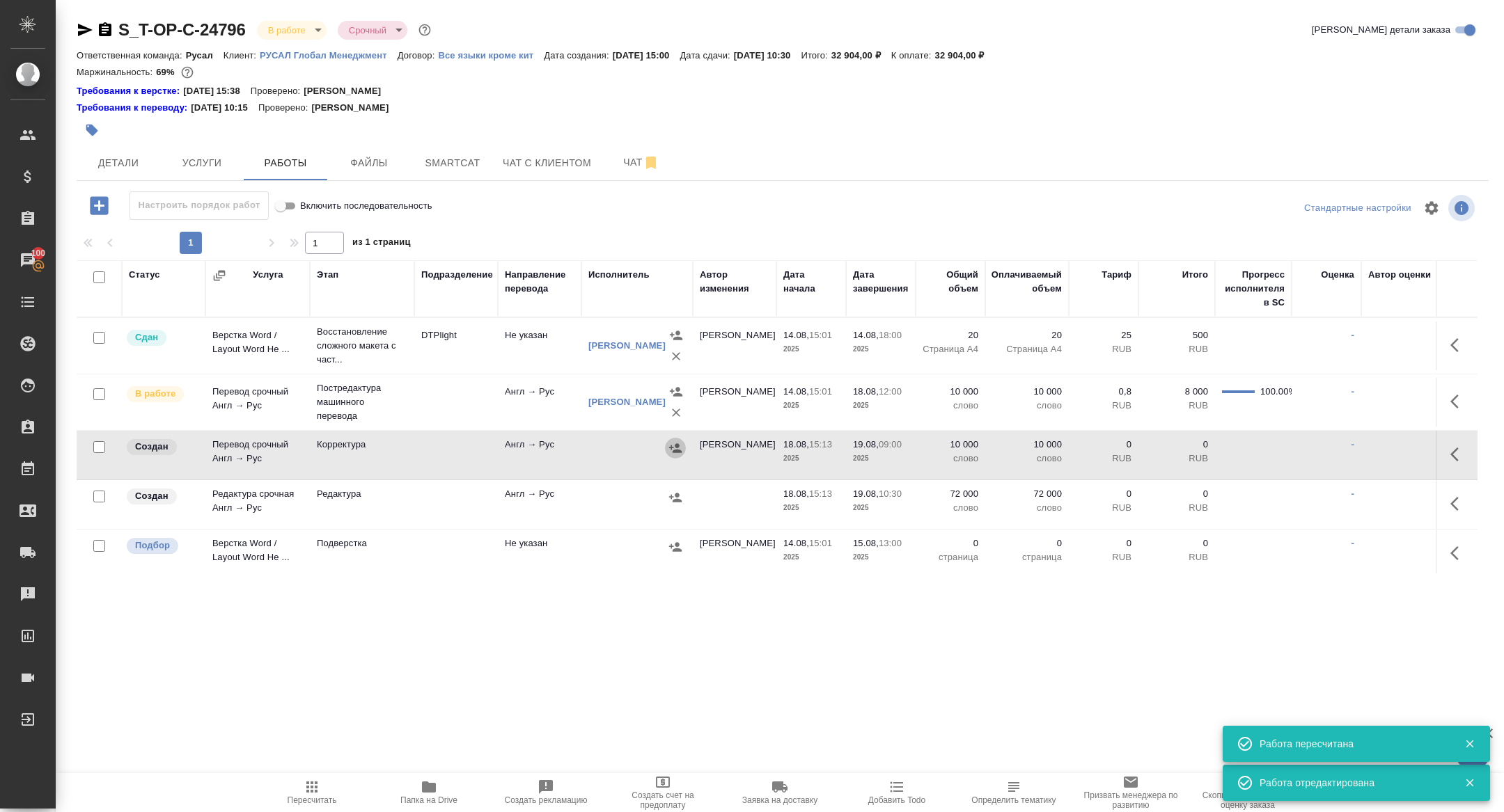
click at [671, 449] on icon "button" at bounding box center [676, 449] width 14 height 14
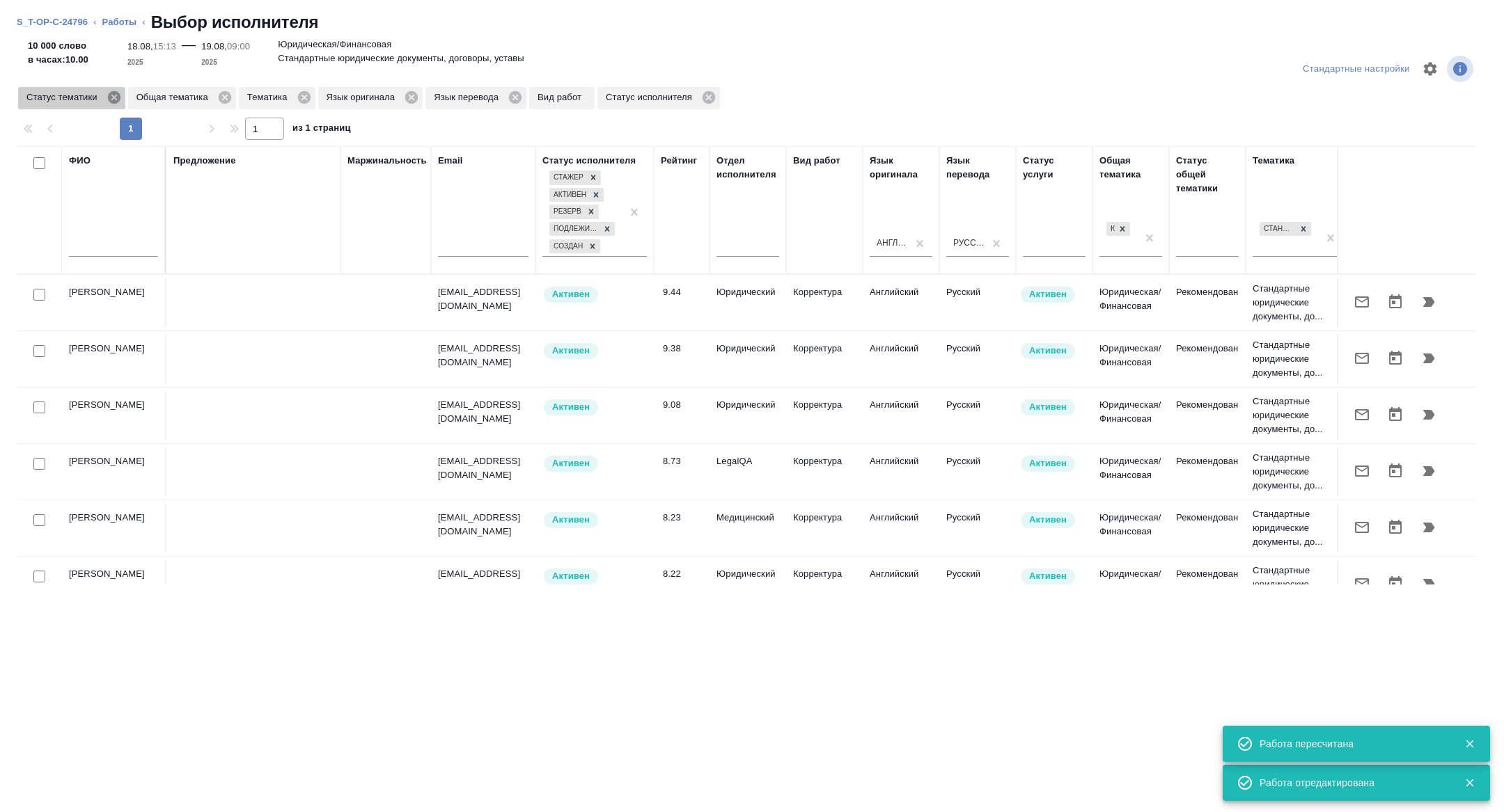
click at [120, 102] on icon at bounding box center [114, 98] width 13 height 13
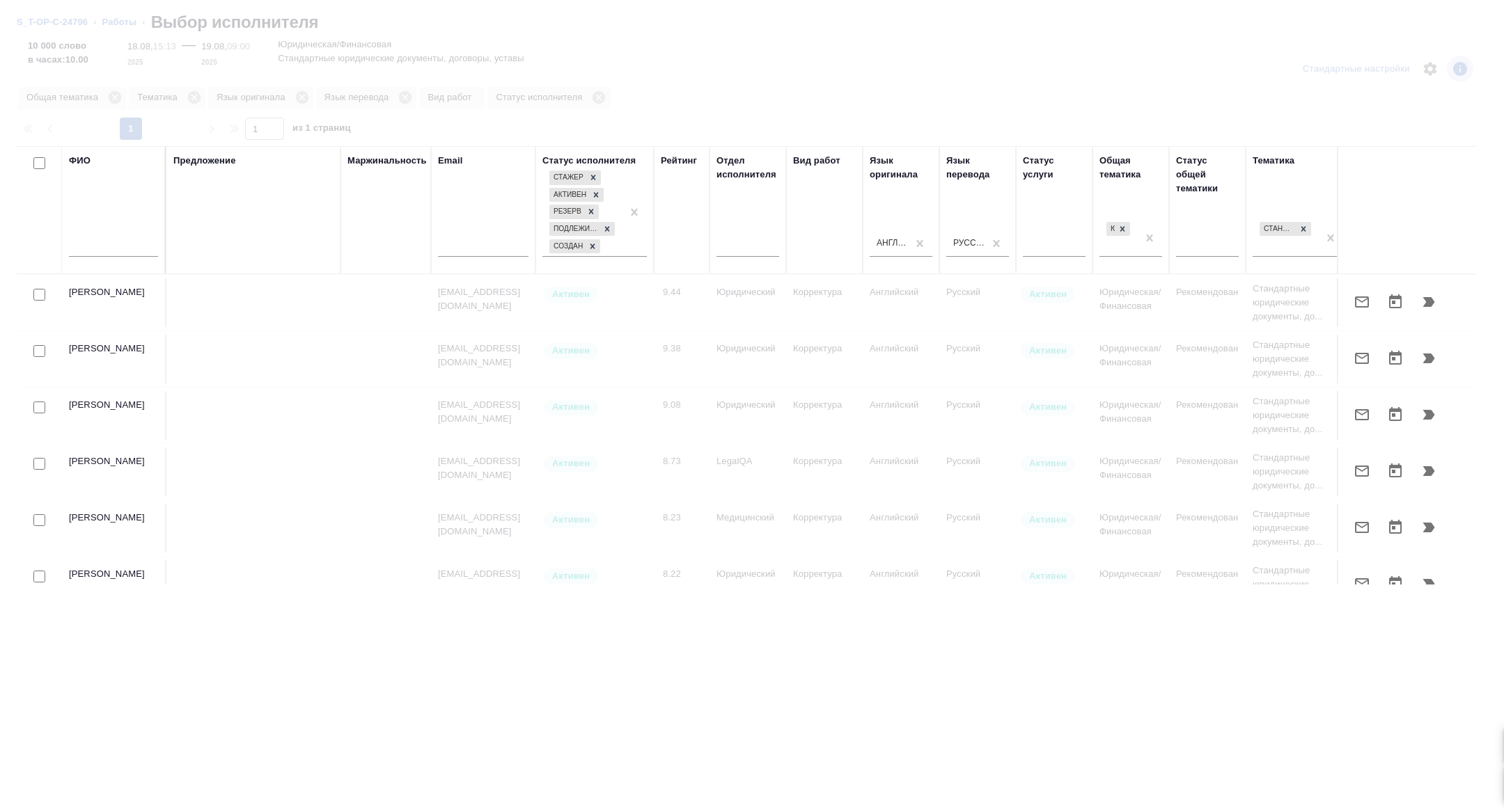
scroll to position [0, 563]
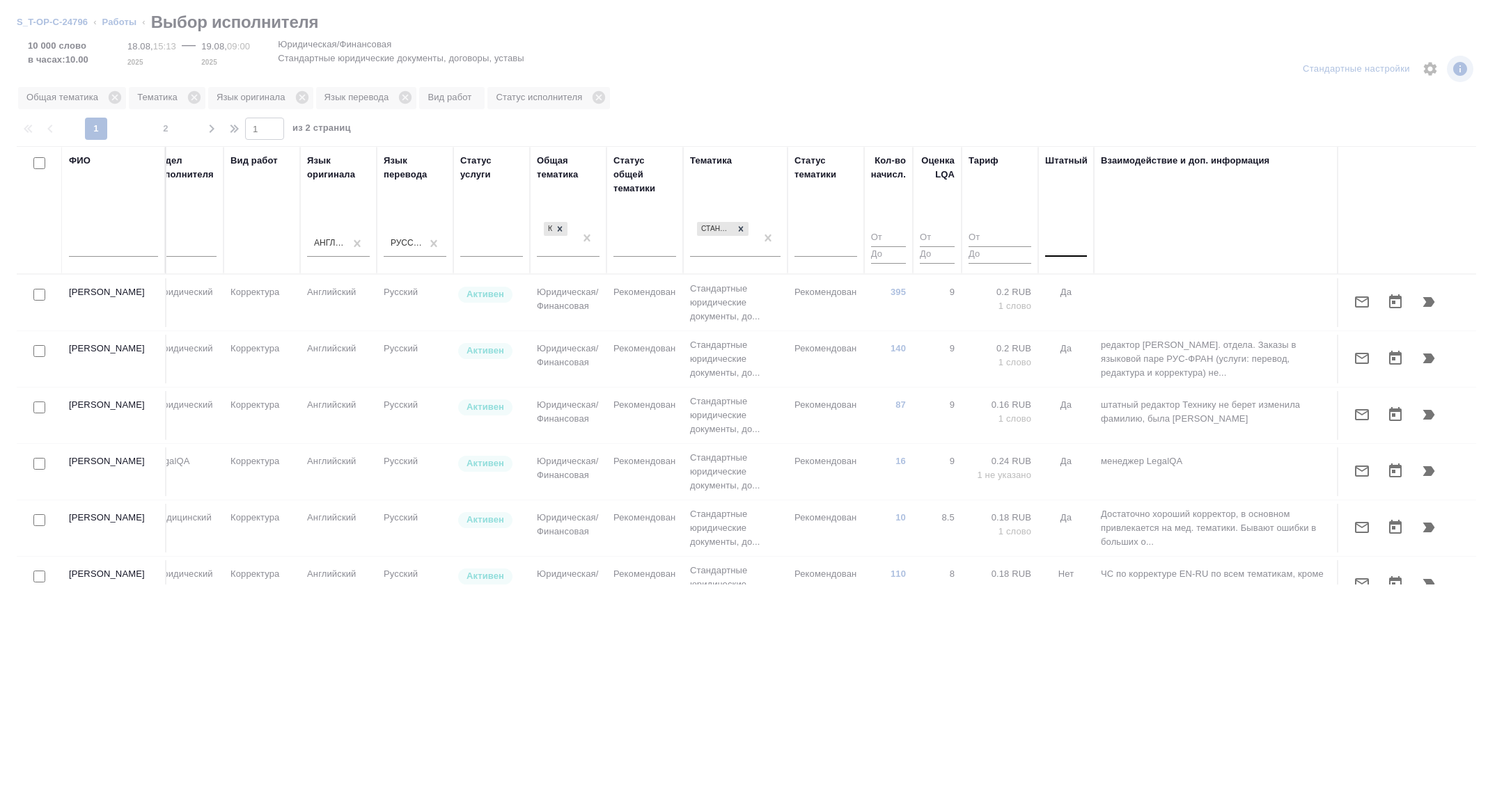
click at [1066, 234] on div at bounding box center [1066, 243] width 42 height 20
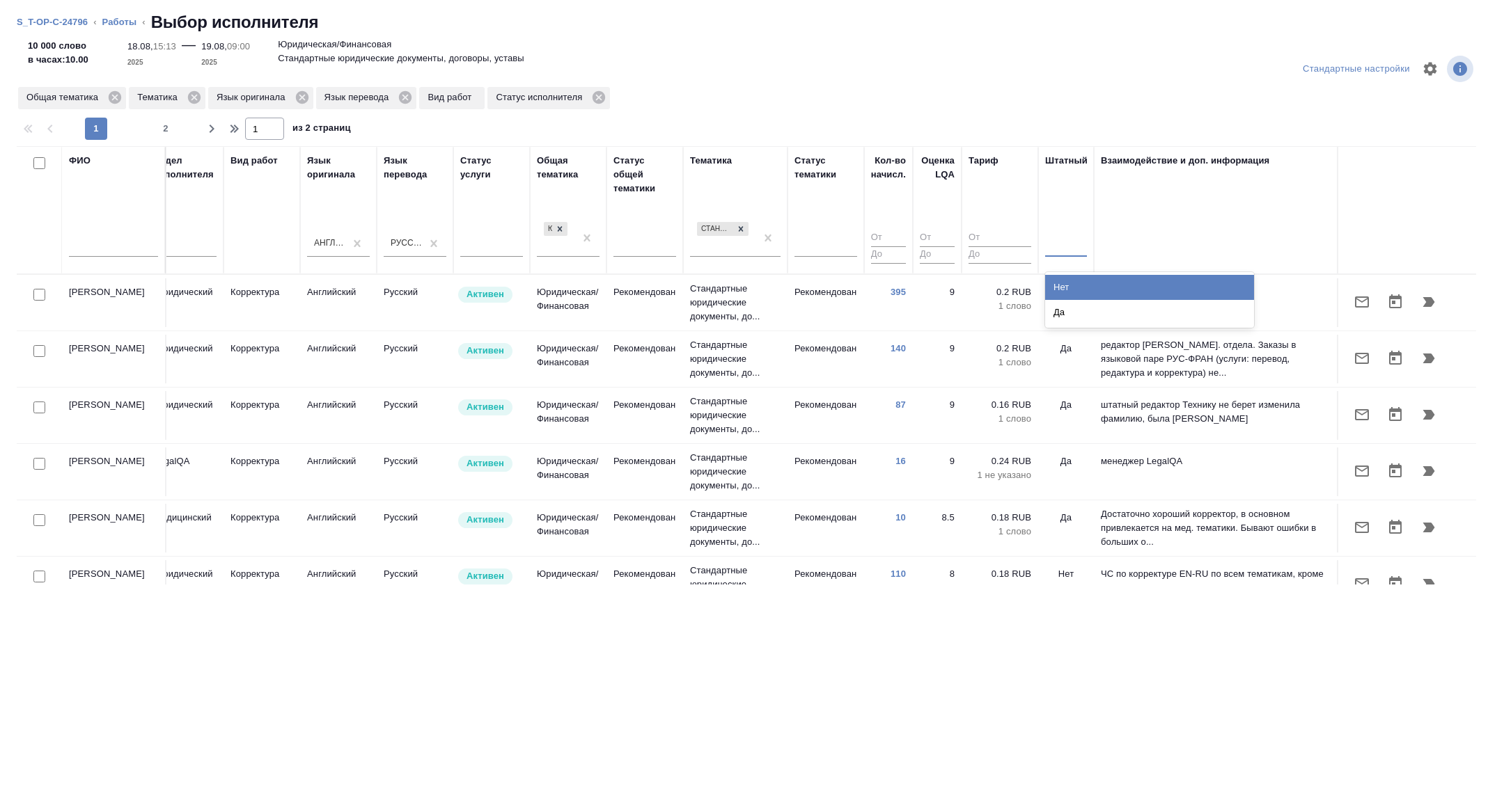
click at [1069, 277] on div "Нет" at bounding box center [1149, 287] width 209 height 25
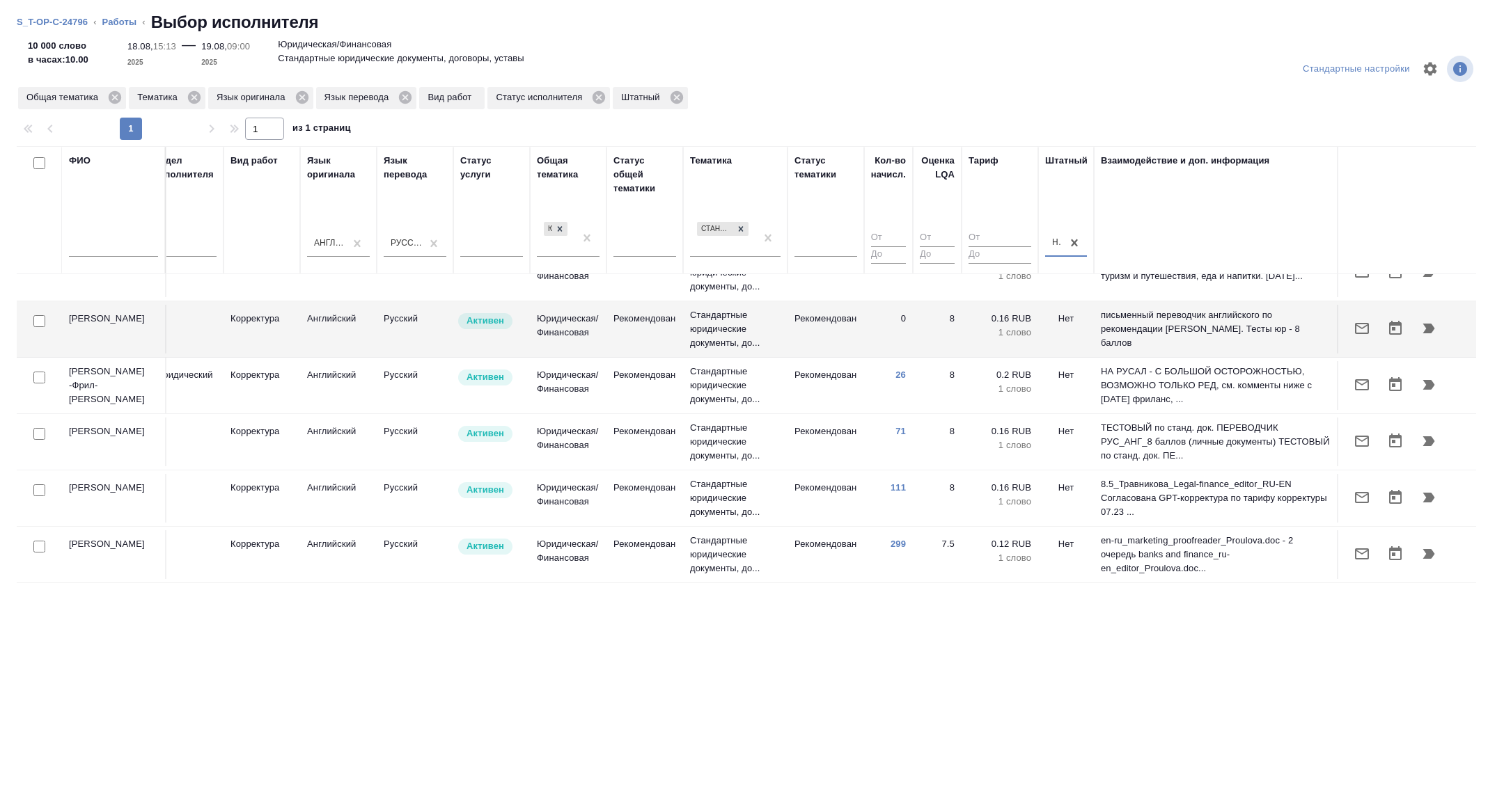
scroll to position [89, 563]
click at [1370, 384] on button "button" at bounding box center [1362, 383] width 33 height 33
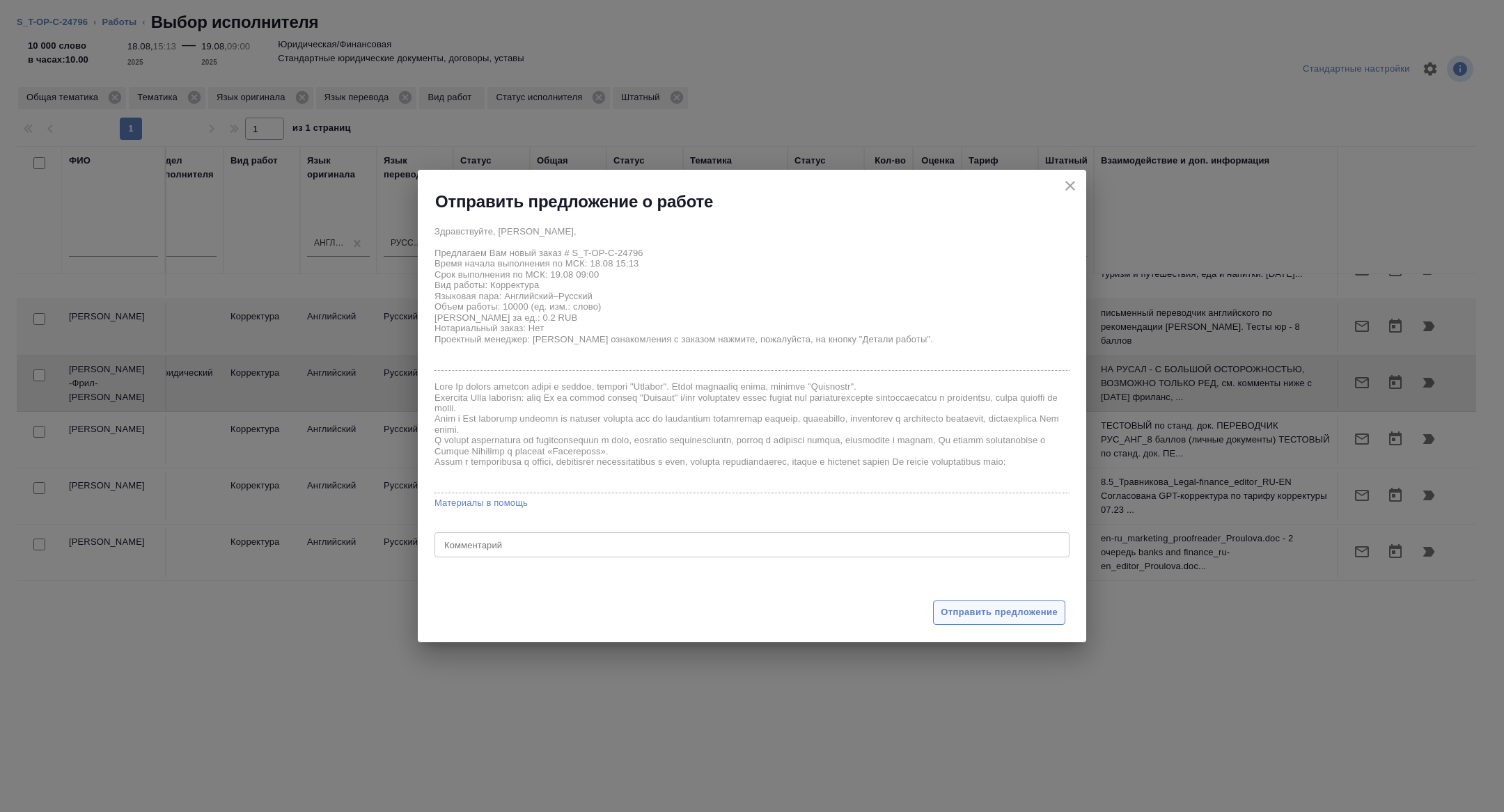
click at [1008, 619] on span "Отправить предложение" at bounding box center [999, 612] width 117 height 16
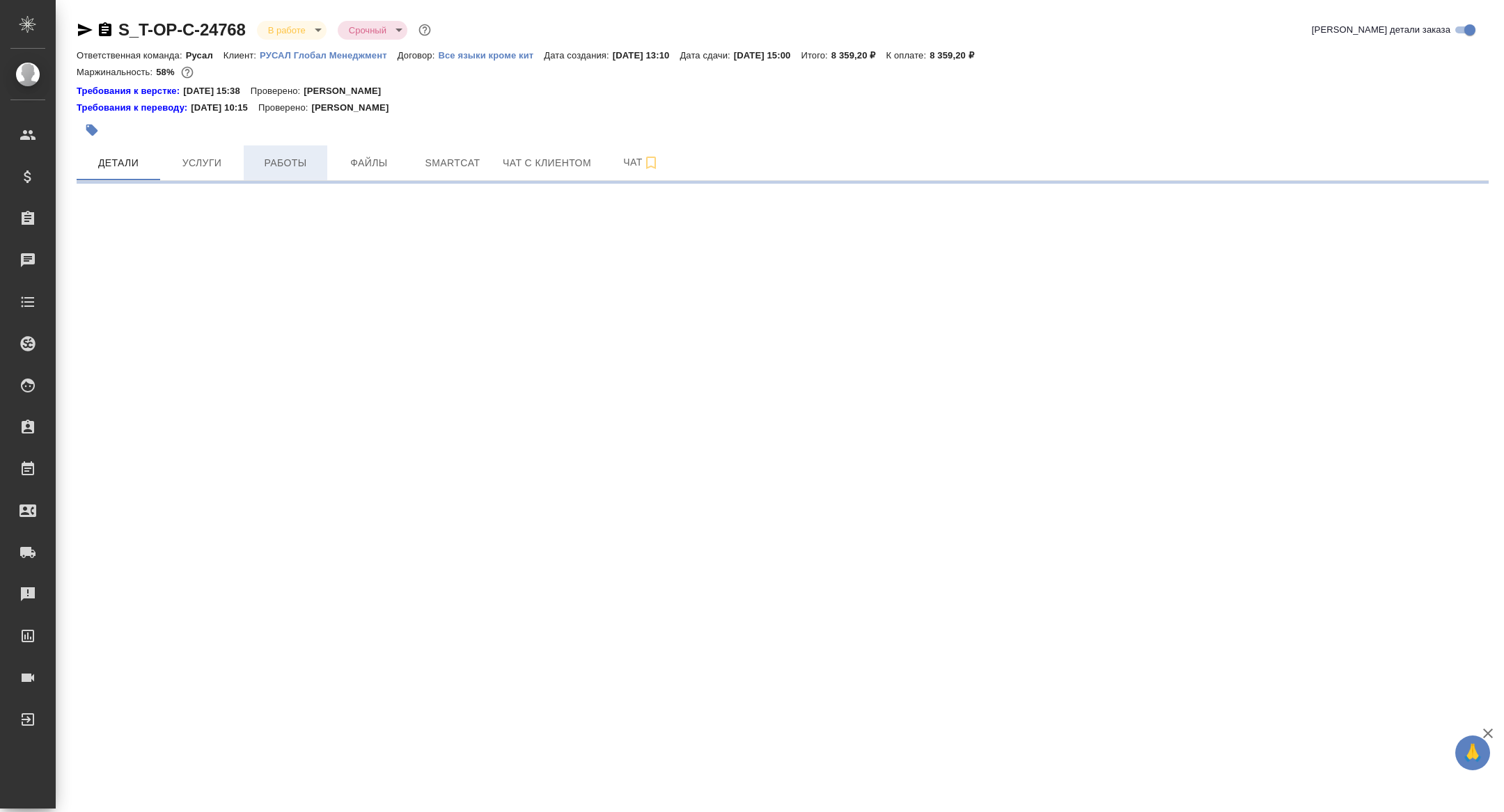
select select "RU"
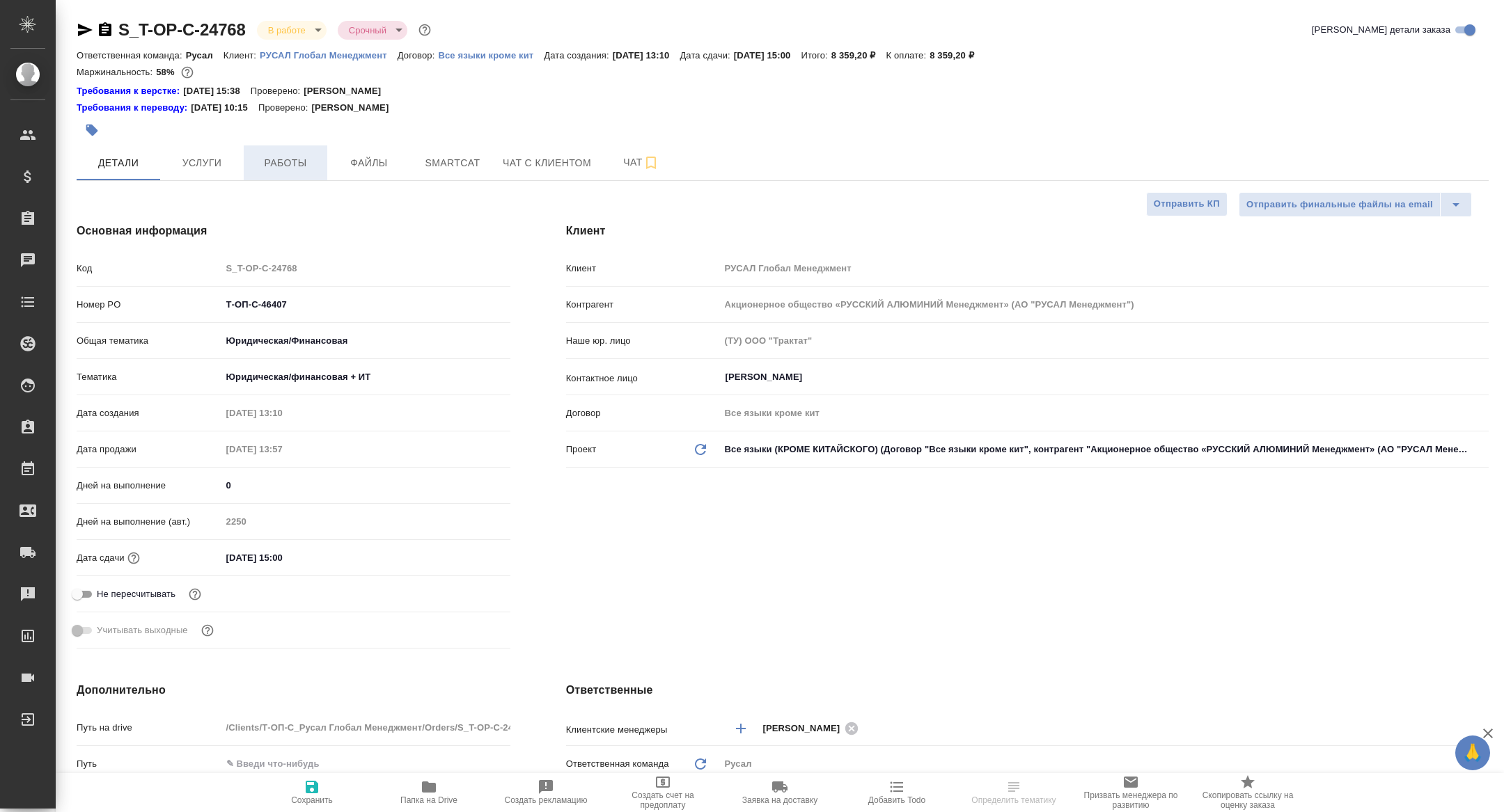
type textarea "x"
click at [288, 162] on span "Работы" at bounding box center [285, 163] width 67 height 17
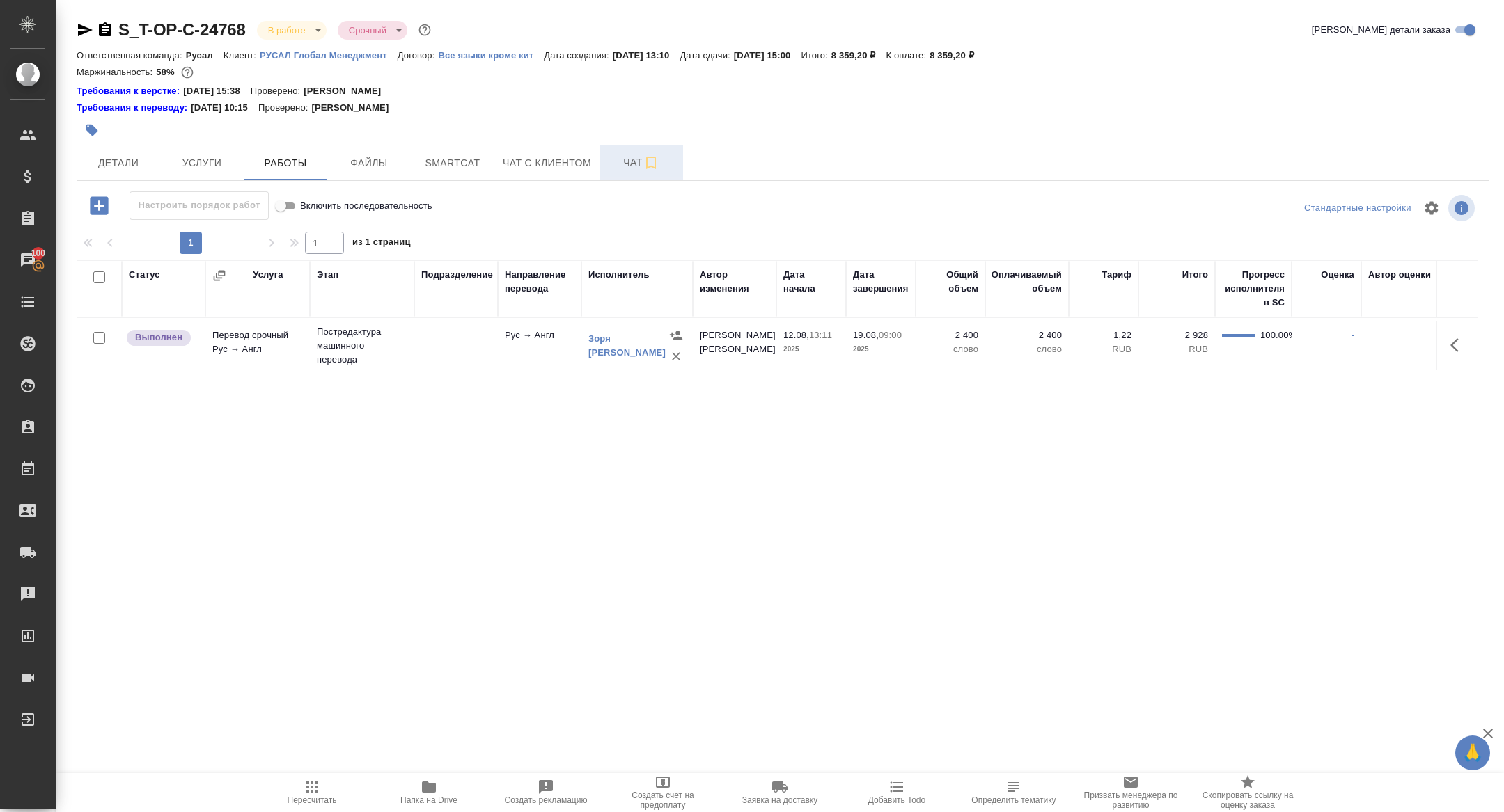
click at [627, 165] on span "Чат" at bounding box center [641, 162] width 67 height 17
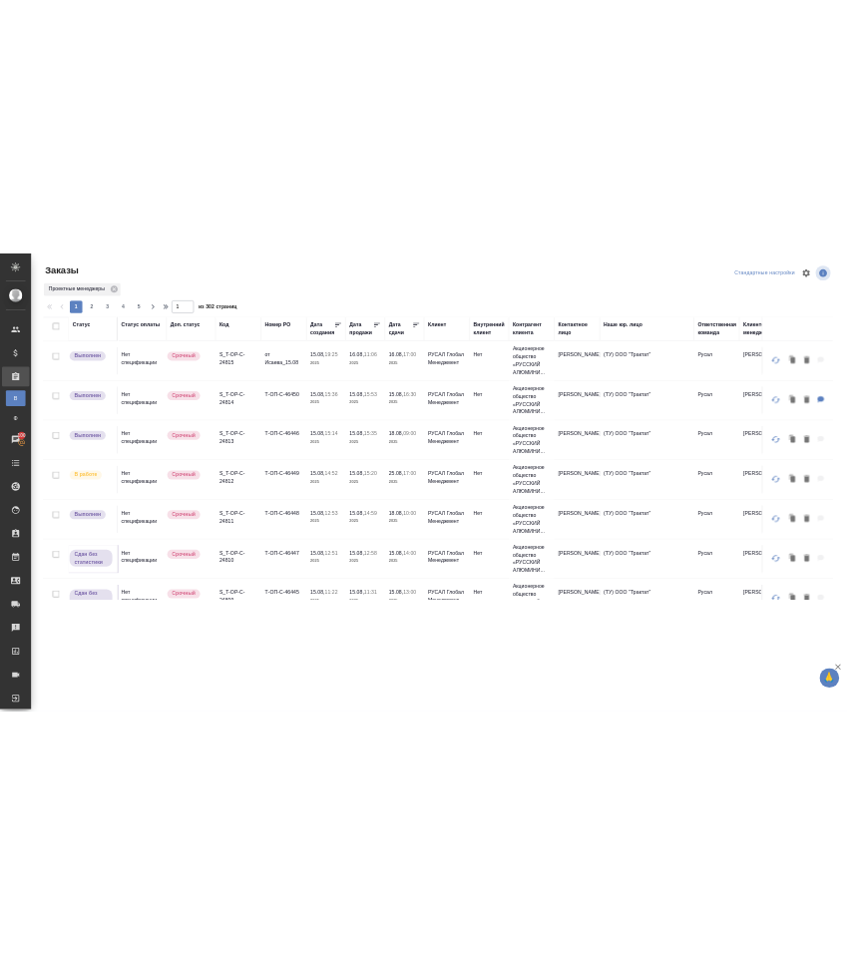
scroll to position [374, 0]
